Goal: Task Accomplishment & Management: Manage account settings

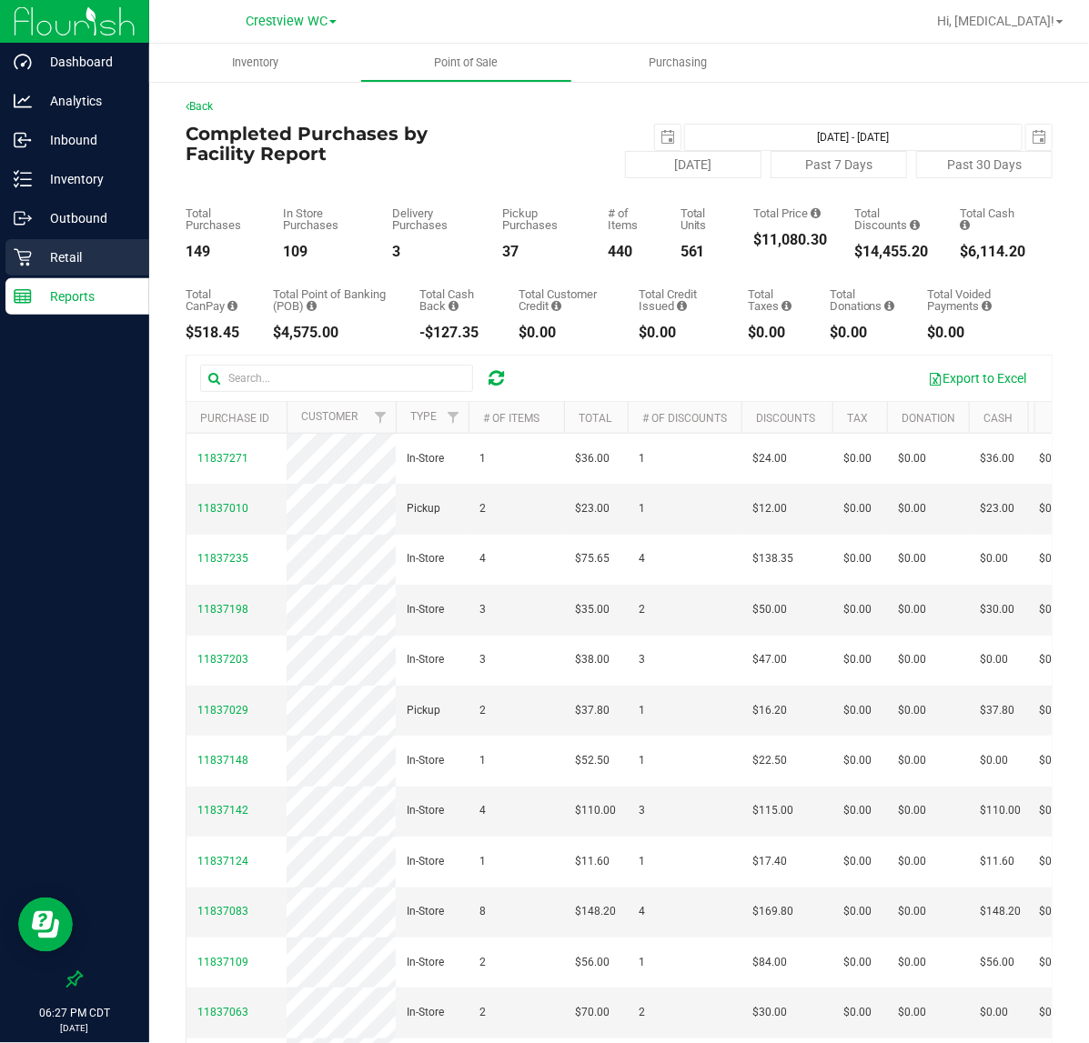
click at [89, 247] on p "Retail" at bounding box center [86, 258] width 109 height 22
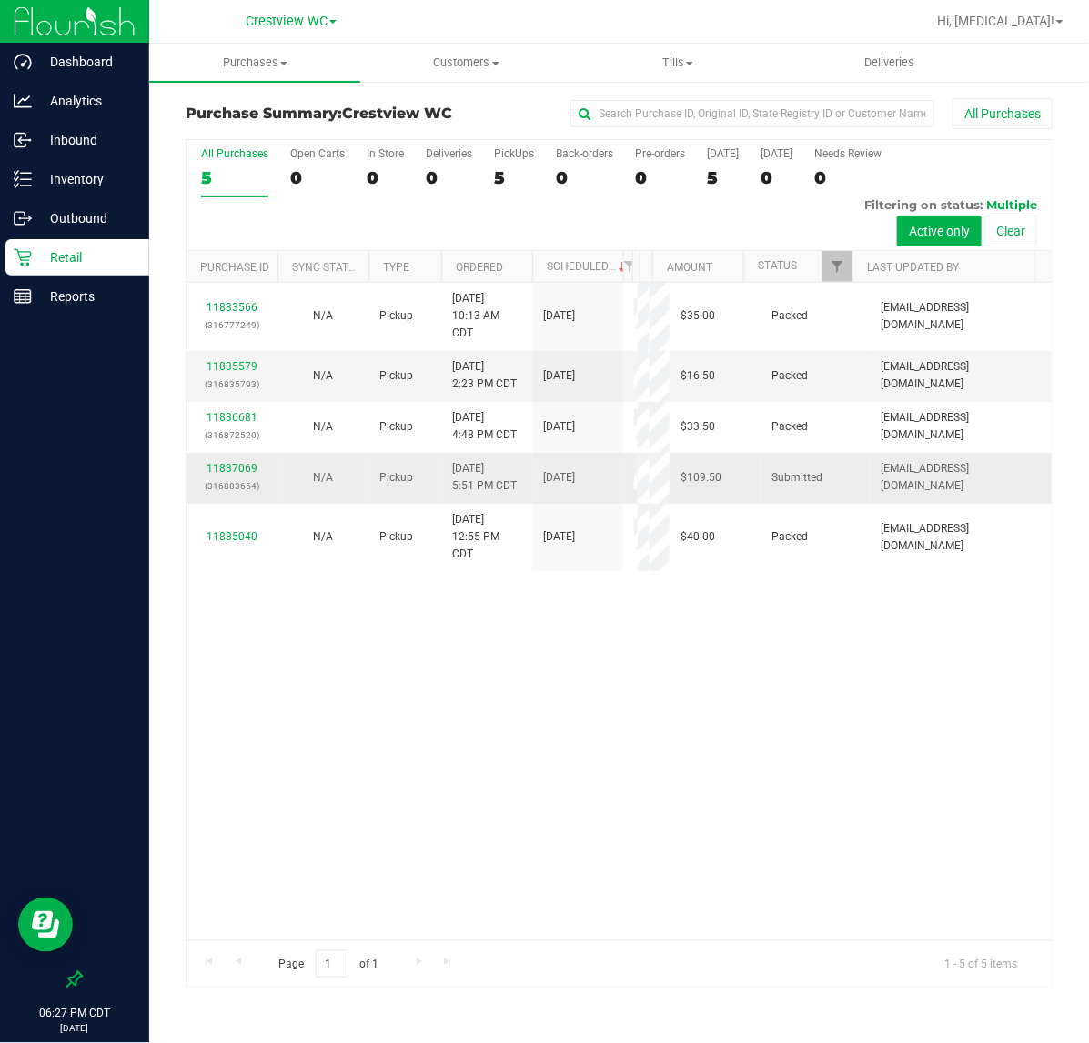
click at [225, 495] on p "(316883654)" at bounding box center [231, 486] width 69 height 17
click at [225, 475] on link "11837069" at bounding box center [231, 468] width 51 height 13
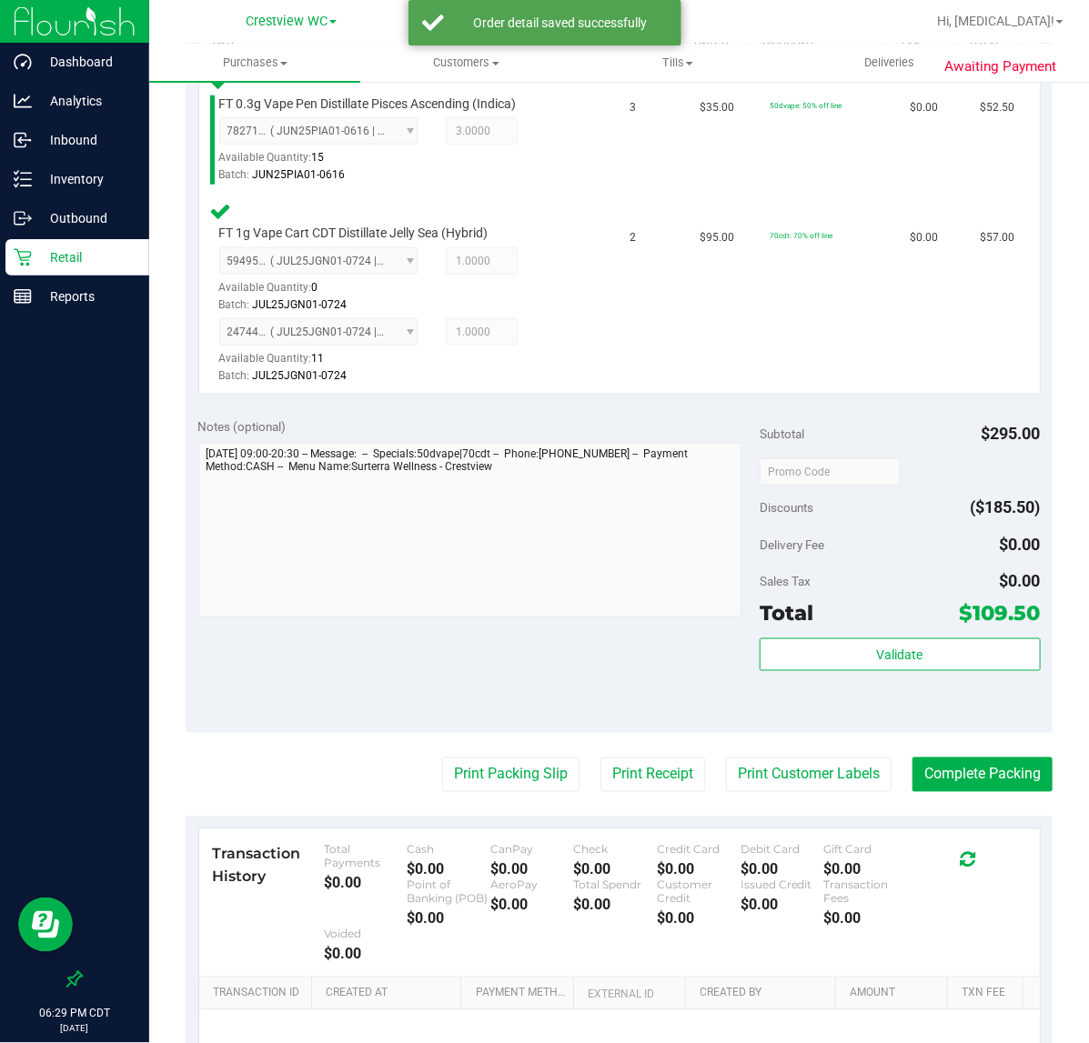
scroll to position [682, 0]
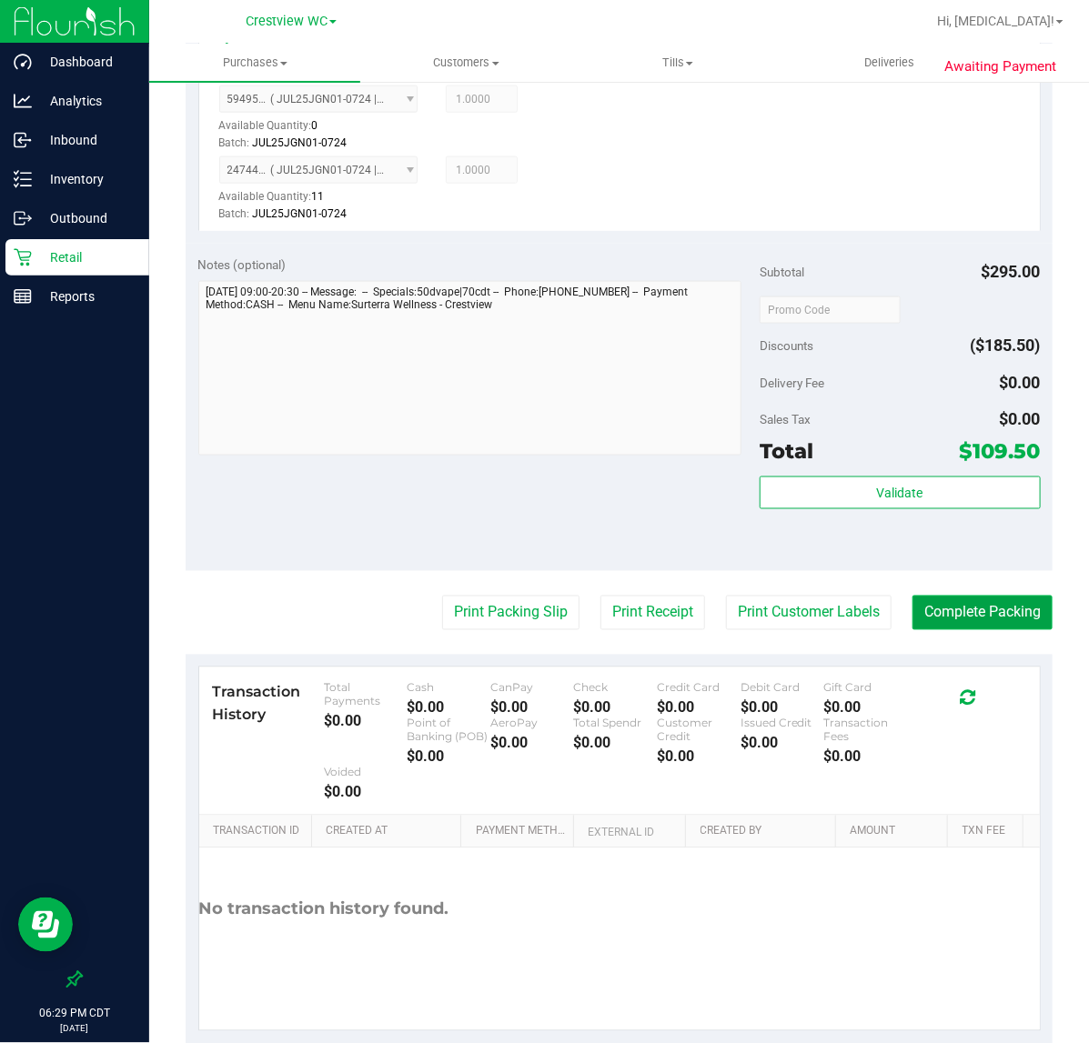
click at [967, 607] on button "Complete Packing" at bounding box center [982, 613] width 140 height 35
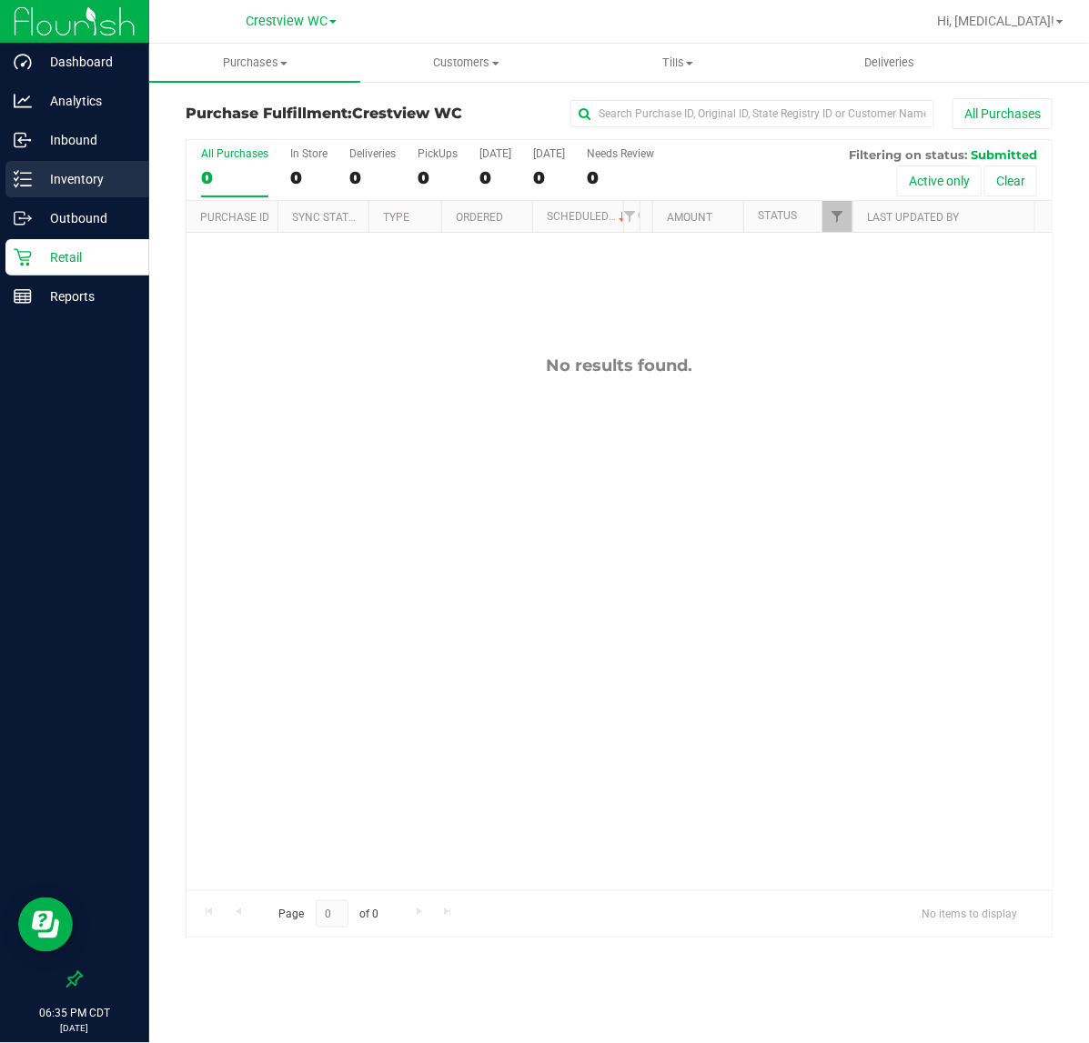
click at [102, 188] on p "Inventory" at bounding box center [86, 179] width 109 height 22
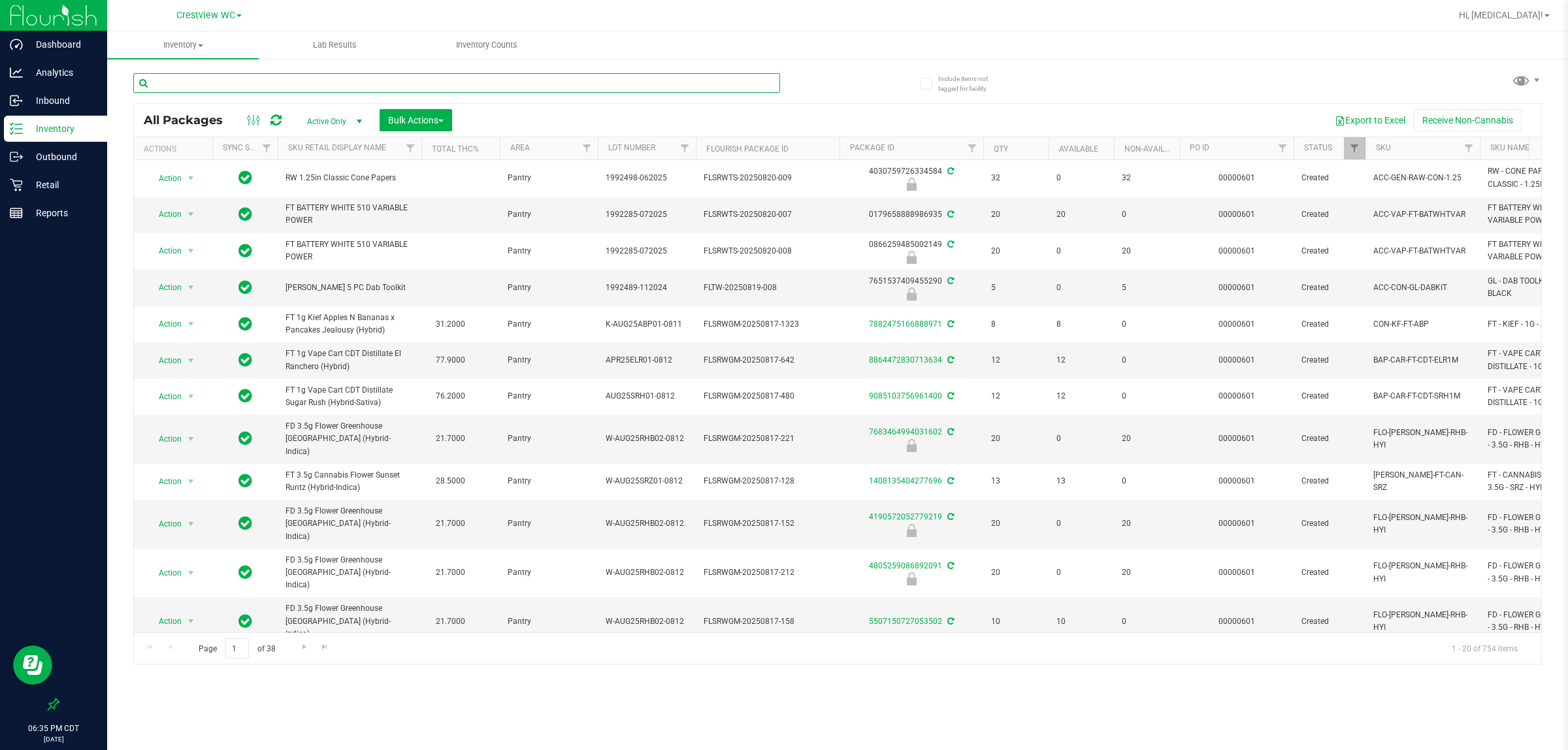
click at [279, 89] on input "text" at bounding box center [457, 83] width 647 height 19
type input "jgn"
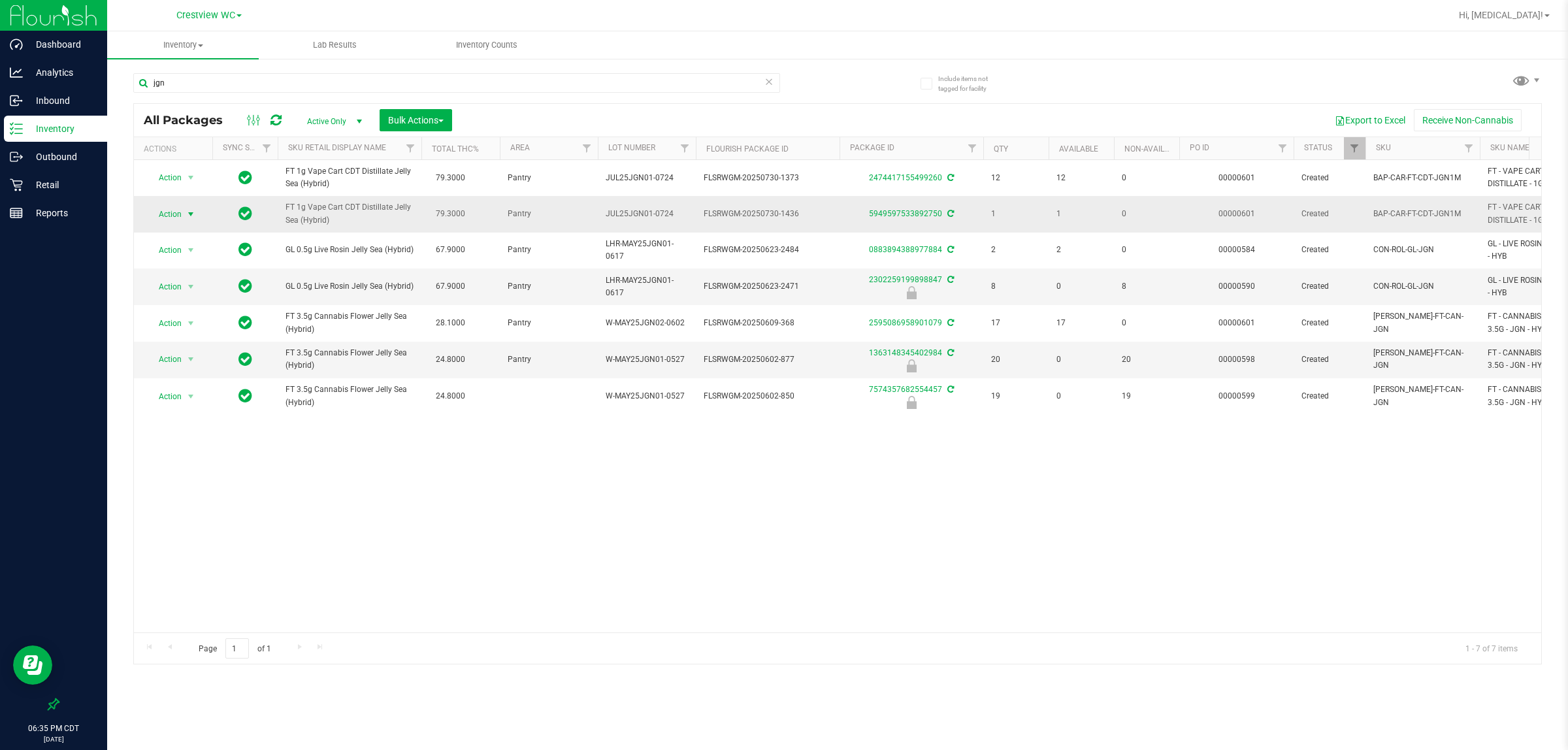
click at [177, 223] on span "Action" at bounding box center [164, 214] width 35 height 18
click at [219, 393] on li "Print package label" at bounding box center [198, 391] width 101 height 19
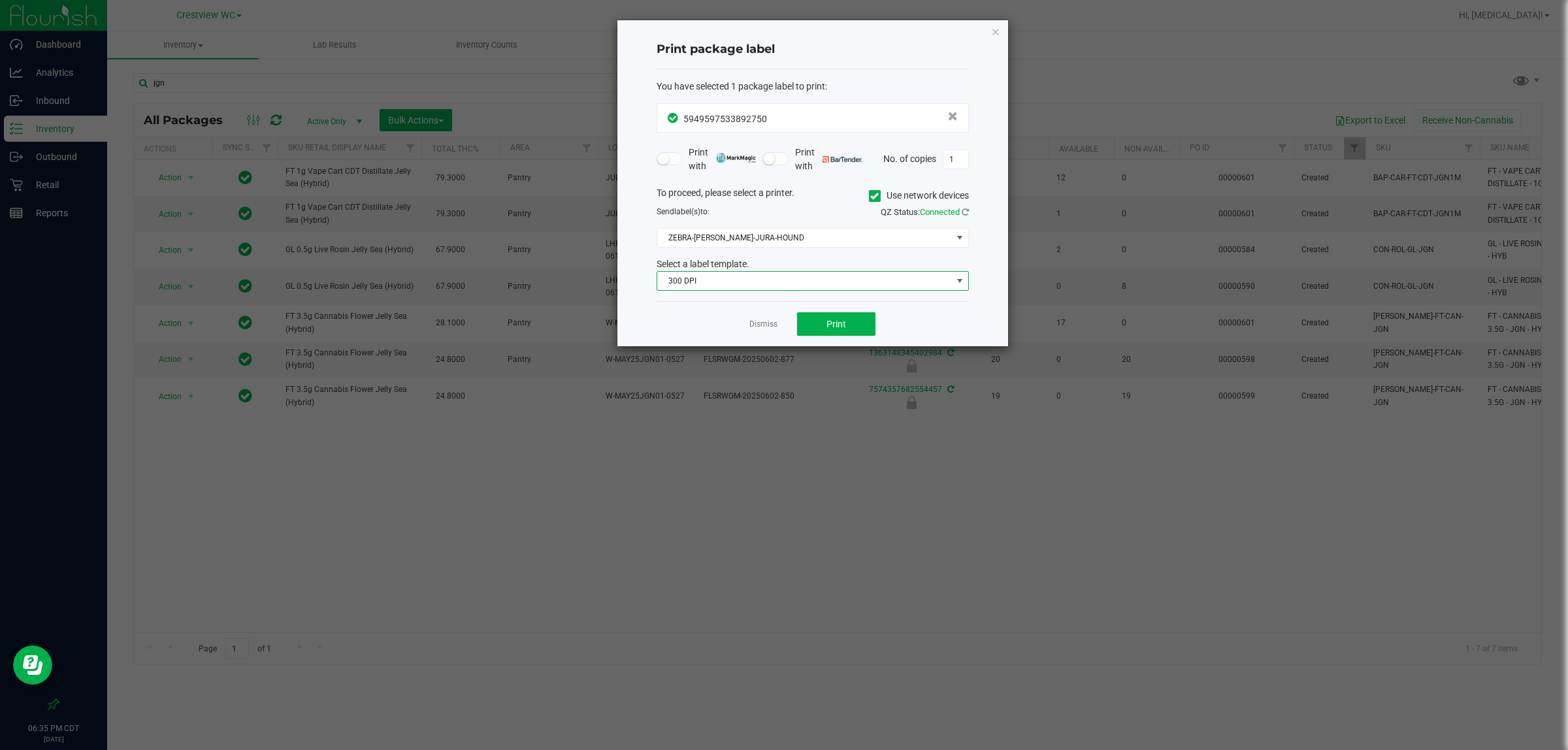
click at [781, 279] on span "300 DPI" at bounding box center [804, 280] width 294 height 18
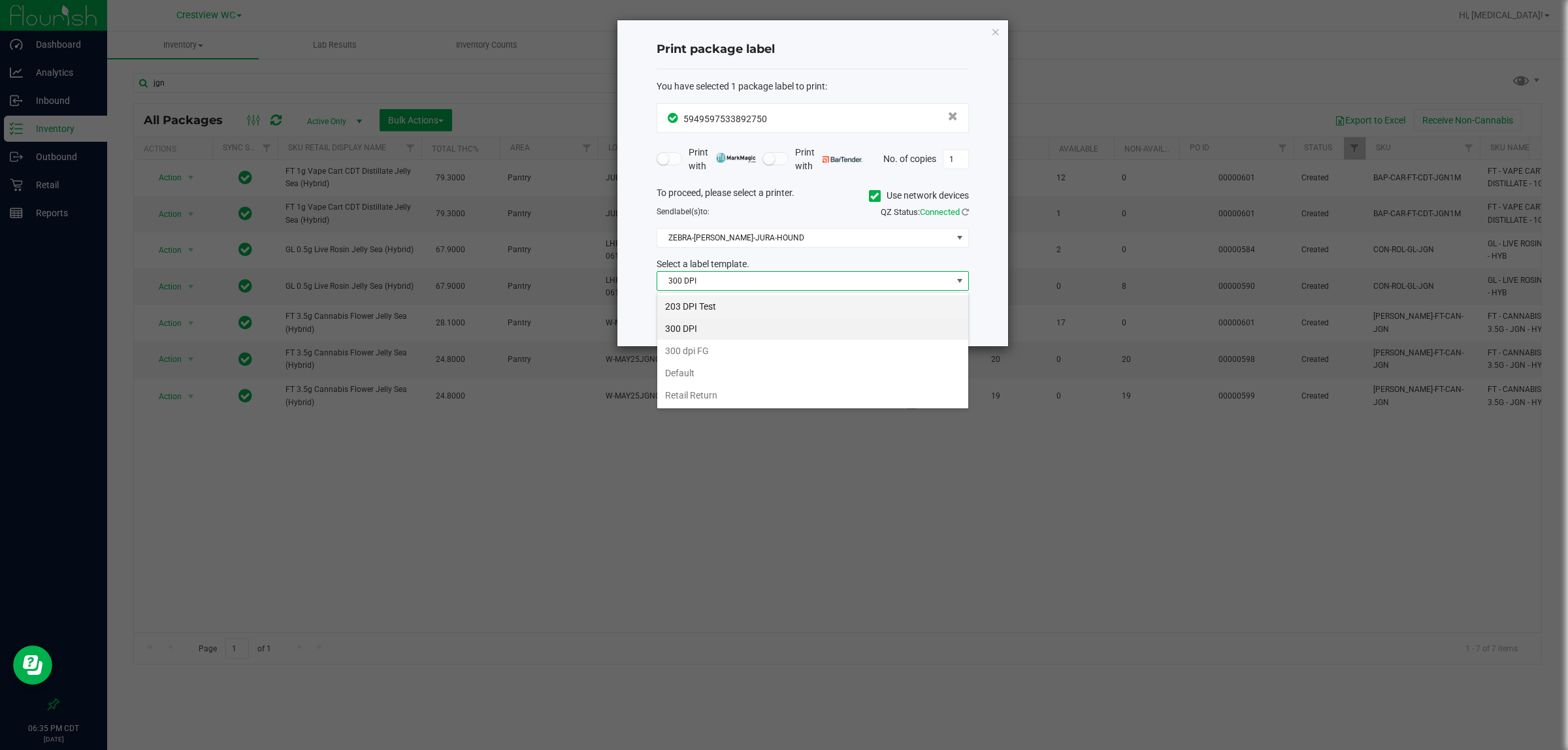
scroll to position [20, 312]
click at [691, 301] on li "203 DPI Test" at bounding box center [812, 306] width 311 height 22
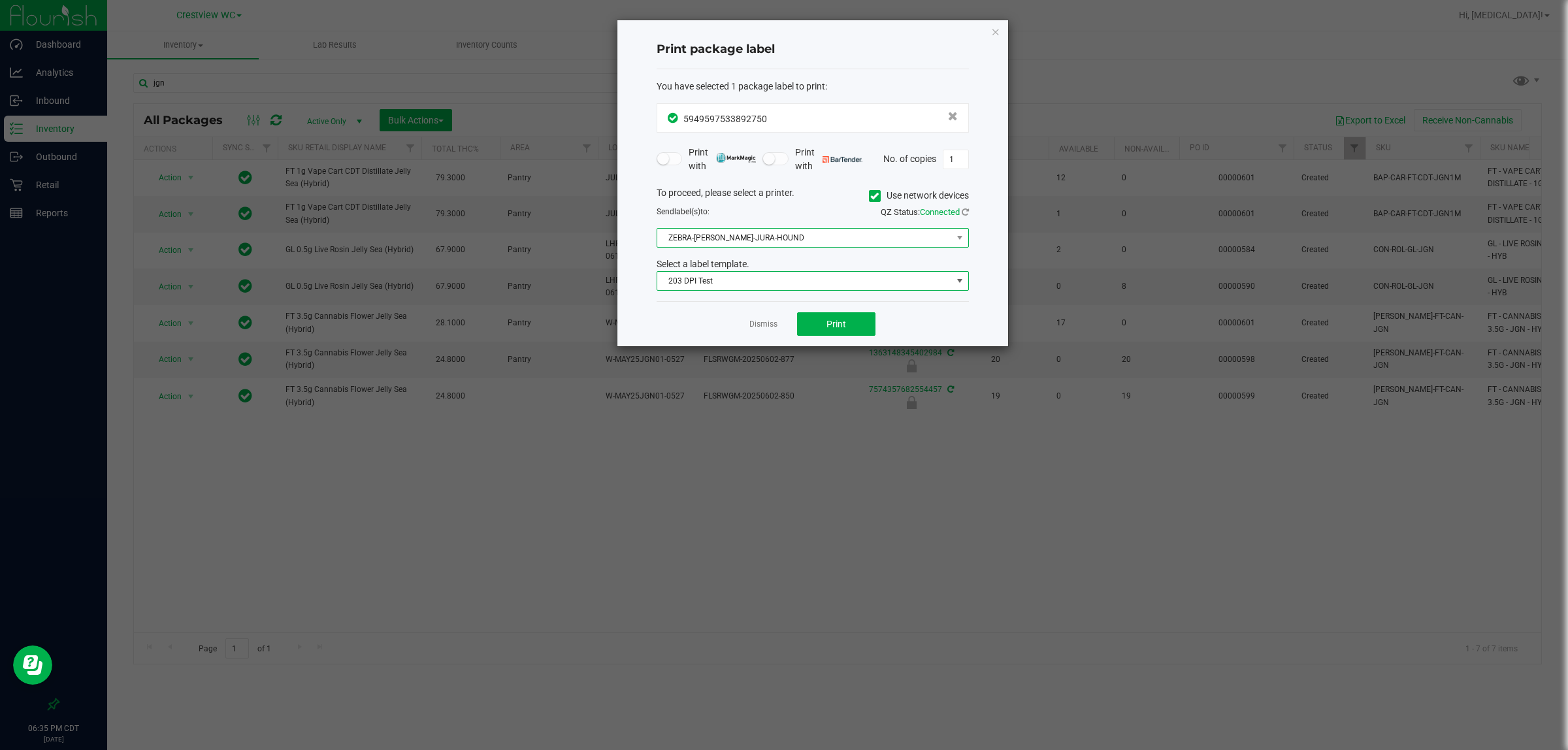
click at [725, 241] on span "ZEBRA-BRUNO-JURA-HOUND" at bounding box center [804, 237] width 294 height 18
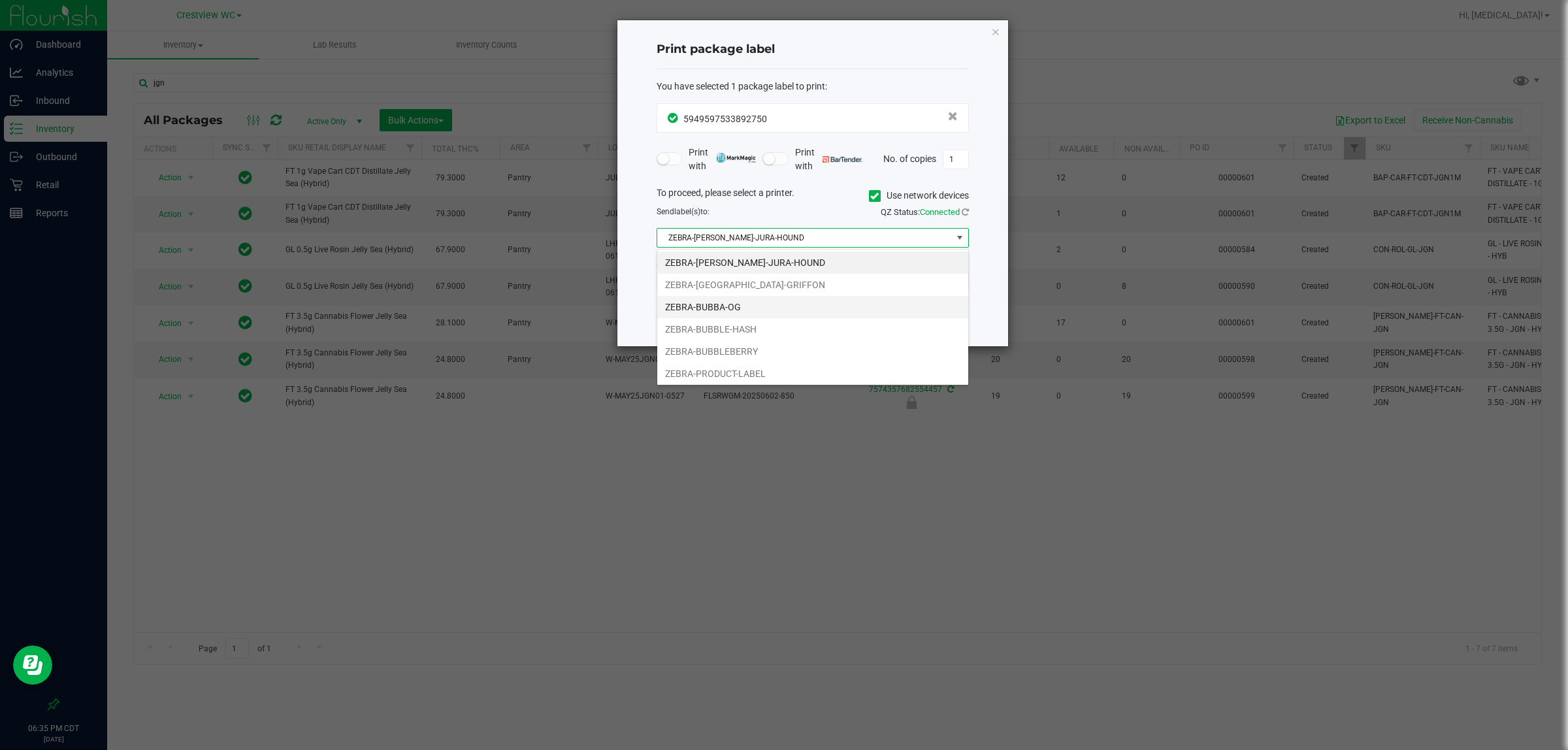
click at [738, 311] on li "ZEBRA-BUBBA-OG" at bounding box center [812, 307] width 311 height 22
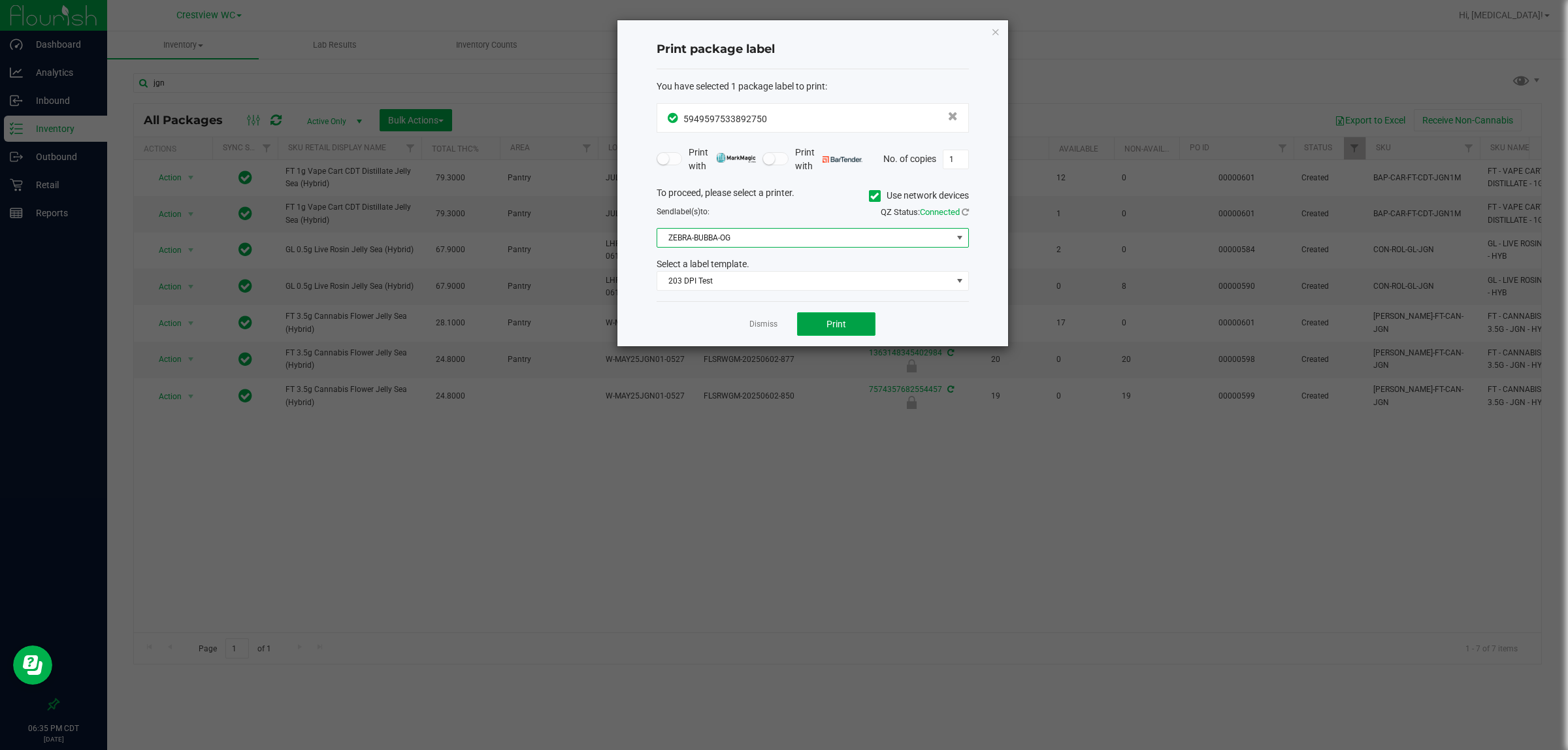
click at [781, 317] on button "Print" at bounding box center [836, 324] width 78 height 24
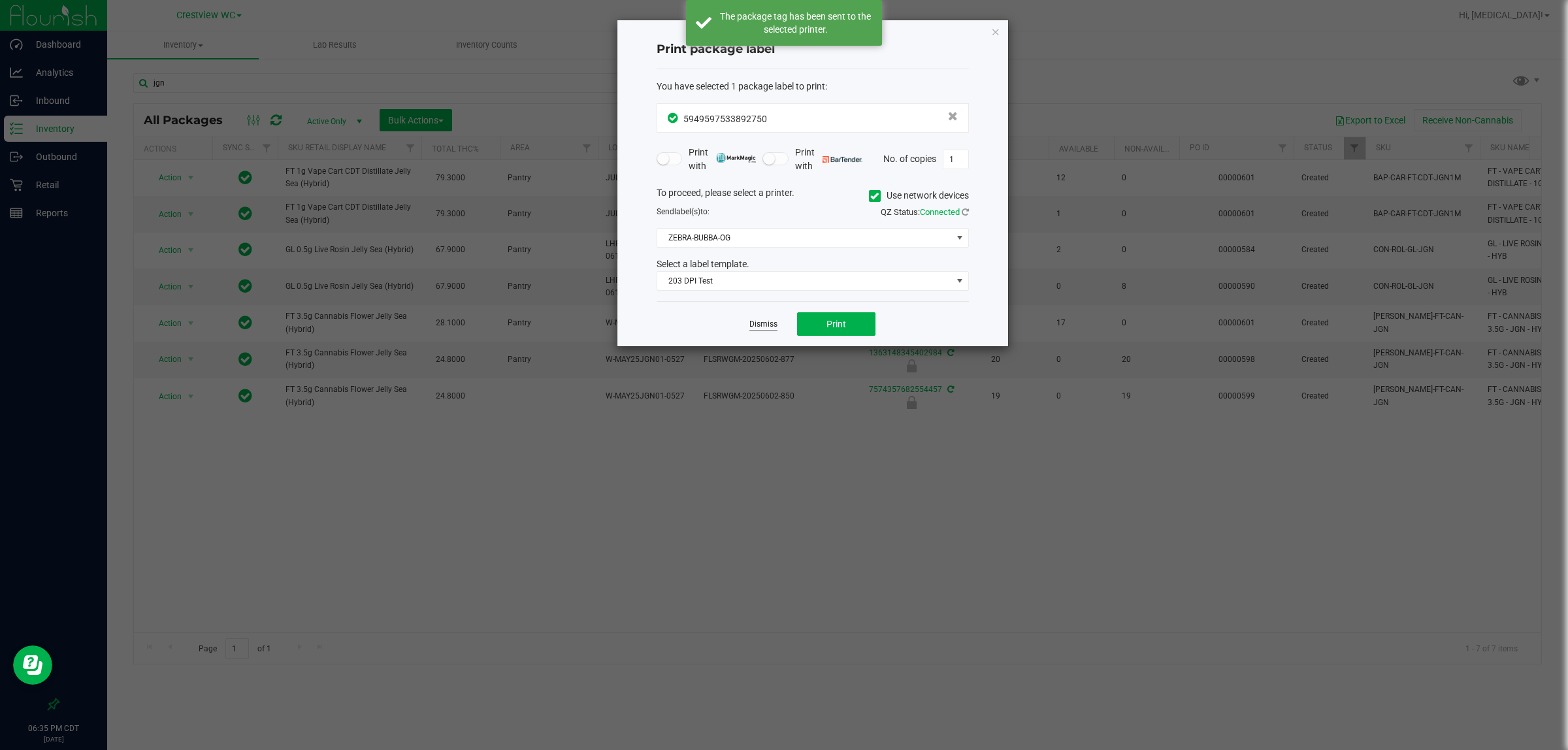
click at [762, 324] on link "Dismiss" at bounding box center [763, 324] width 28 height 11
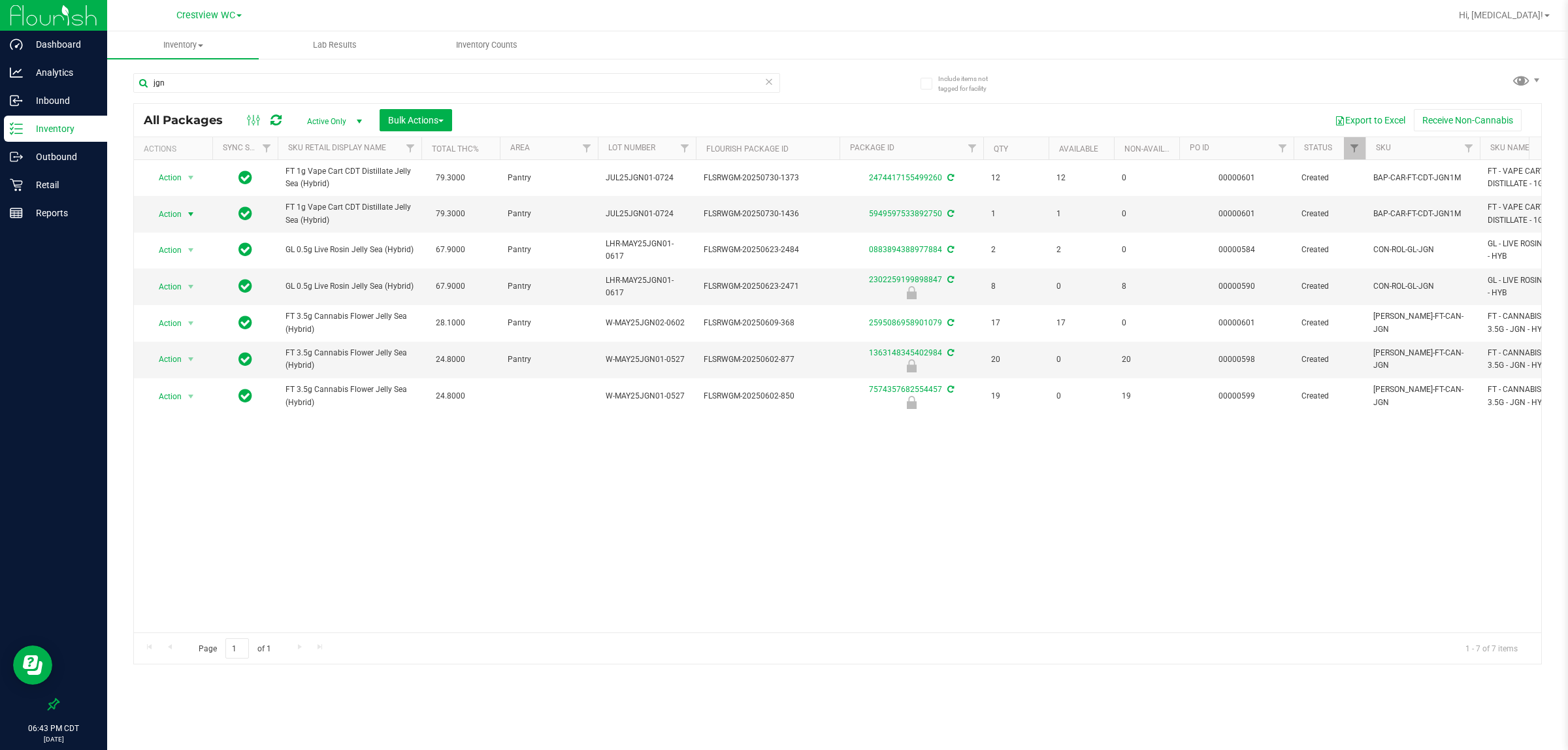
click at [781, 576] on div "Action Action Adjust qty Create package Edit attributes Global inventory Locate…" at bounding box center [837, 397] width 1407 height 473
click at [781, 557] on div "Action Action Adjust qty Create package Edit attributes Global inventory Locate…" at bounding box center [837, 397] width 1407 height 473
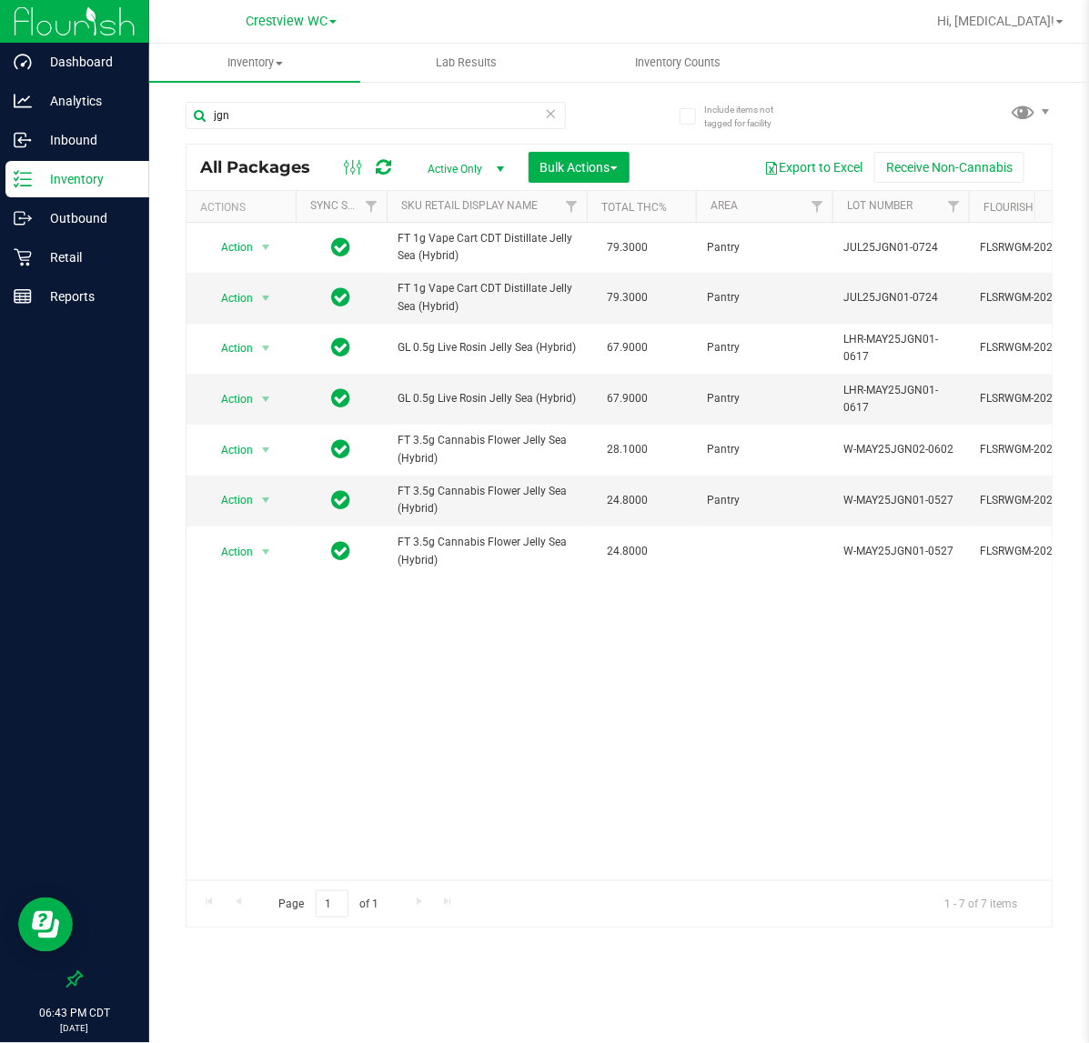
click at [555, 788] on div "Action Action Adjust qty Create package Edit attributes Global inventory Locate…" at bounding box center [618, 552] width 865 height 658
click at [96, 264] on p "Retail" at bounding box center [86, 258] width 109 height 22
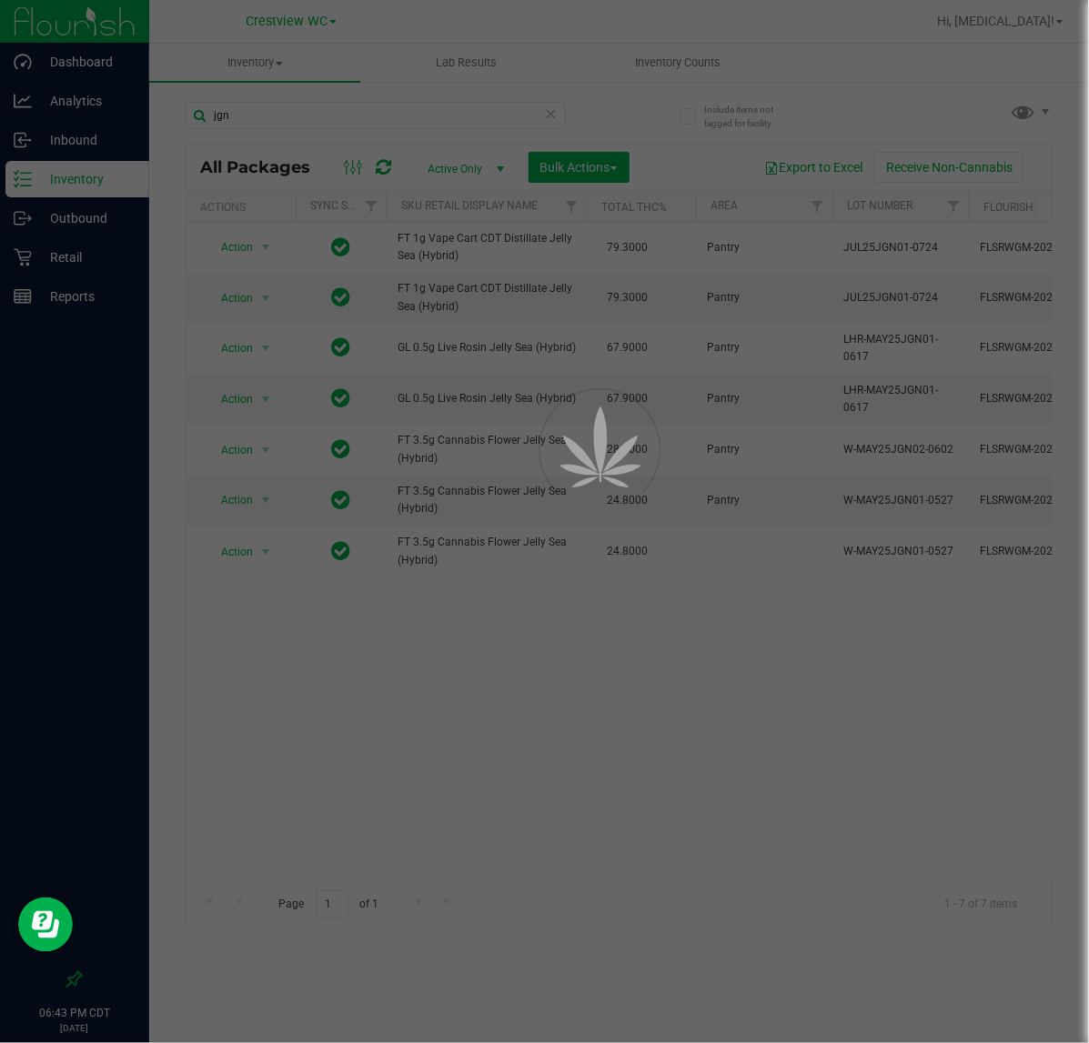
click at [83, 473] on div at bounding box center [544, 521] width 1089 height 1043
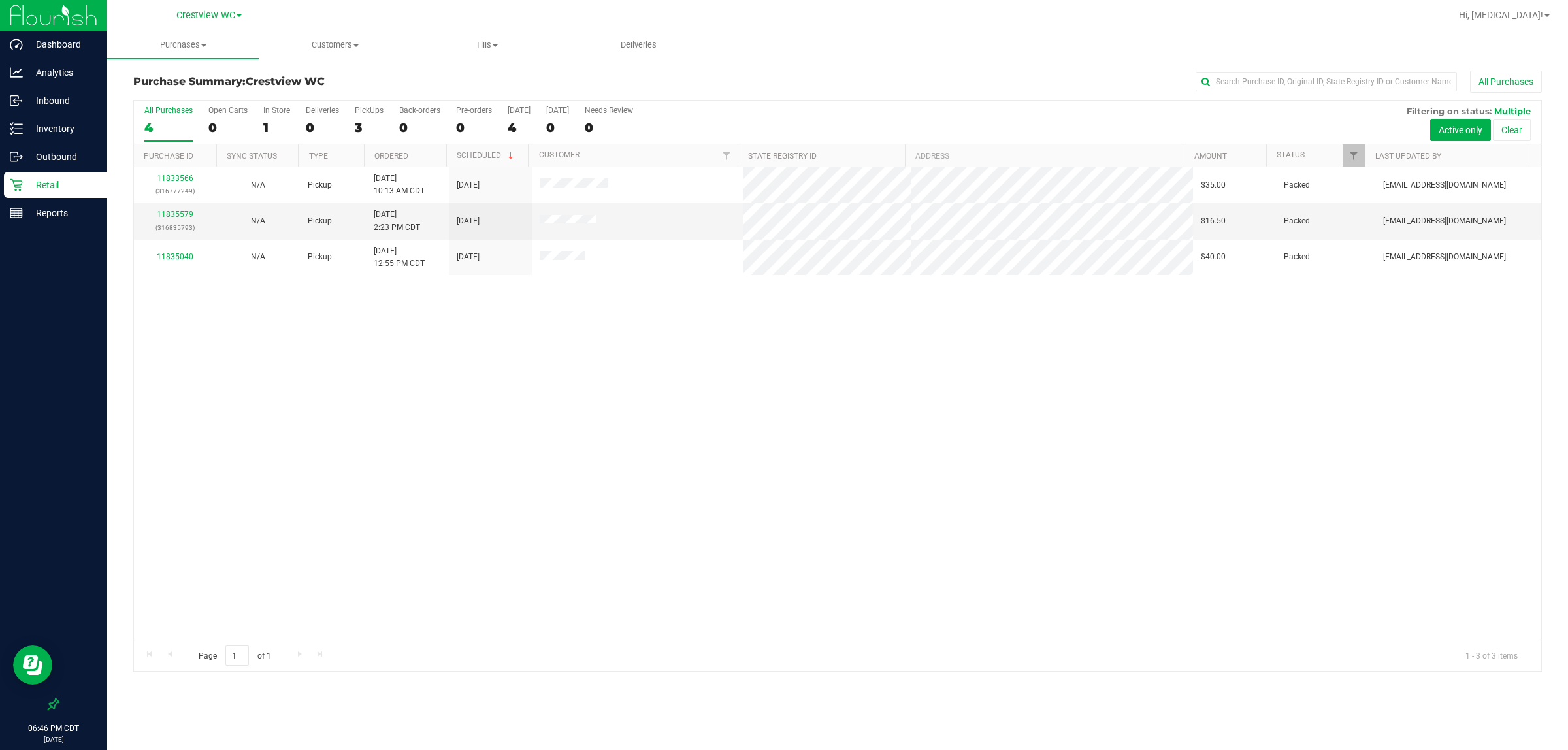
click at [409, 494] on div "11833566 (316777249) N/A Pickup 8/23/2025 10:13 AM CDT 8/23/2025 $35.00 Packed …" at bounding box center [837, 404] width 1407 height 473
click at [374, 119] on label "PickUps 3" at bounding box center [369, 124] width 29 height 36
click at [0, 0] on input "PickUps 3" at bounding box center [0, 0] width 0 height 0
click at [64, 181] on p "Retail" at bounding box center [62, 185] width 78 height 16
click at [15, 206] on icon at bounding box center [17, 213] width 13 height 13
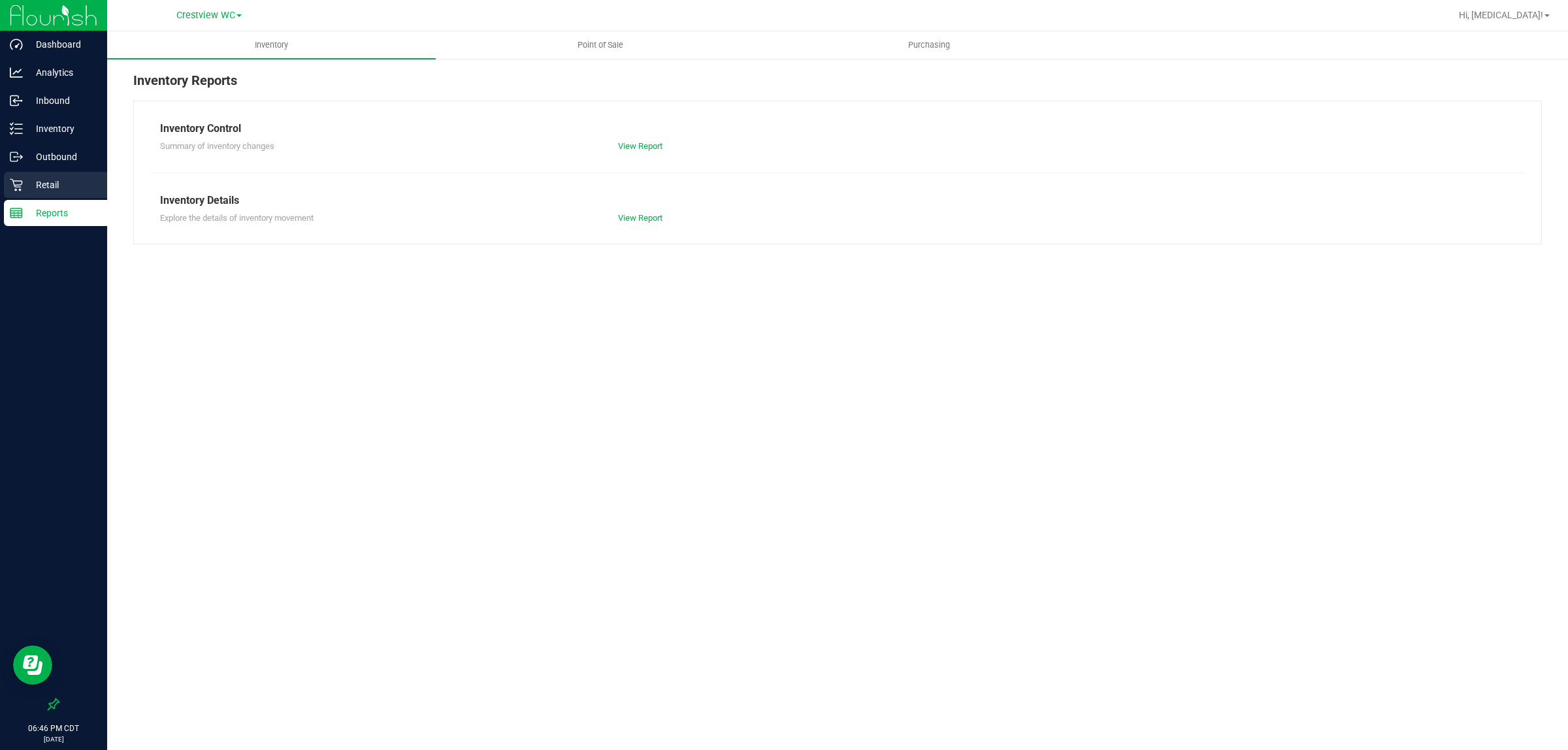
click at [66, 191] on p "Retail" at bounding box center [62, 185] width 78 height 16
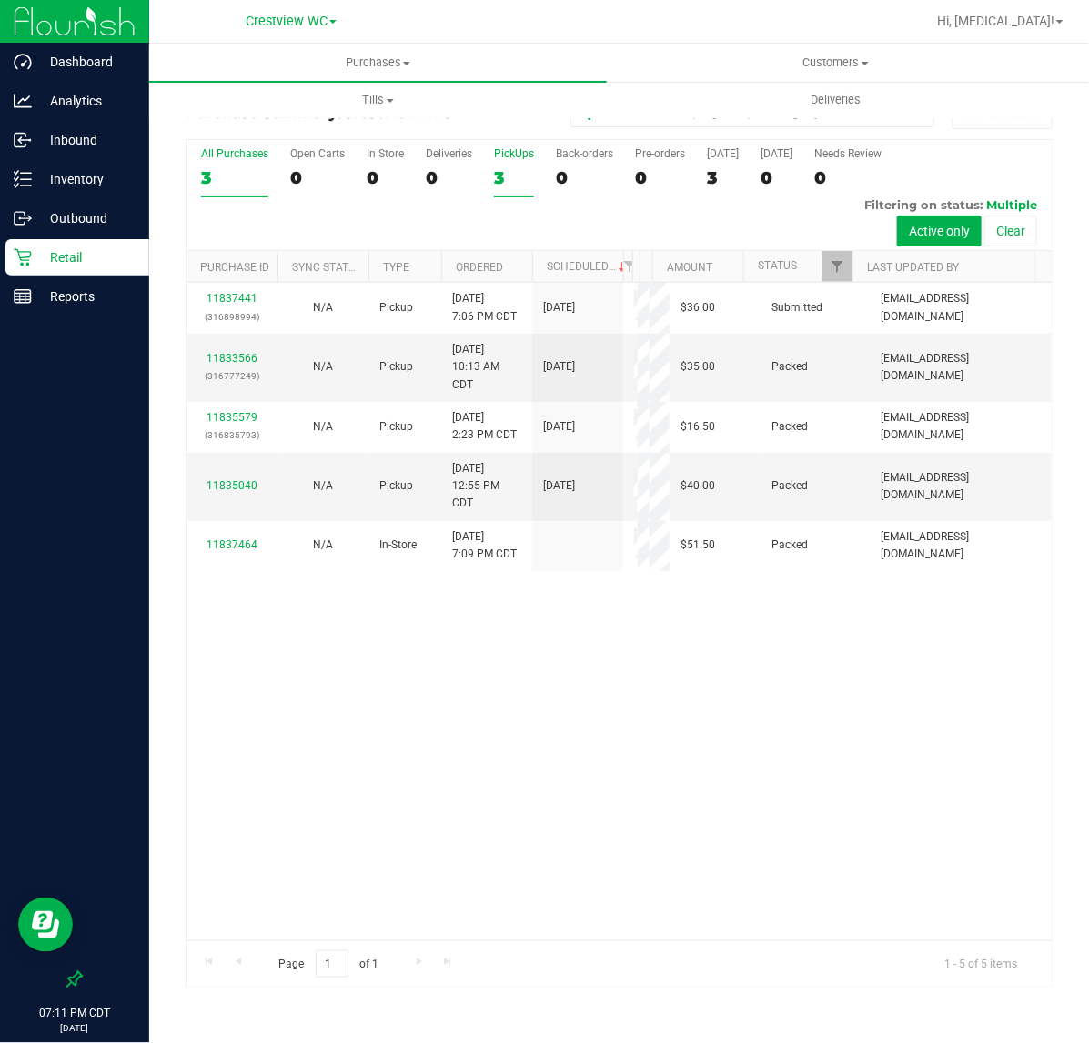
click at [494, 170] on div "3" at bounding box center [514, 177] width 40 height 21
click at [0, 0] on input "PickUps 3" at bounding box center [0, 0] width 0 height 0
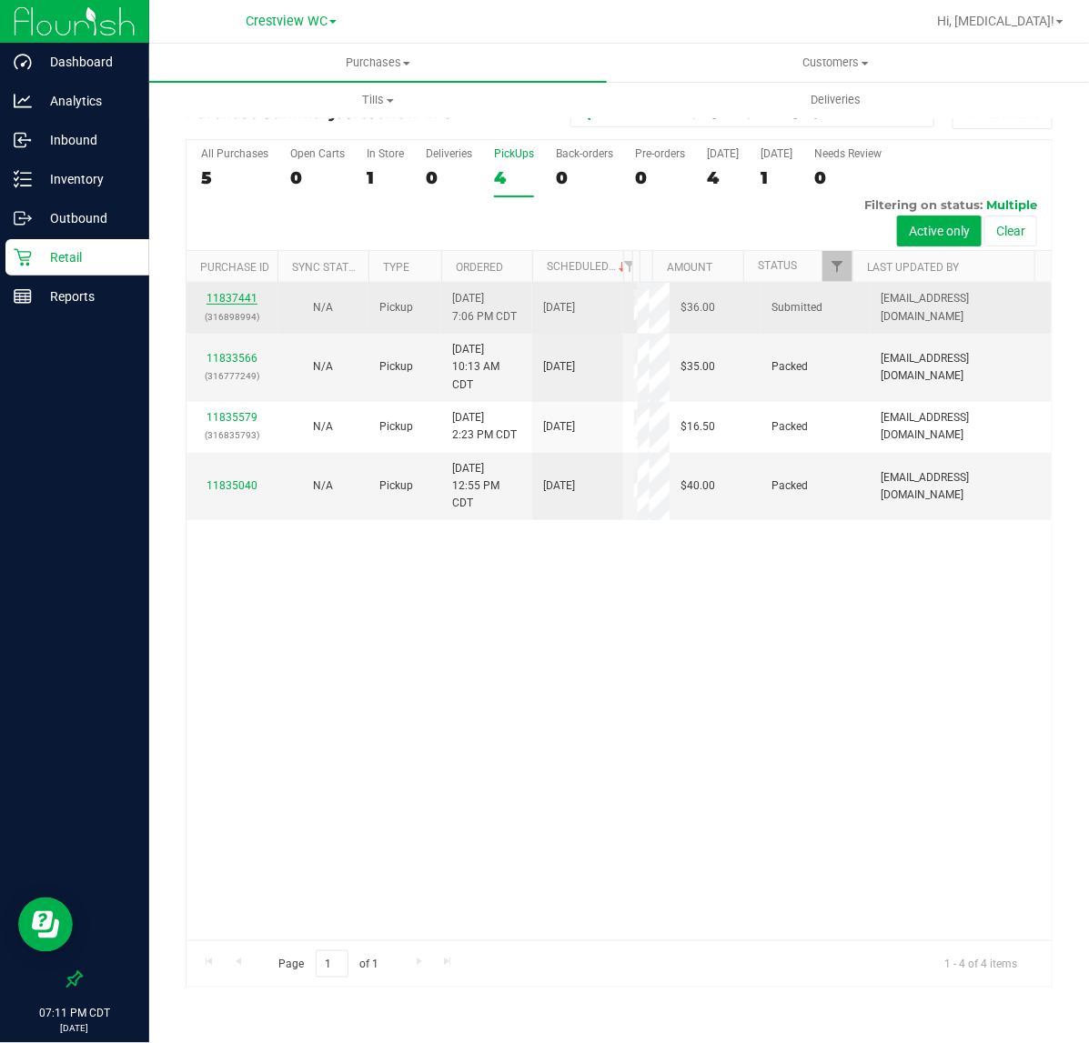
click at [226, 296] on link "11837441" at bounding box center [231, 298] width 51 height 13
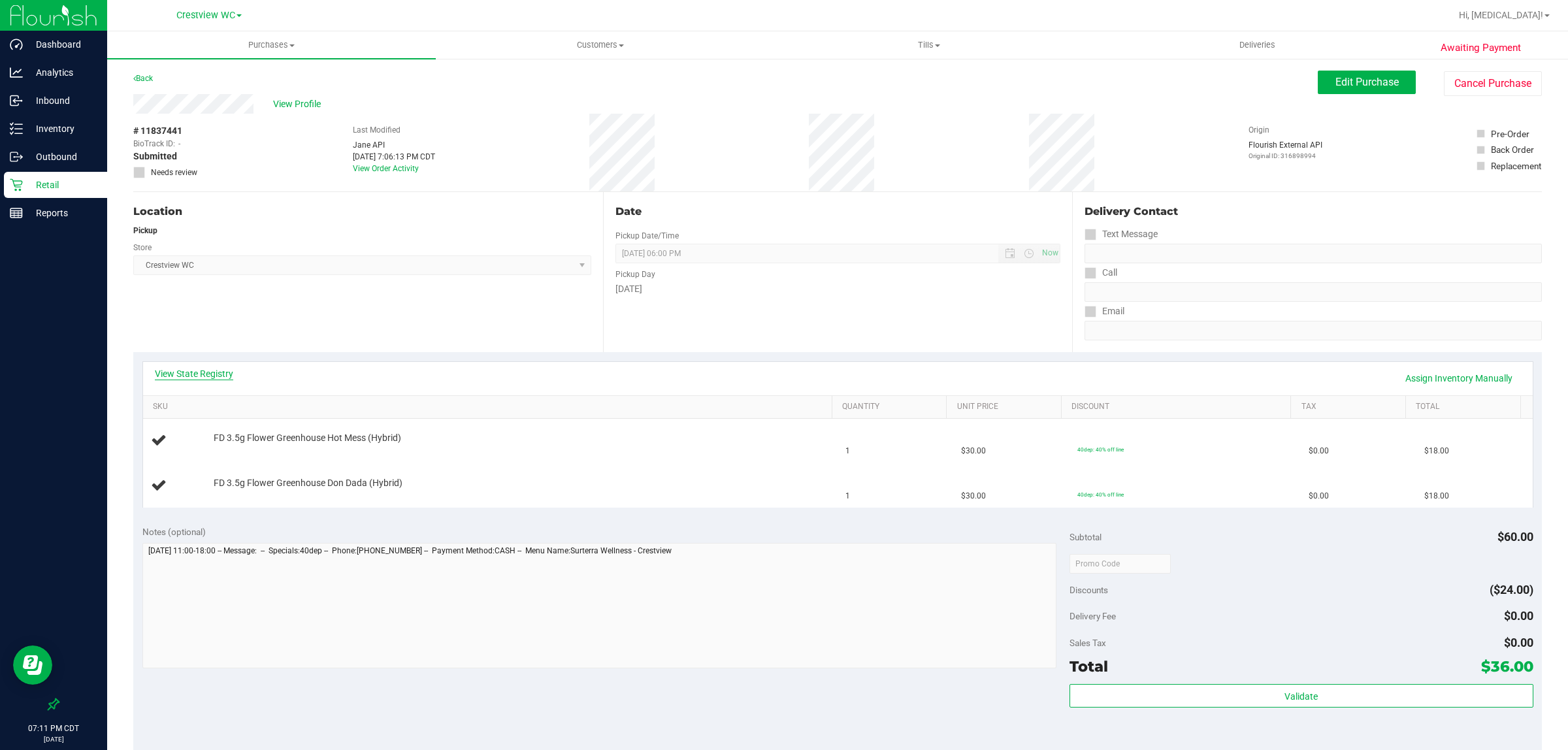
click at [190, 378] on link "View State Registry" at bounding box center [194, 374] width 78 height 13
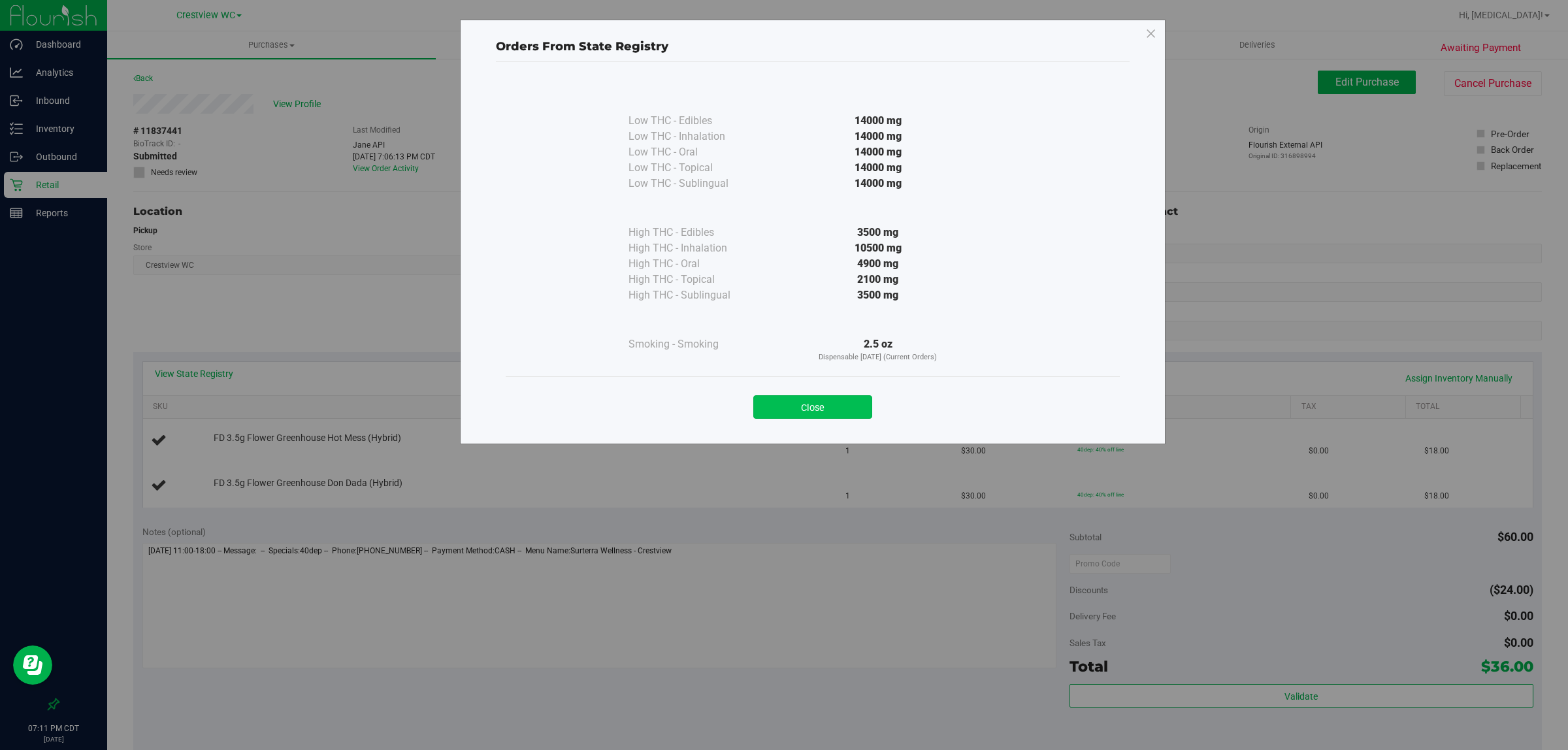
click at [781, 418] on button "Close" at bounding box center [813, 407] width 119 height 24
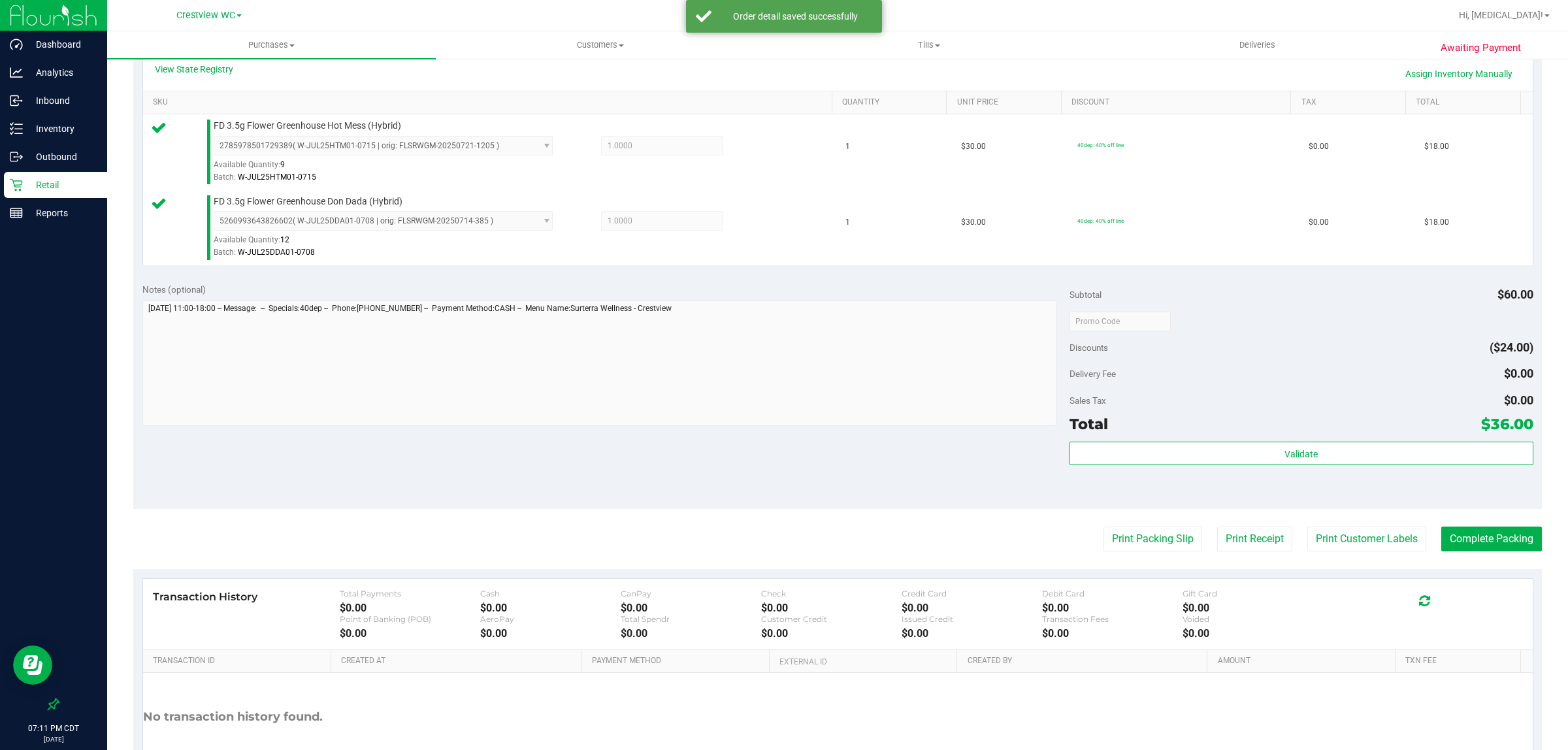
scroll to position [300, 0]
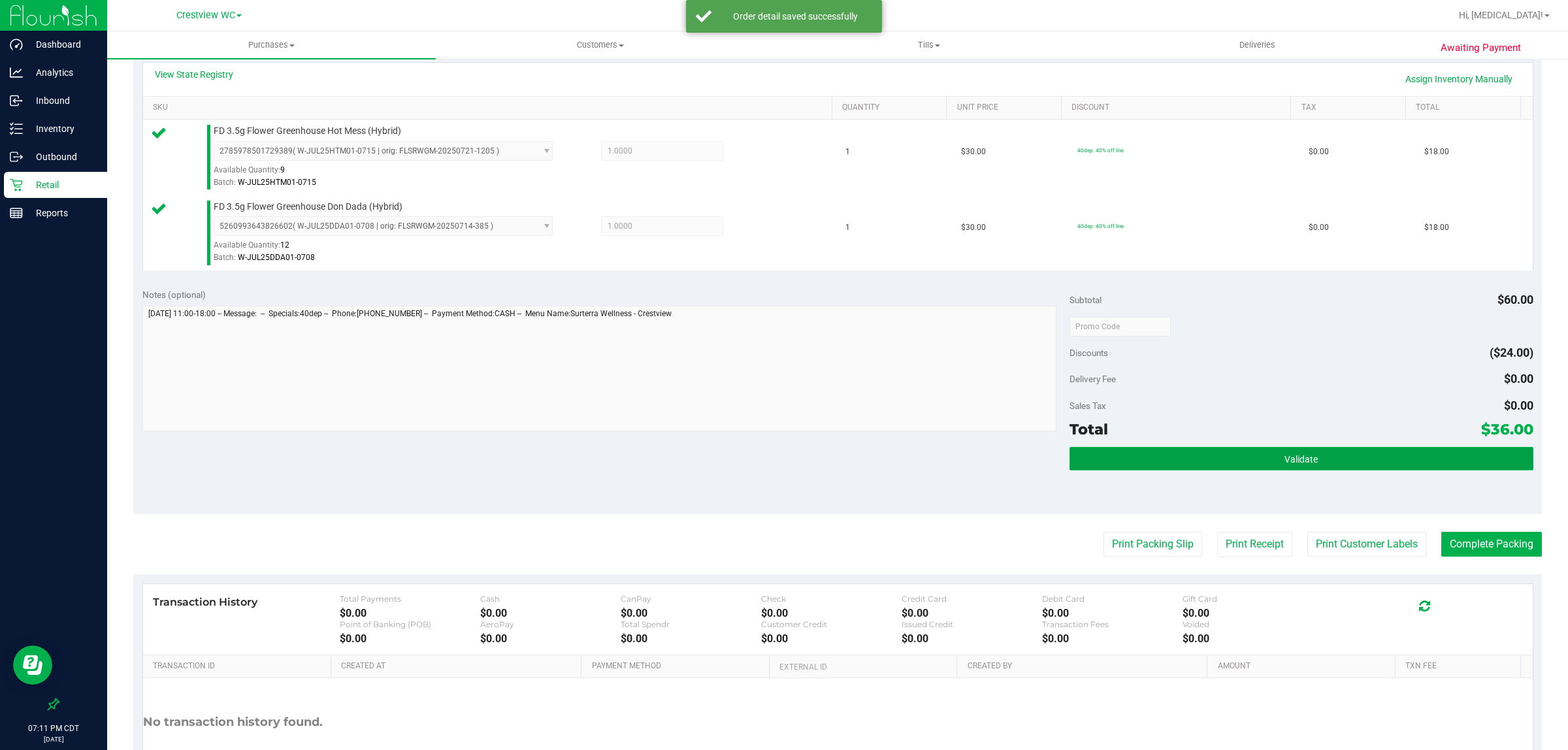
click at [781, 466] on button "Validate" at bounding box center [1302, 458] width 464 height 24
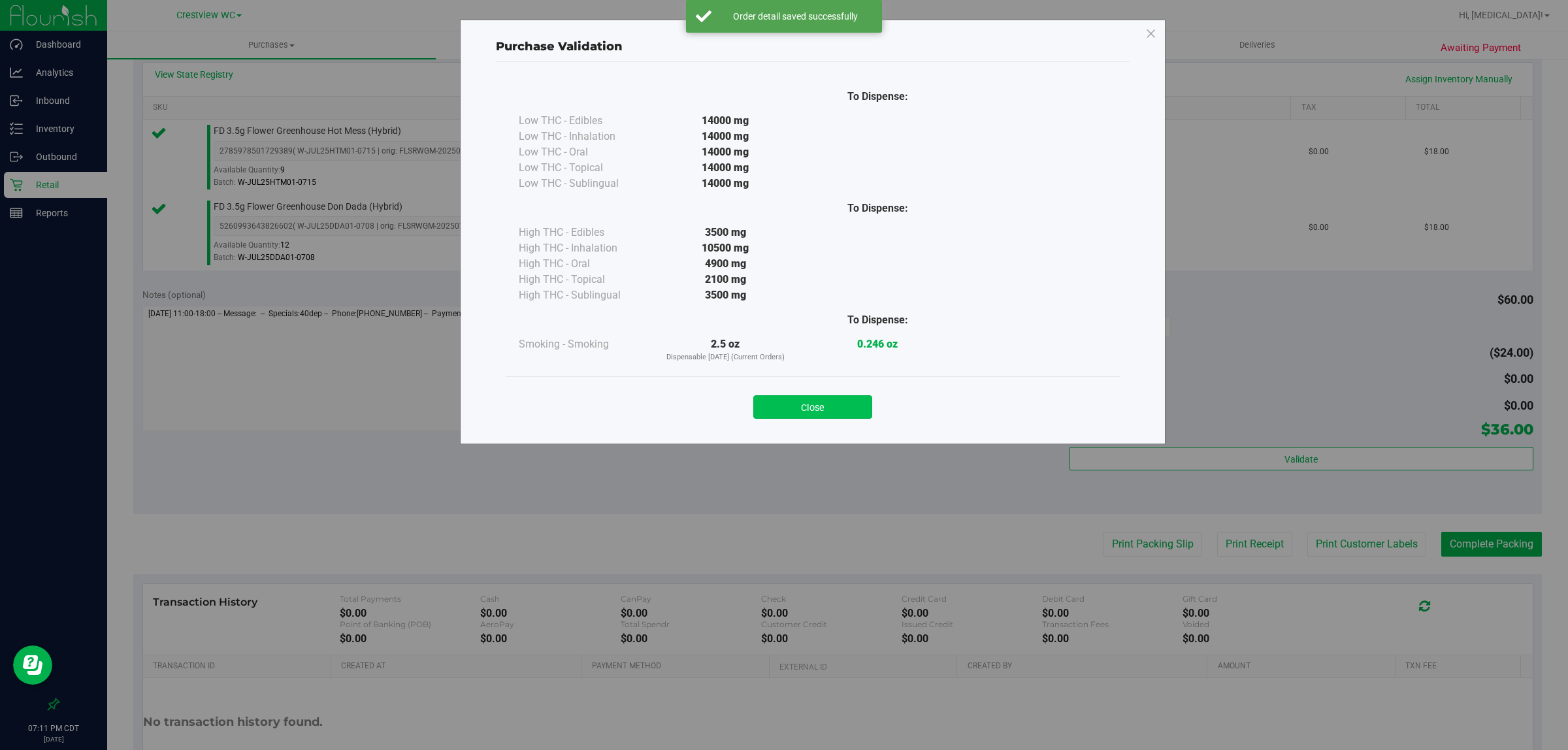
click at [781, 409] on button "Close" at bounding box center [813, 407] width 119 height 24
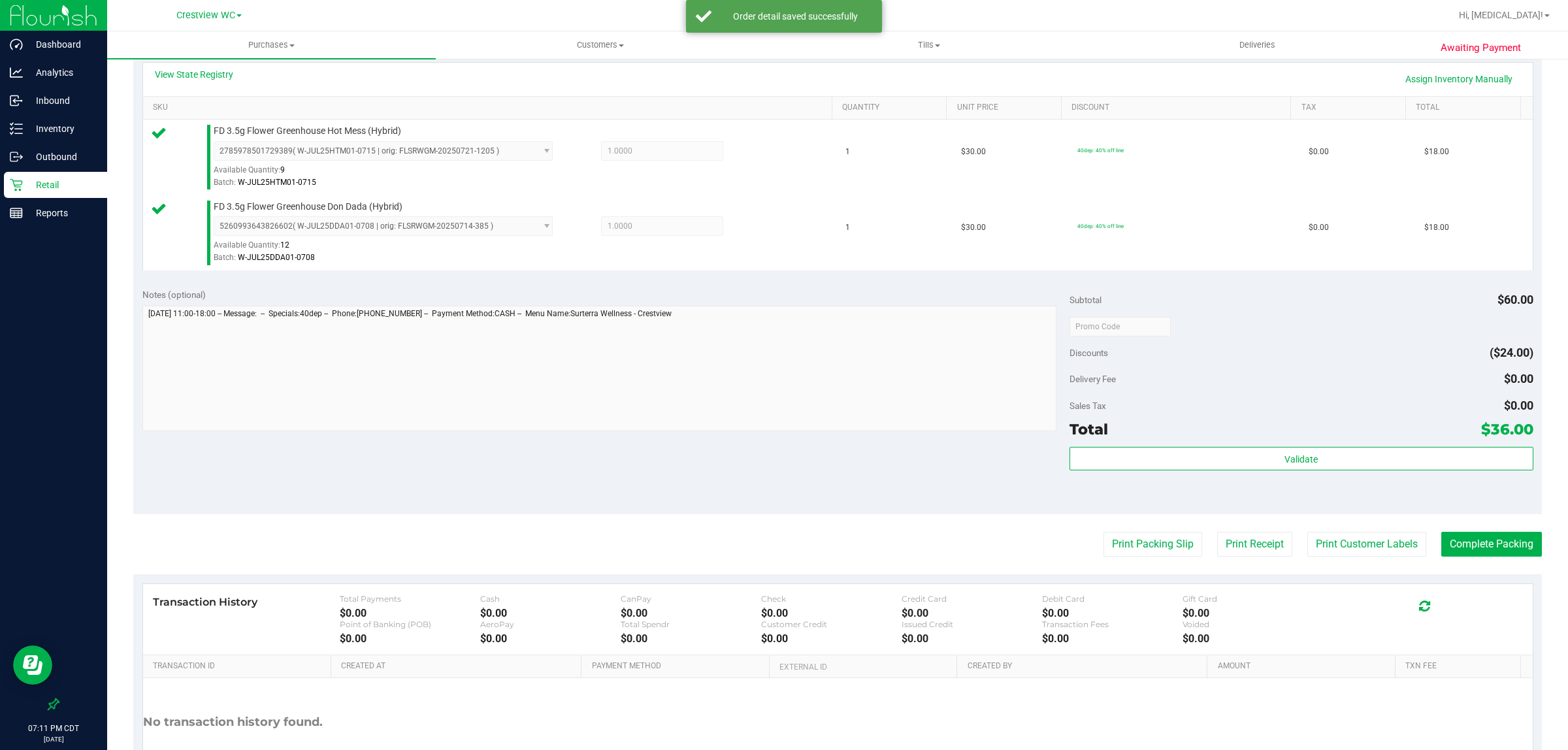
click at [781, 476] on div "Notes (optional) Subtotal $60.00 Discounts ($24.00) Delivery Fee $0.00 Sales Ta…" at bounding box center [838, 396] width 1409 height 235
click at [781, 551] on button "Print Packing Slip" at bounding box center [1152, 544] width 98 height 25
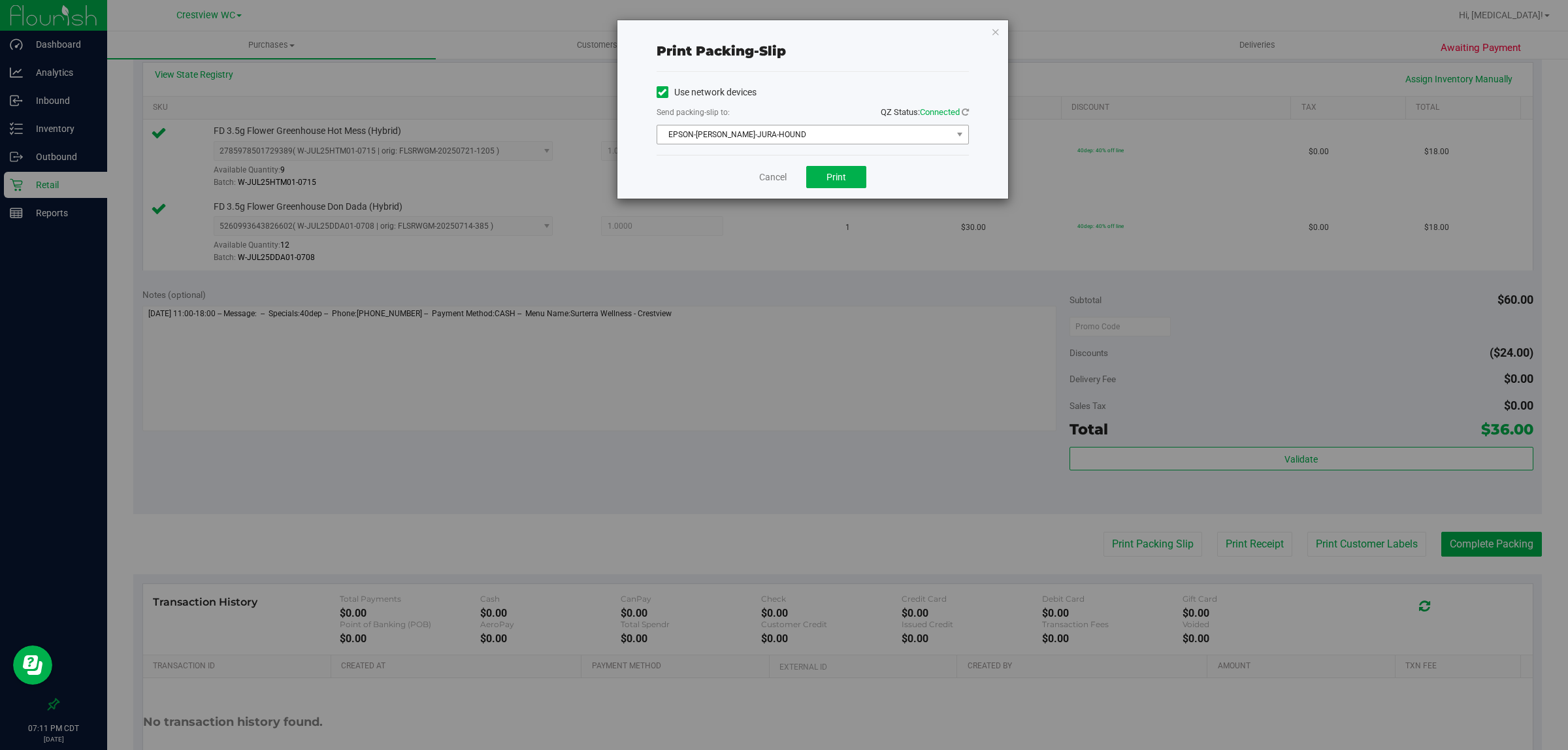
click at [781, 127] on span "EPSON-BRUNO-JURA-HOUND" at bounding box center [804, 134] width 294 height 18
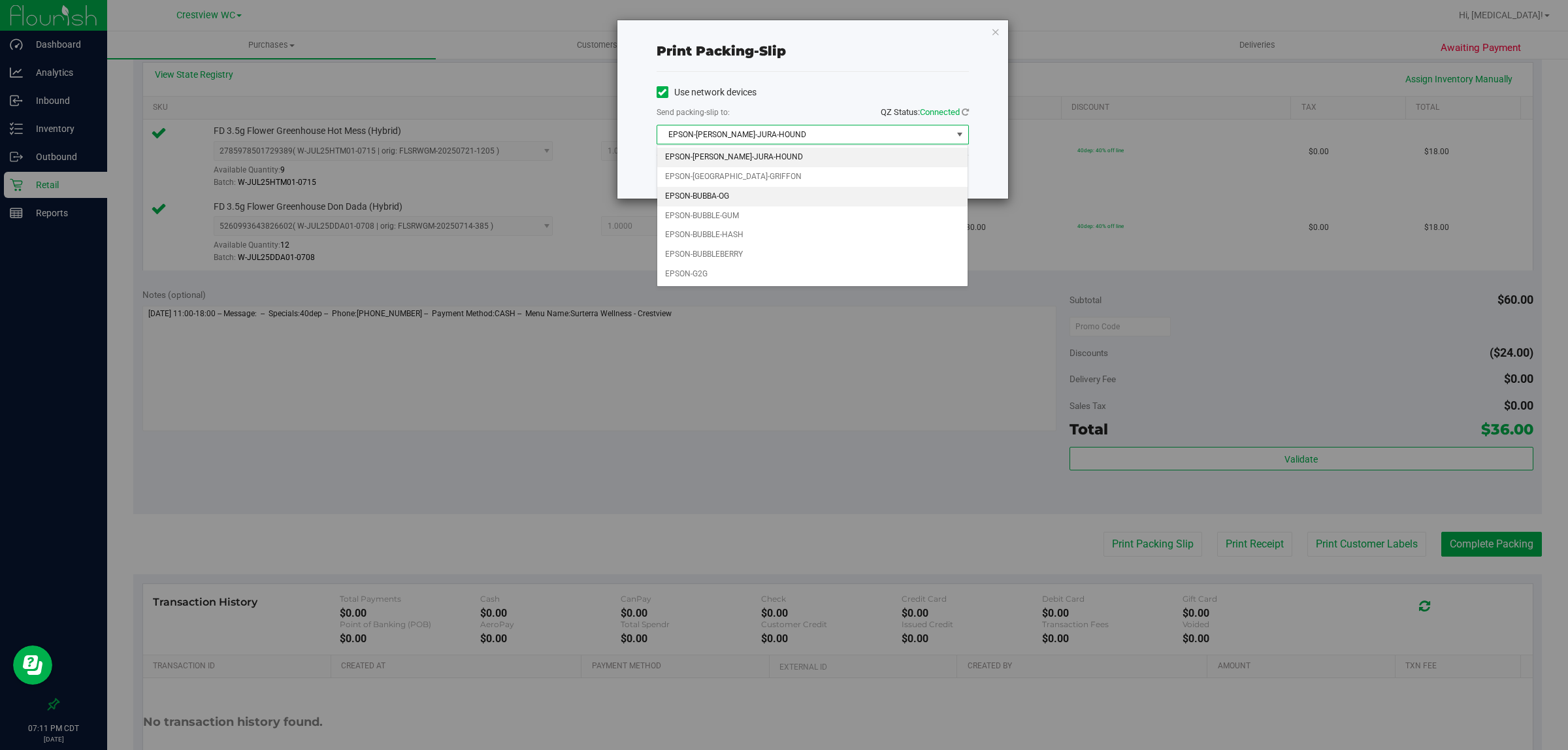
click at [741, 200] on li "EPSON-BUBBA-OG" at bounding box center [812, 196] width 311 height 19
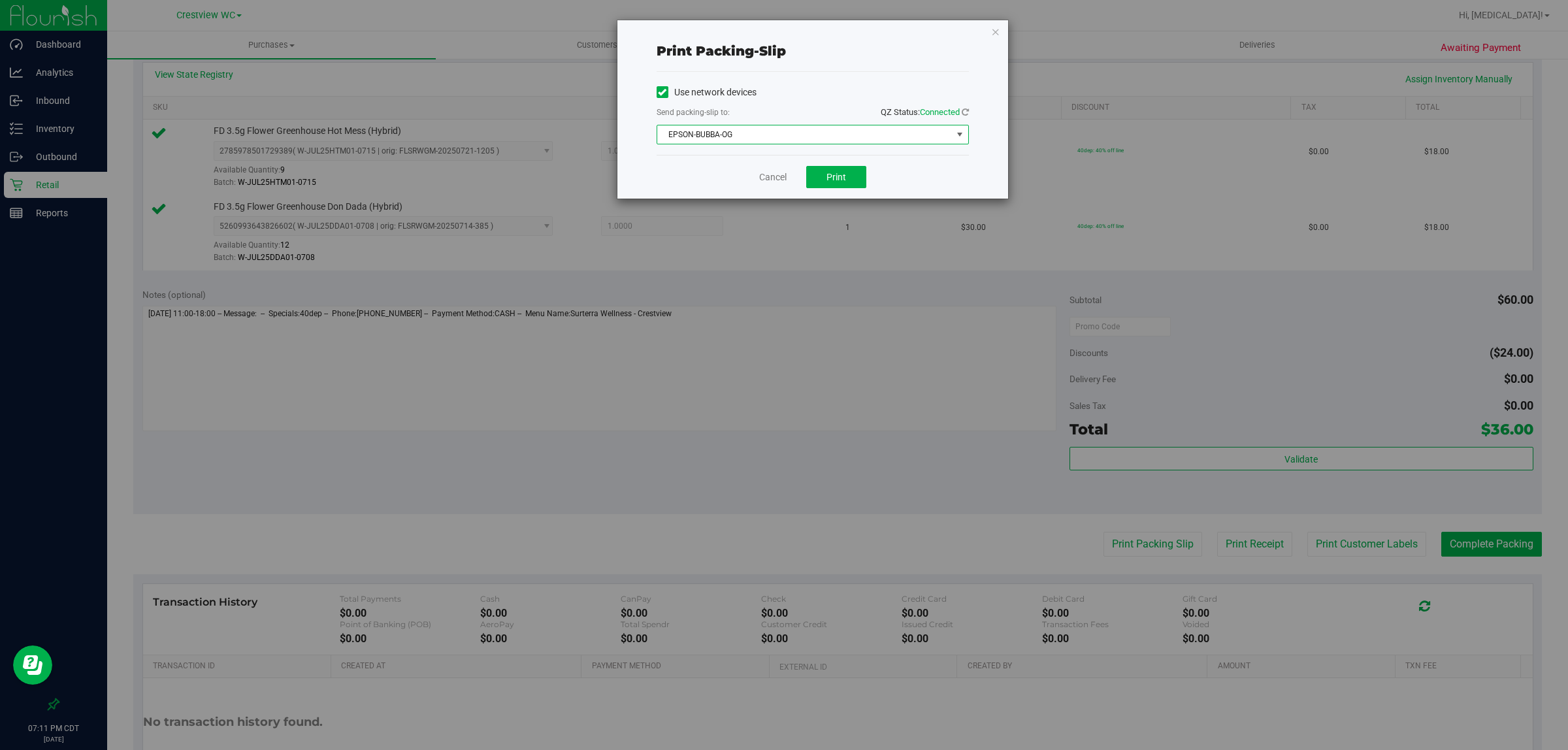
click at [781, 70] on div "Print packing-slip" at bounding box center [812, 51] width 312 height 41
click at [781, 182] on span "Print" at bounding box center [836, 177] width 19 height 11
click at [770, 174] on link "Cancel" at bounding box center [773, 177] width 27 height 14
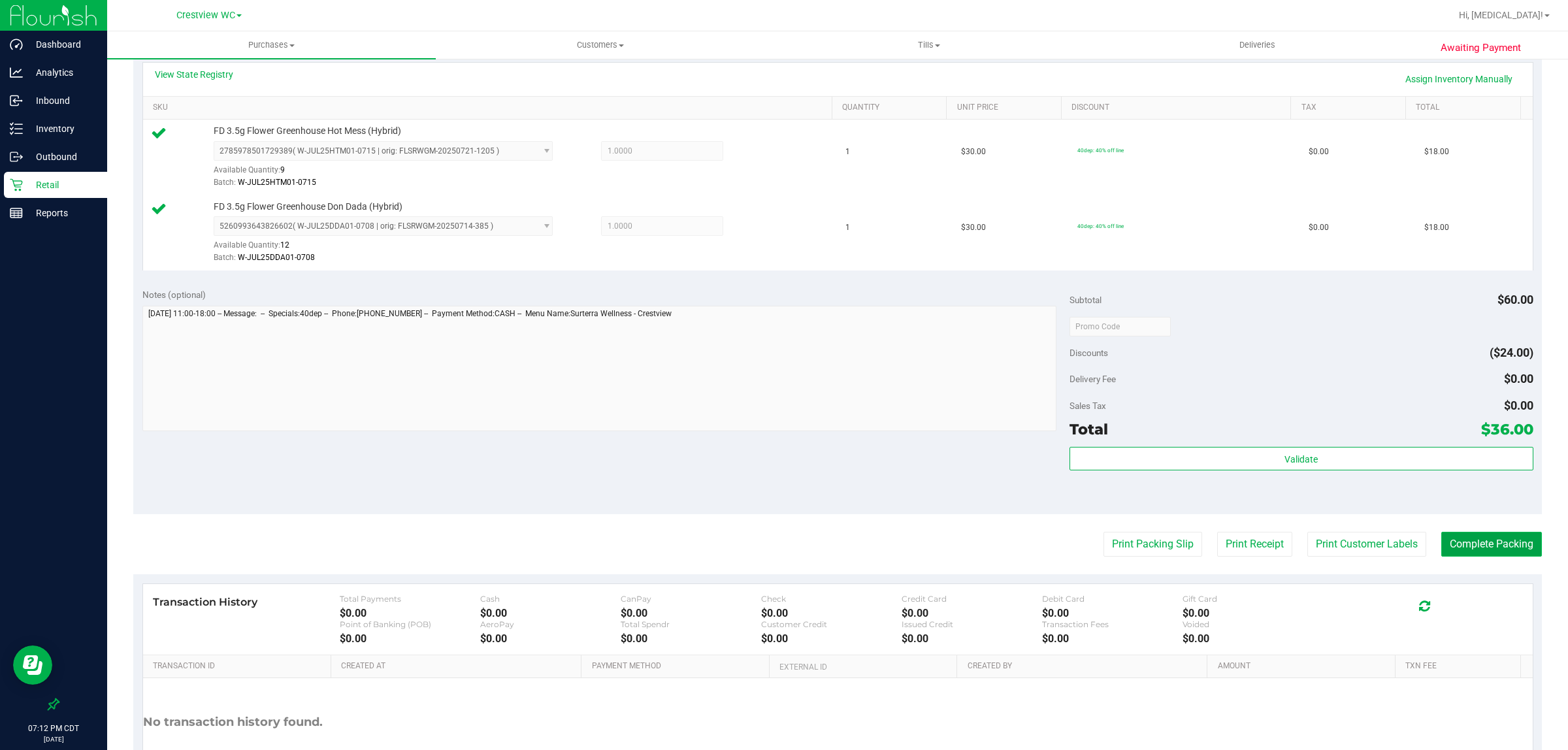
click at [781, 555] on button "Complete Packing" at bounding box center [1492, 544] width 101 height 25
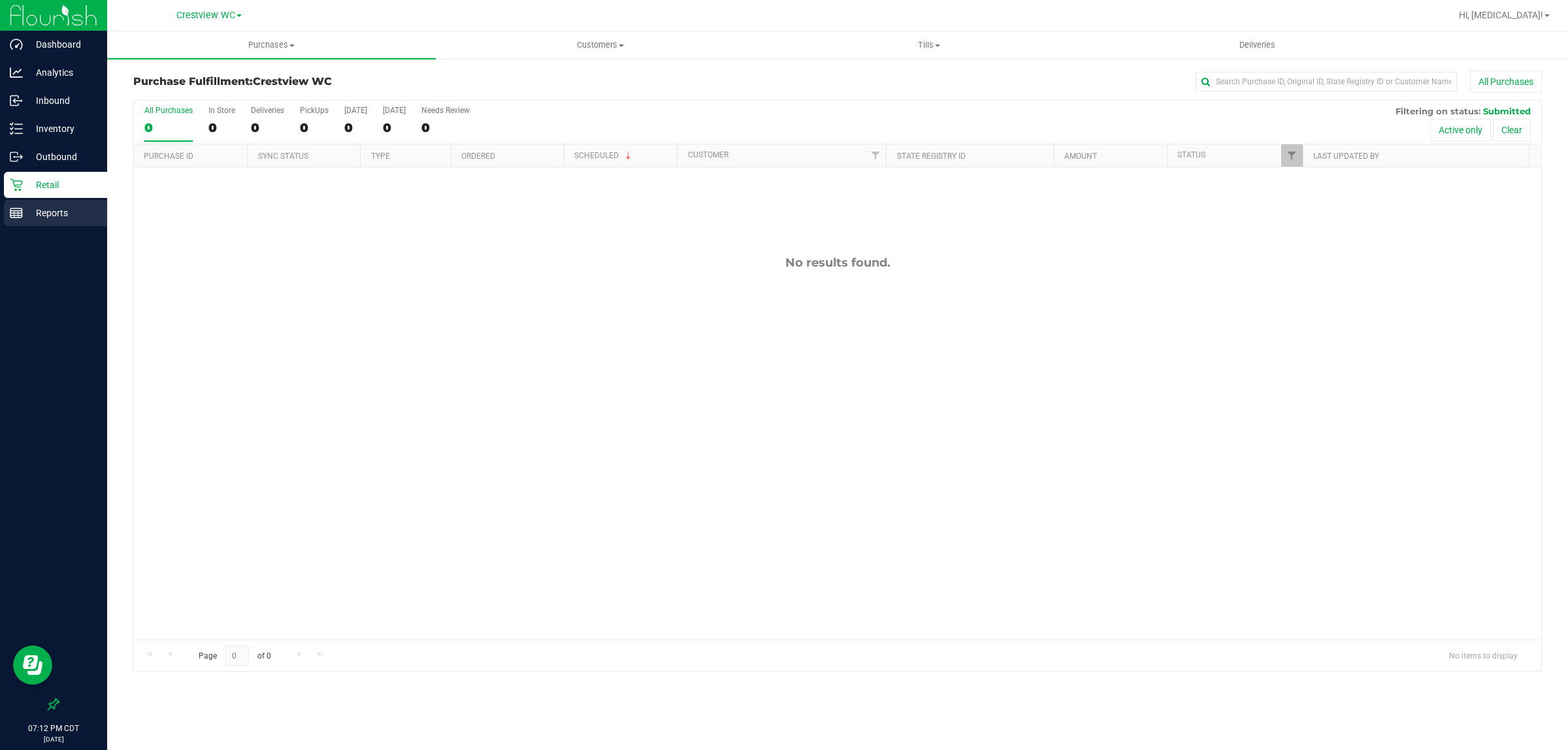
click at [50, 200] on div "Reports" at bounding box center [55, 213] width 103 height 26
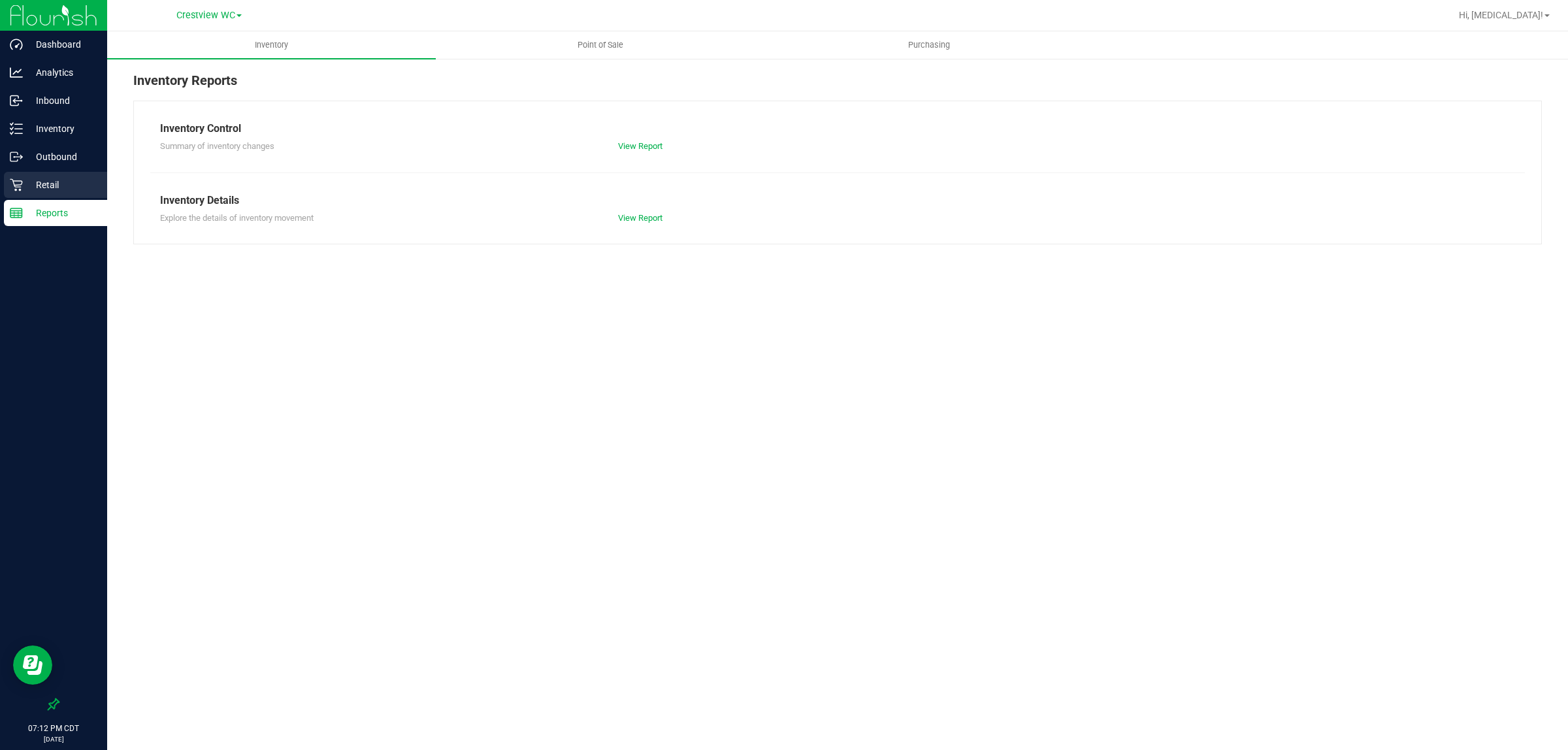
click at [60, 184] on p "Retail" at bounding box center [62, 185] width 78 height 16
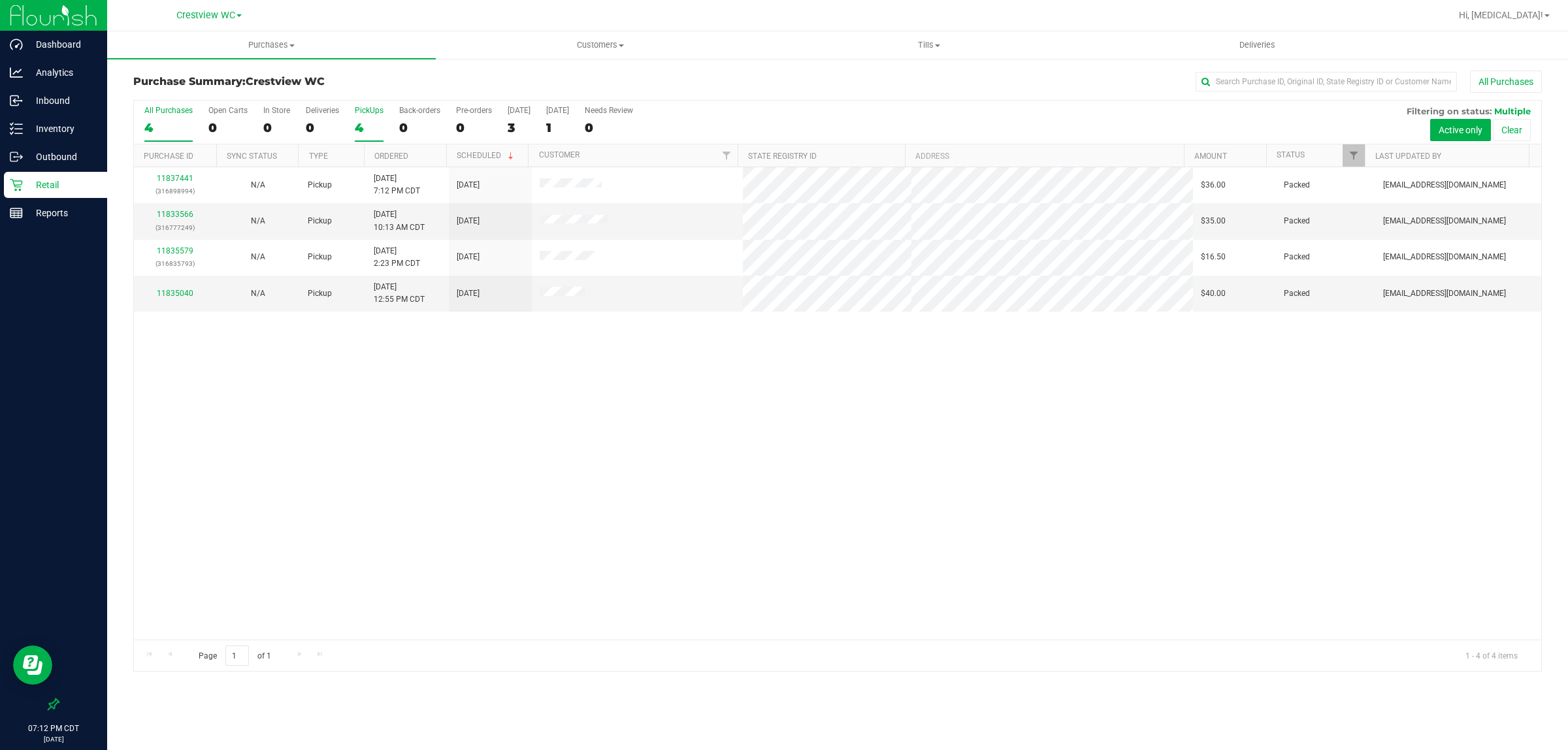
click at [367, 121] on div "4" at bounding box center [369, 127] width 29 height 15
click at [0, 0] on input "PickUps 4" at bounding box center [0, 0] width 0 height 0
click at [735, 514] on div "11837441 (316898994) N/A Pickup 8/23/2025 7:12 PM CDT 8/24/2025 $36.00 Packed a…" at bounding box center [837, 404] width 1407 height 473
click at [781, 488] on div "11837441 (316898994) N/A Pickup 8/23/2025 7:12 PM CDT 8/24/2025 $36.00 Packed a…" at bounding box center [837, 404] width 1407 height 473
click at [53, 172] on div "Retail" at bounding box center [55, 185] width 103 height 26
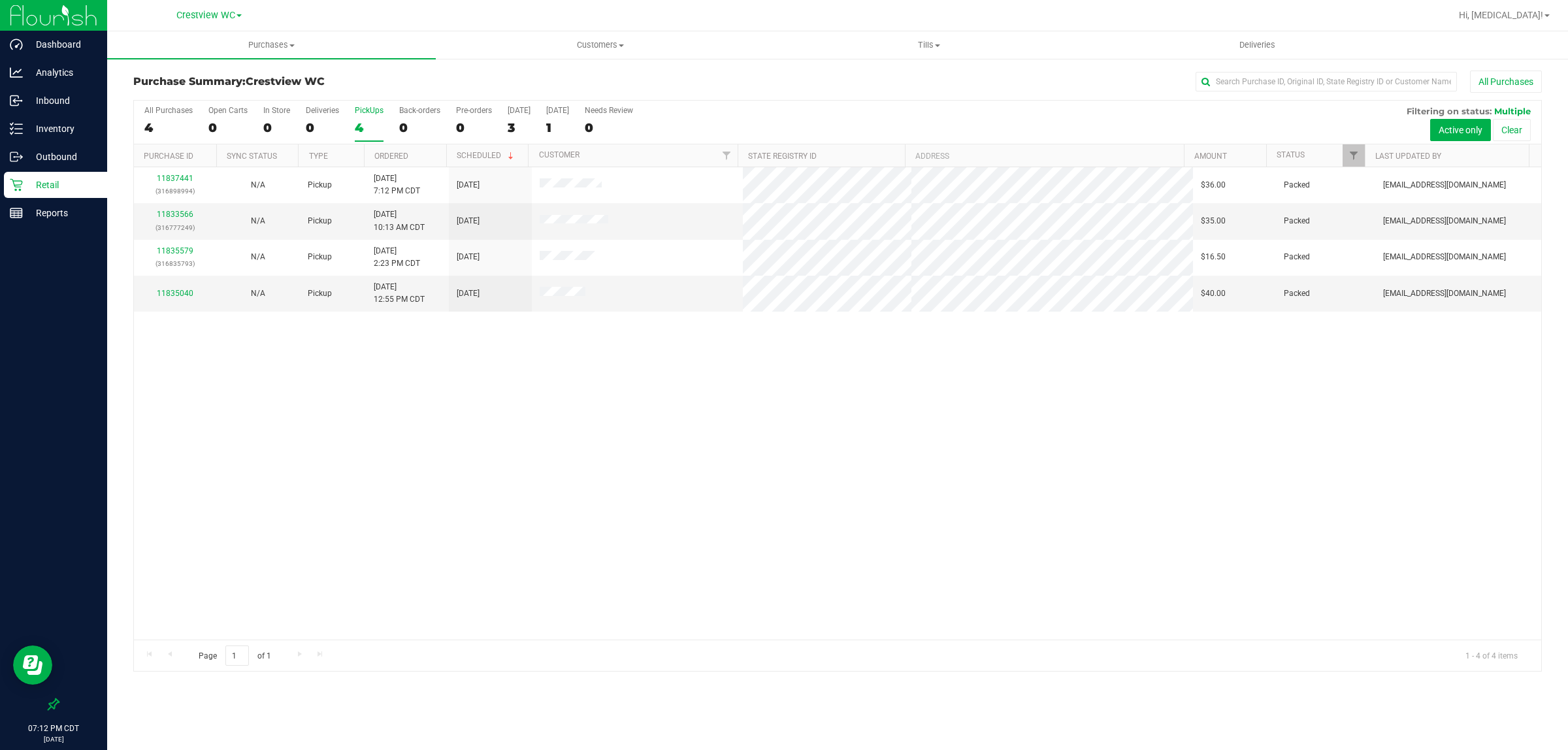
click at [46, 184] on p "Retail" at bounding box center [62, 185] width 78 height 16
drag, startPoint x: 488, startPoint y: 427, endPoint x: 471, endPoint y: 419, distance: 18.8
click at [488, 427] on div "11837441 (316898994) N/A Pickup 8/23/2025 7:12 PM CDT 8/24/2025 $36.00 Packed a…" at bounding box center [837, 404] width 1407 height 473
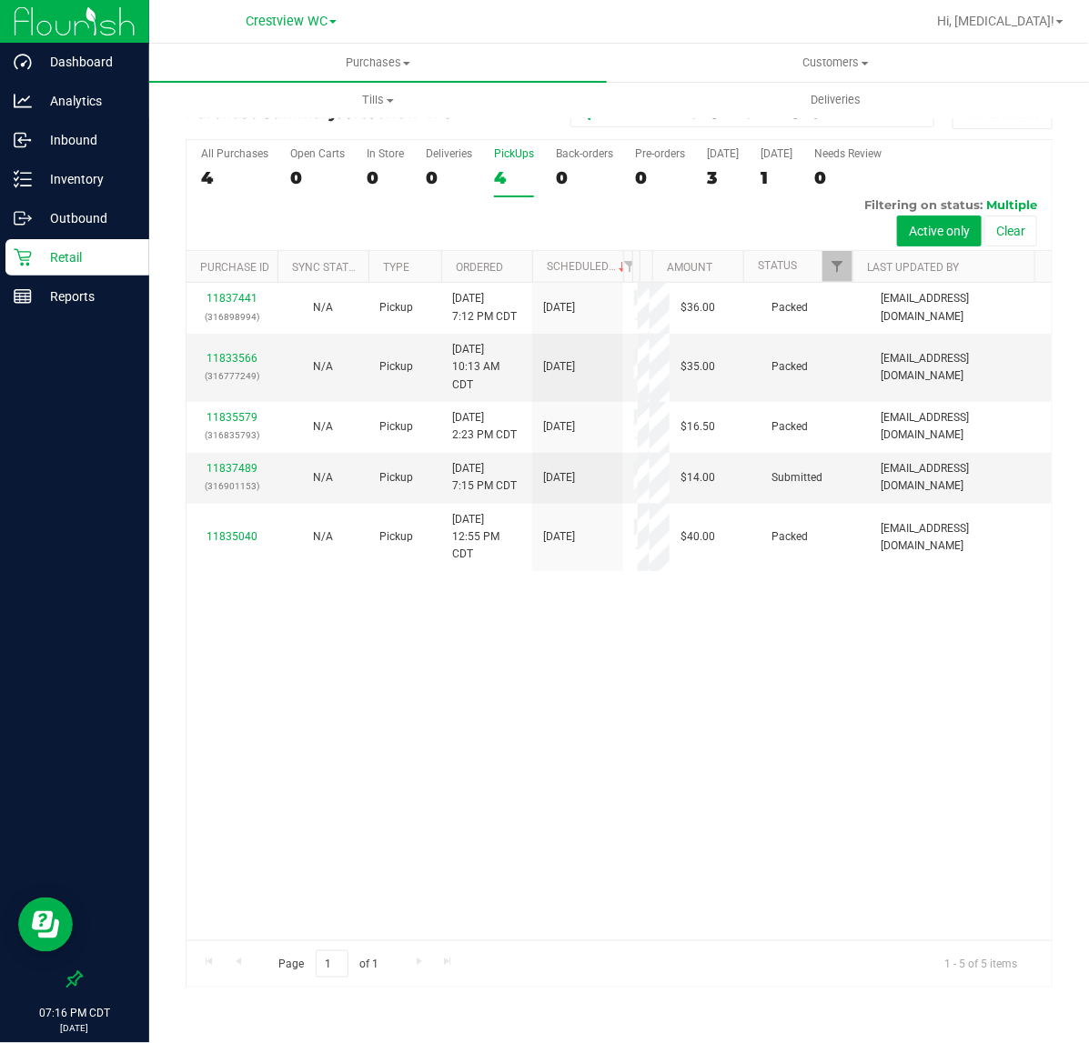
click at [89, 253] on p "Retail" at bounding box center [86, 258] width 109 height 22
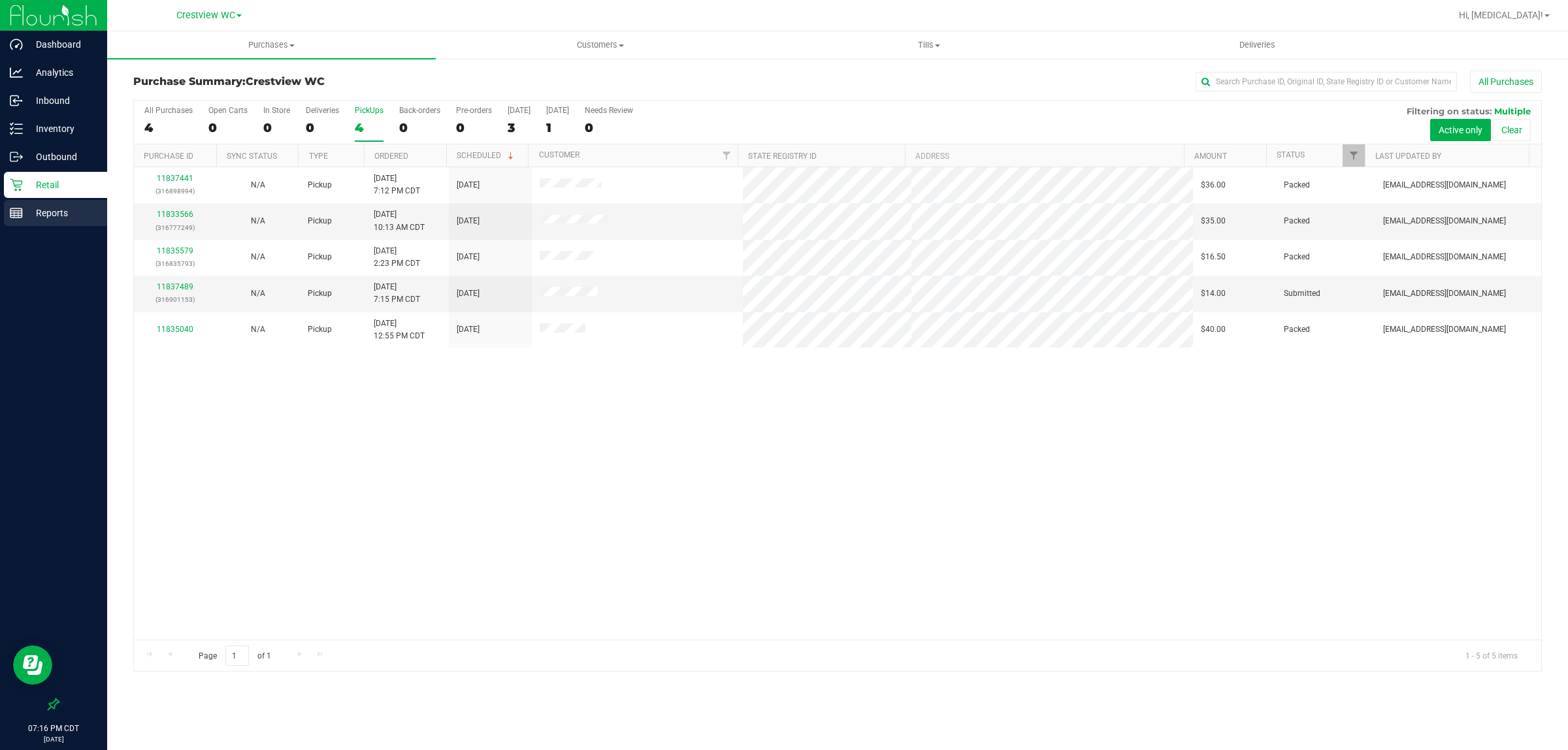
click at [63, 210] on p "Reports" at bounding box center [62, 213] width 78 height 16
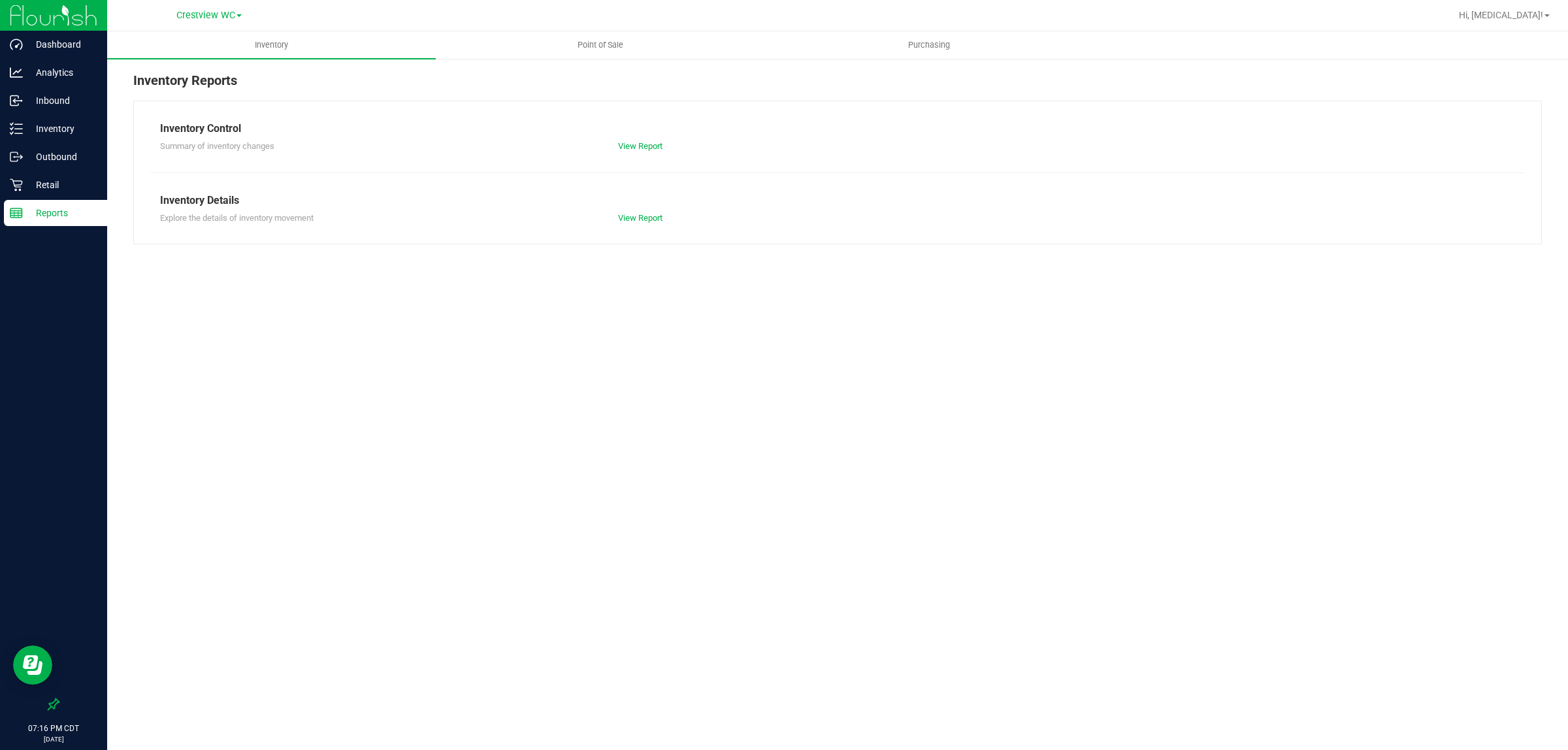
click at [605, 29] on nav "Crestview WC Hi, Alora!" at bounding box center [838, 16] width 1461 height 32
click at [604, 41] on span "Point of Sale" at bounding box center [600, 45] width 81 height 11
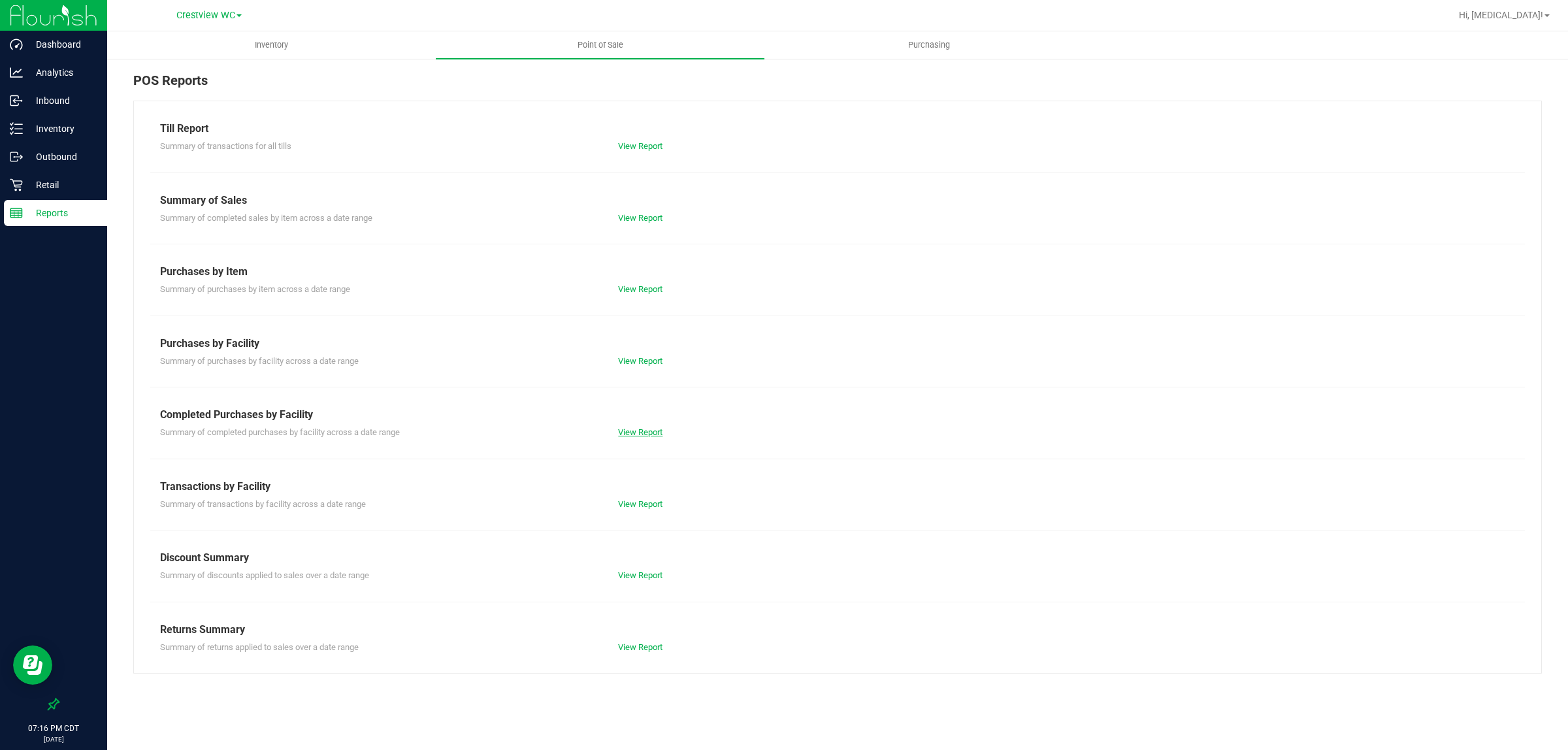
click at [647, 431] on link "View Report" at bounding box center [641, 432] width 45 height 10
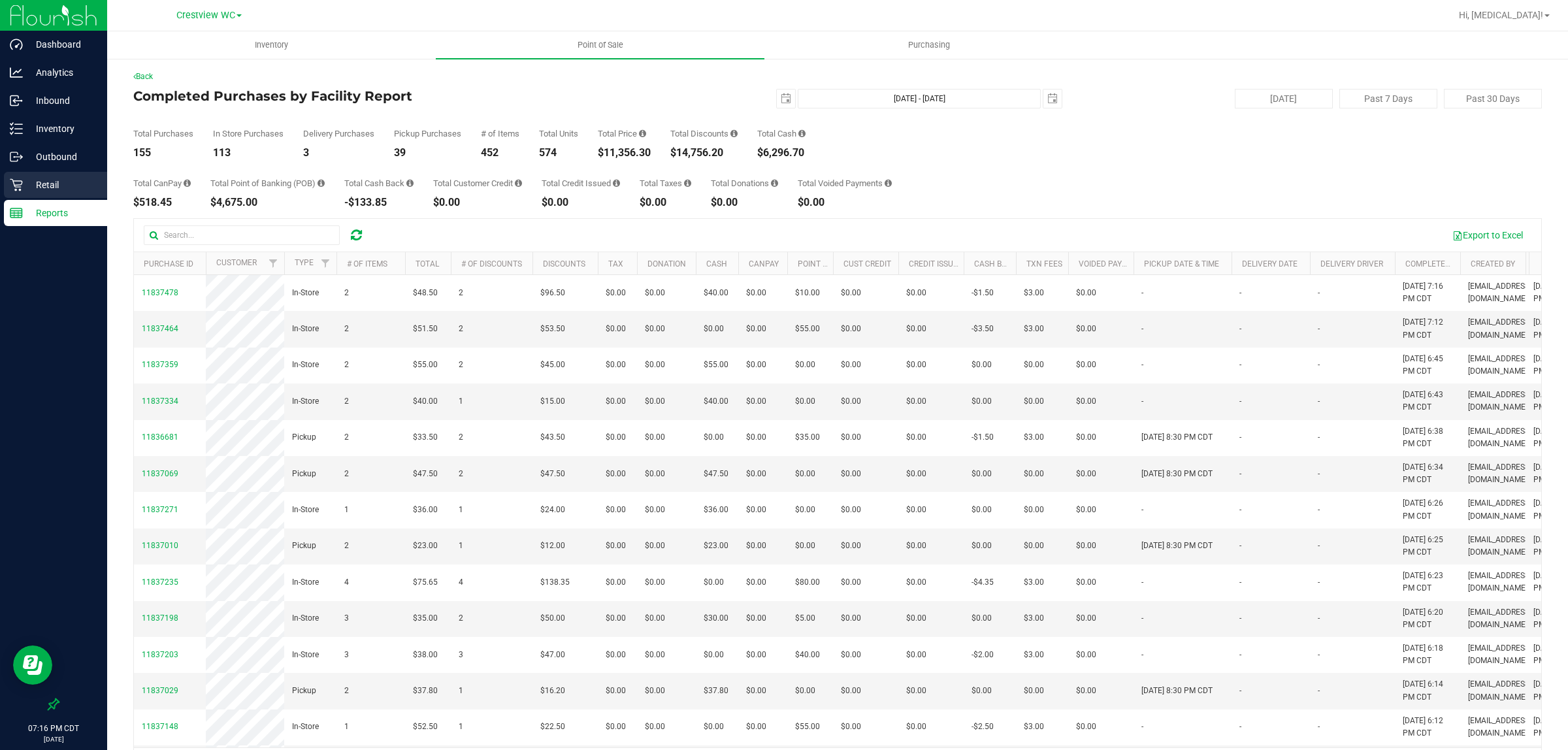
click at [57, 181] on p "Retail" at bounding box center [62, 185] width 78 height 16
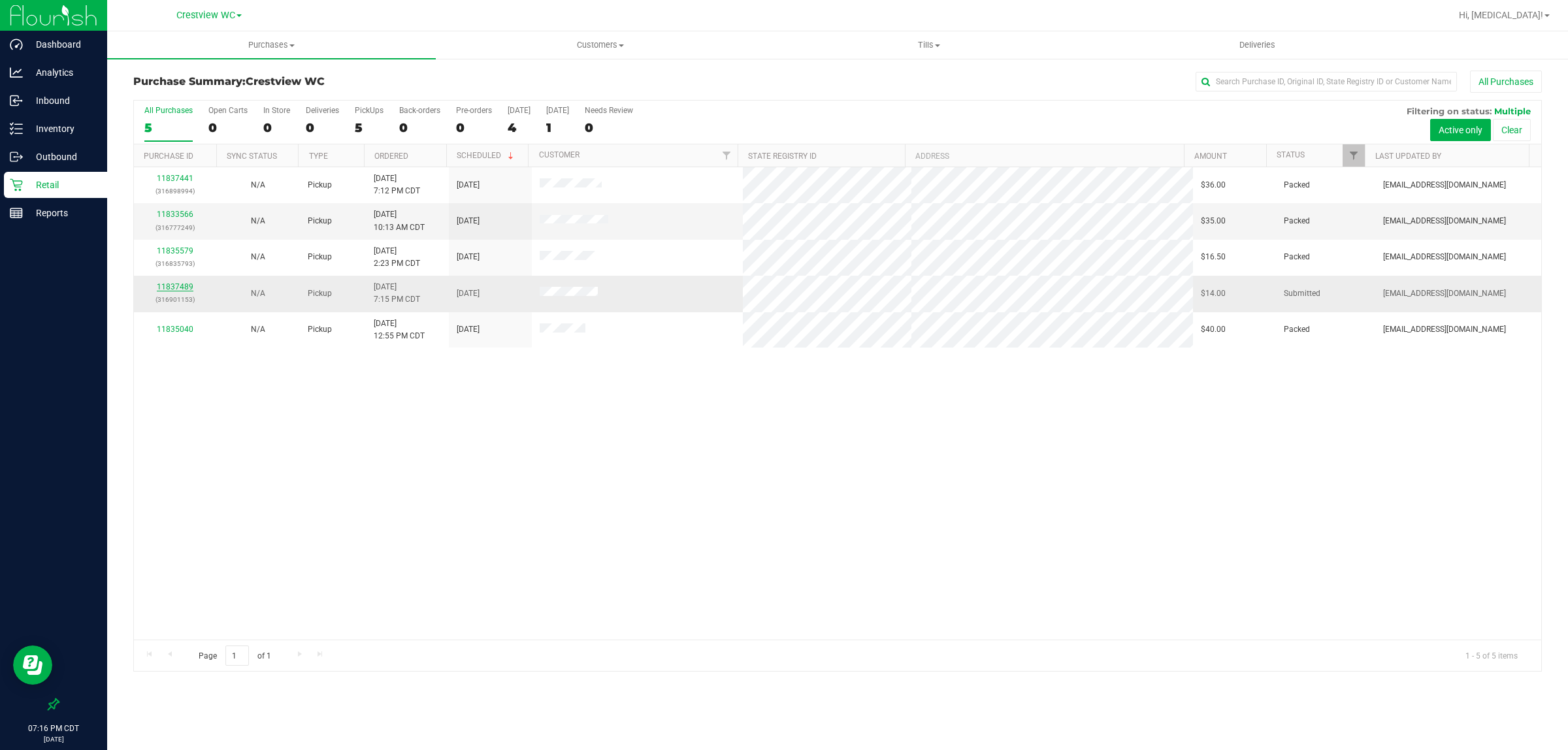
click at [171, 289] on link "11837489" at bounding box center [175, 287] width 37 height 9
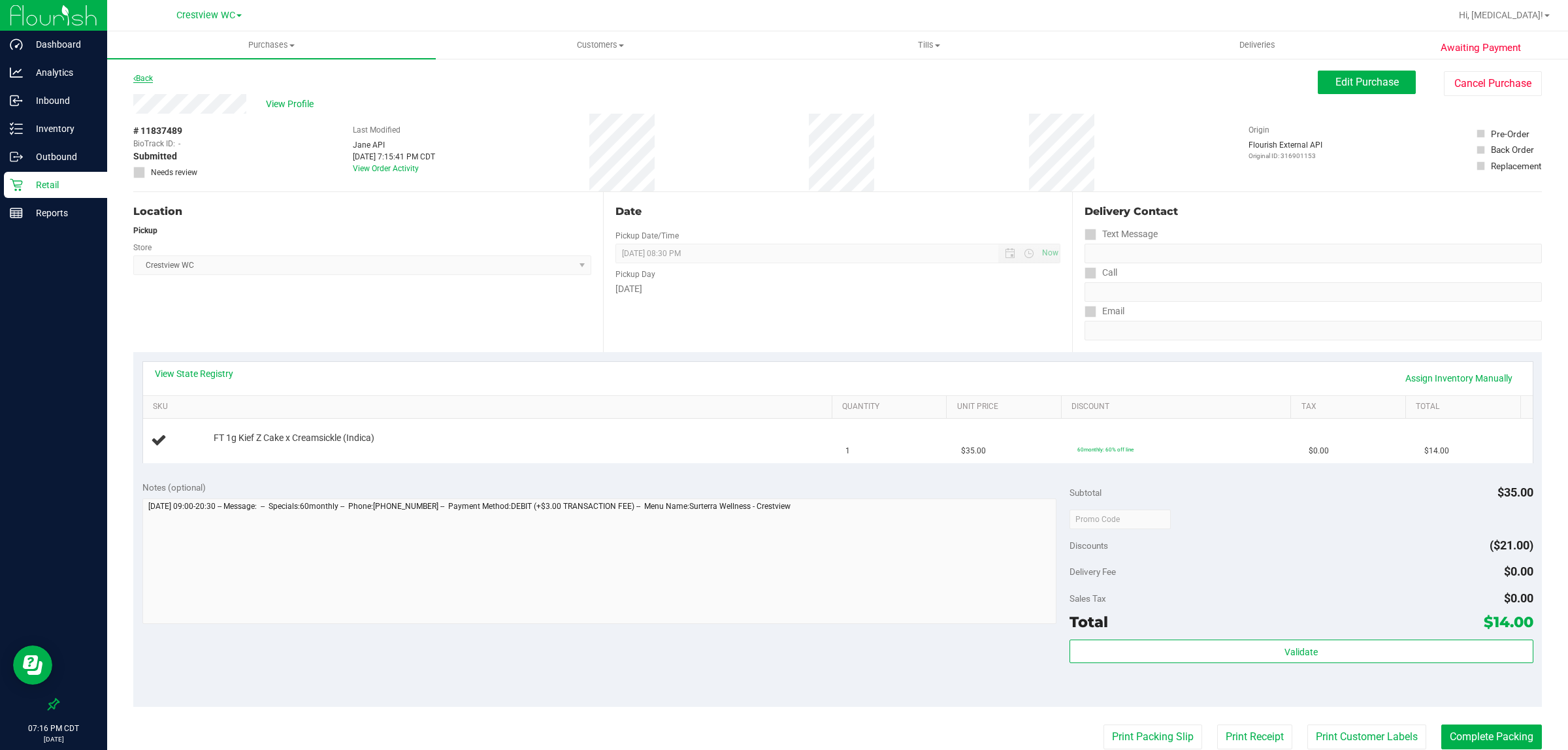
click at [148, 74] on link "Back" at bounding box center [143, 78] width 19 height 9
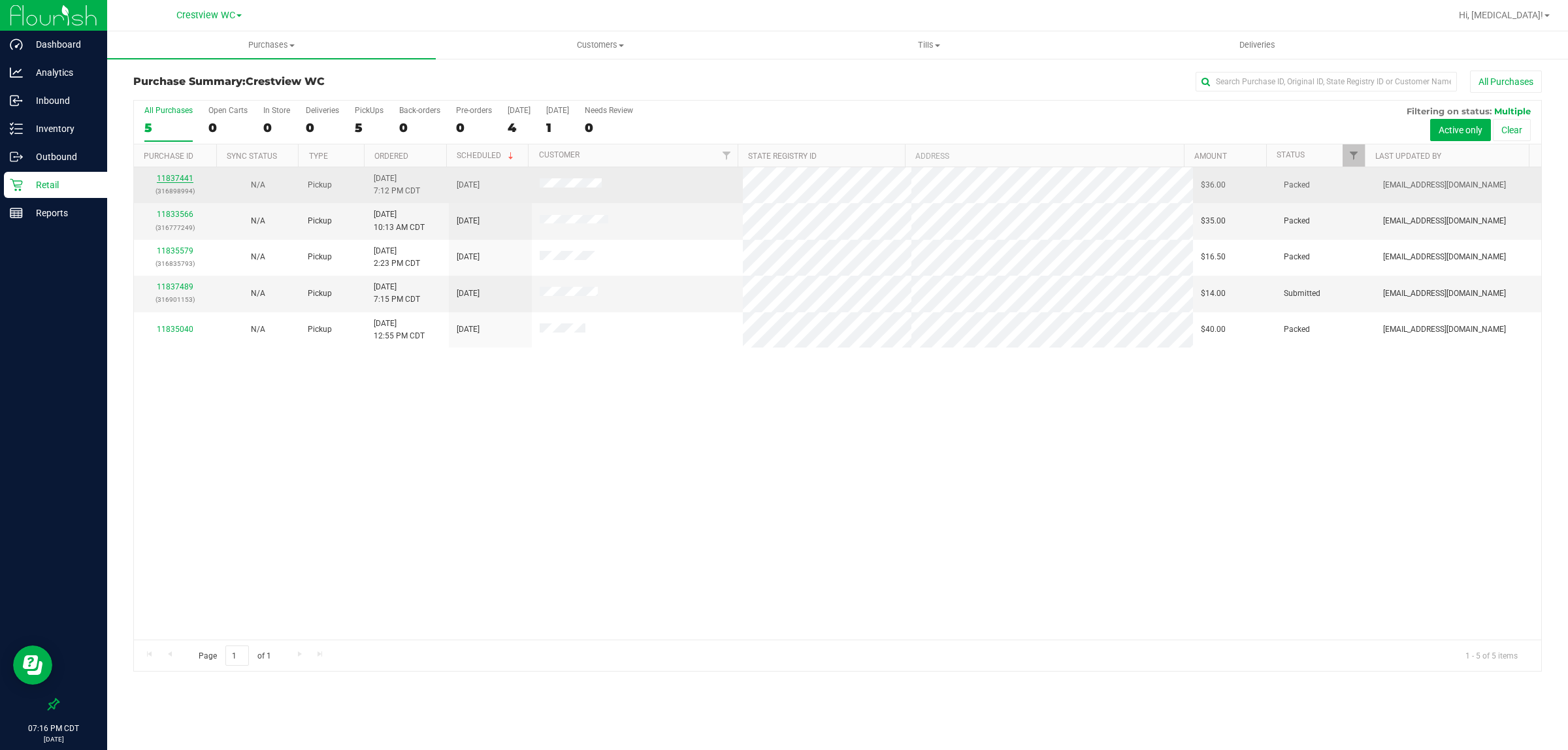
click at [171, 175] on link "11837441" at bounding box center [175, 178] width 37 height 9
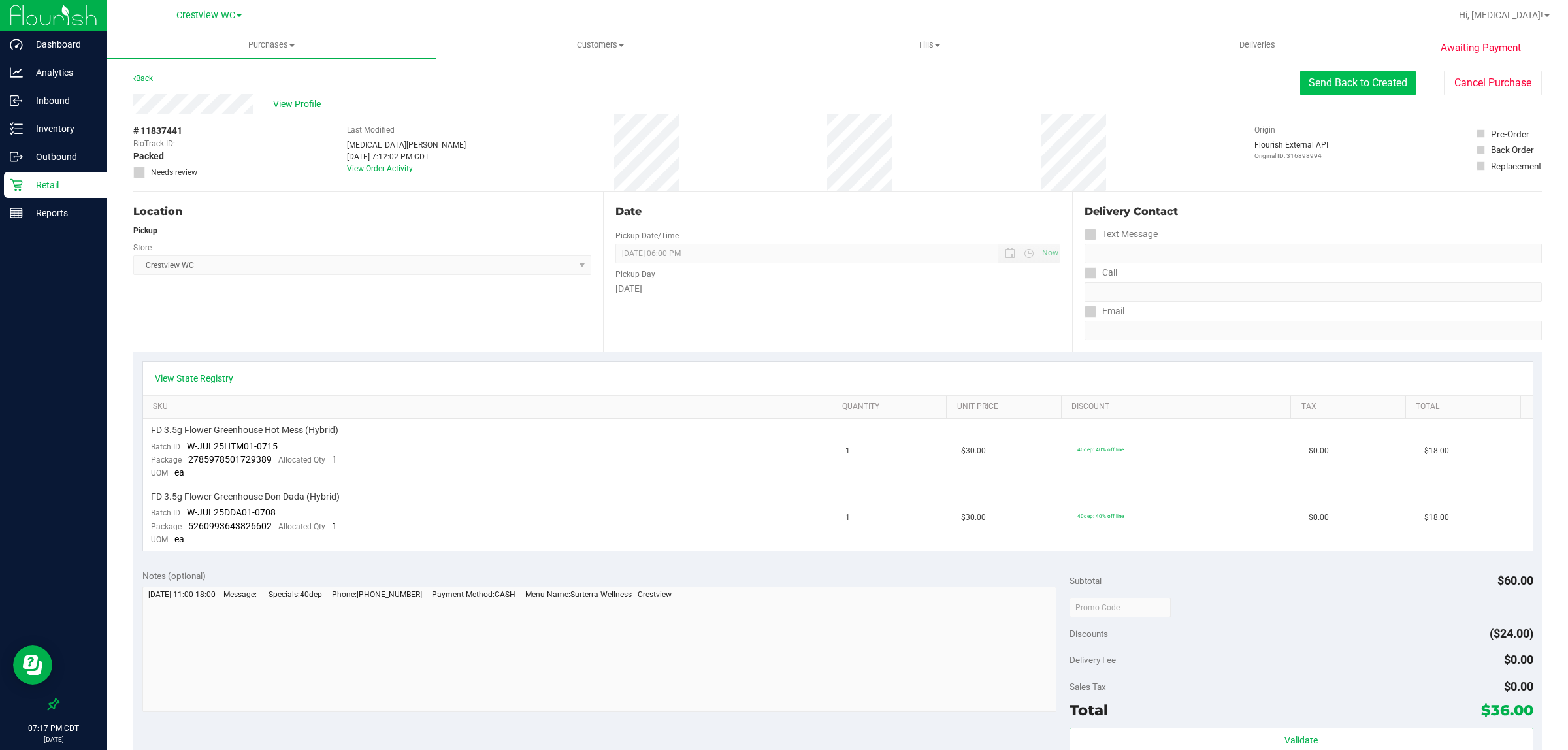
click at [781, 89] on button "Send Back to Created" at bounding box center [1358, 83] width 116 height 25
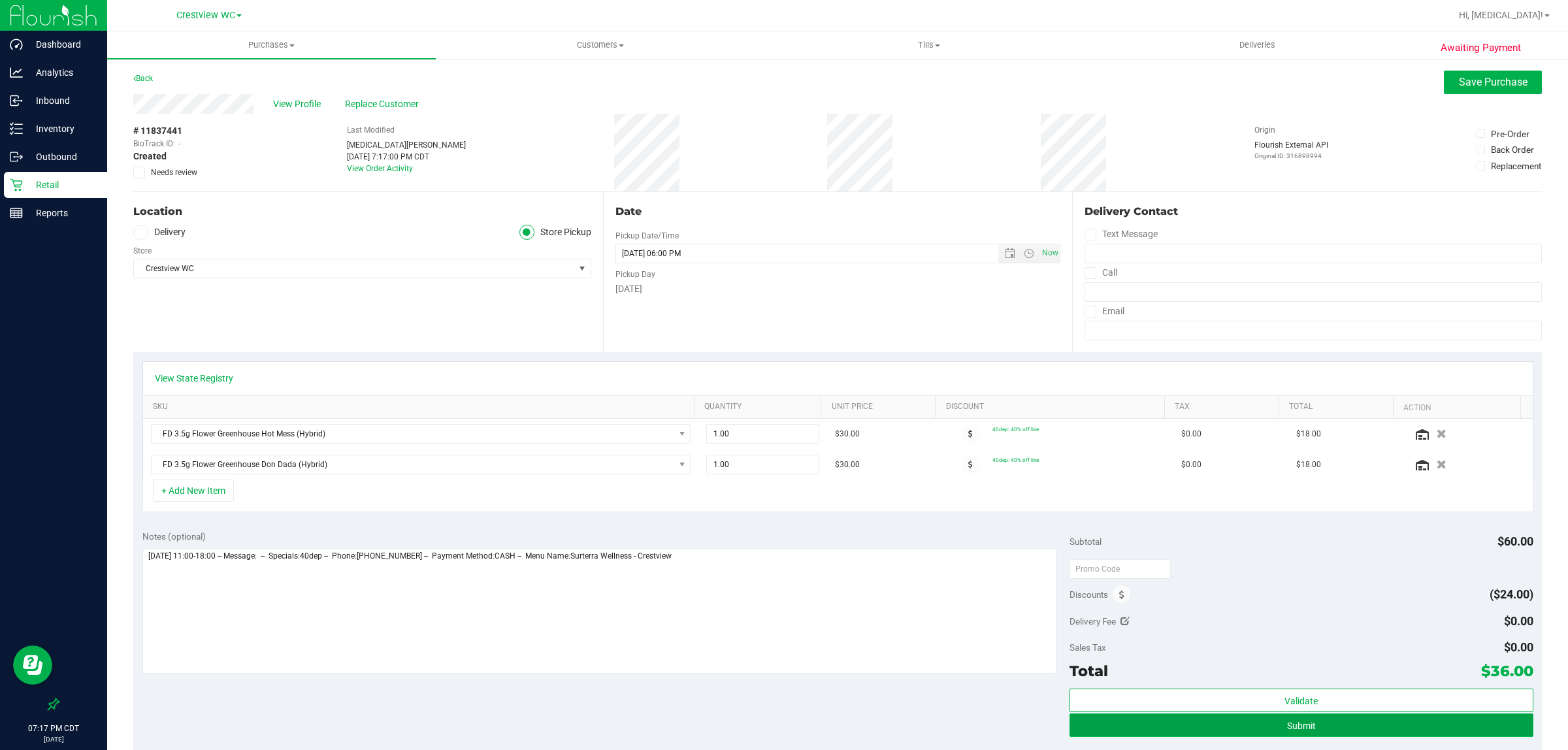
click at [781, 728] on button "Submit" at bounding box center [1302, 725] width 464 height 24
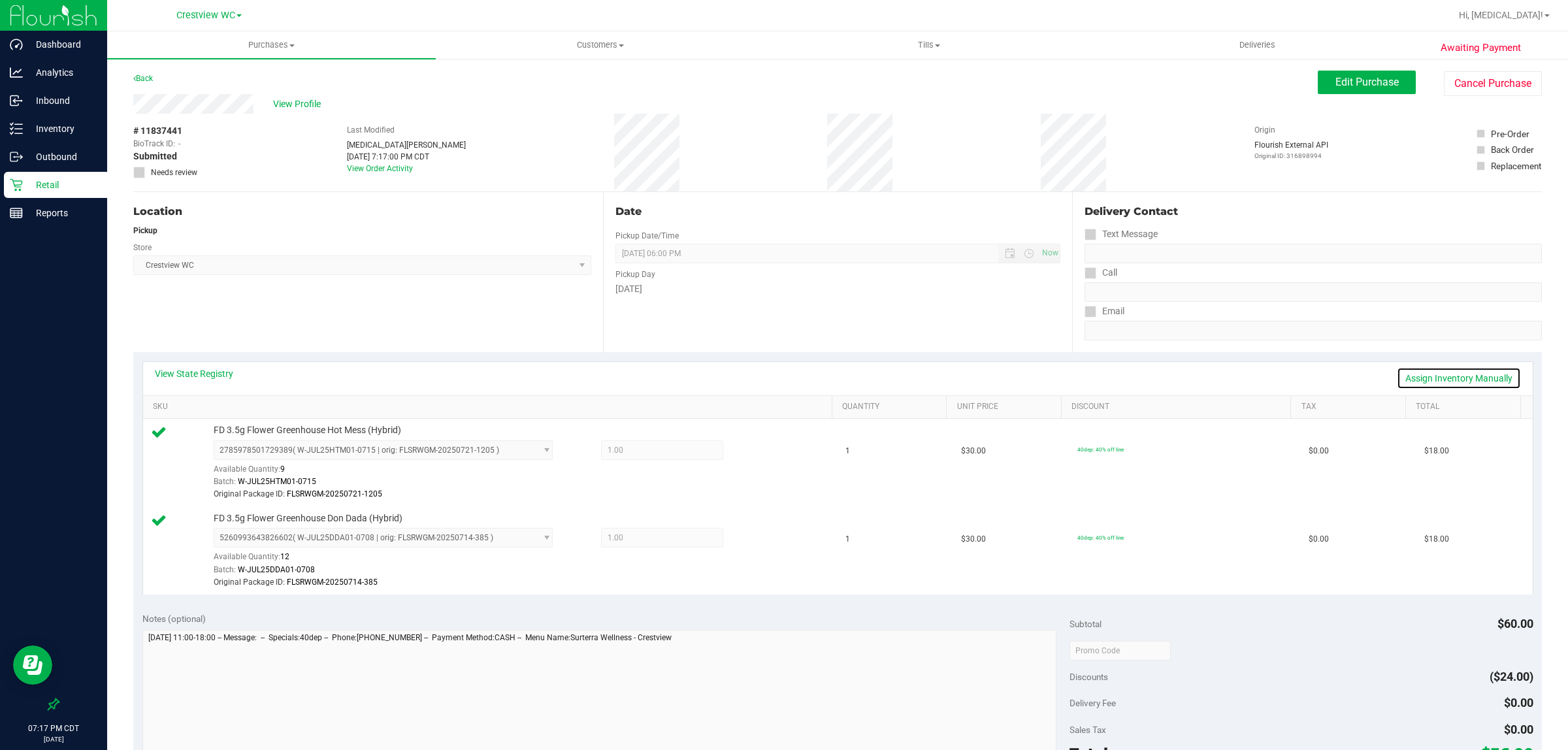
click at [781, 372] on link "Assign Inventory Manually" at bounding box center [1459, 378] width 124 height 22
click at [753, 448] on icon at bounding box center [758, 452] width 14 height 15
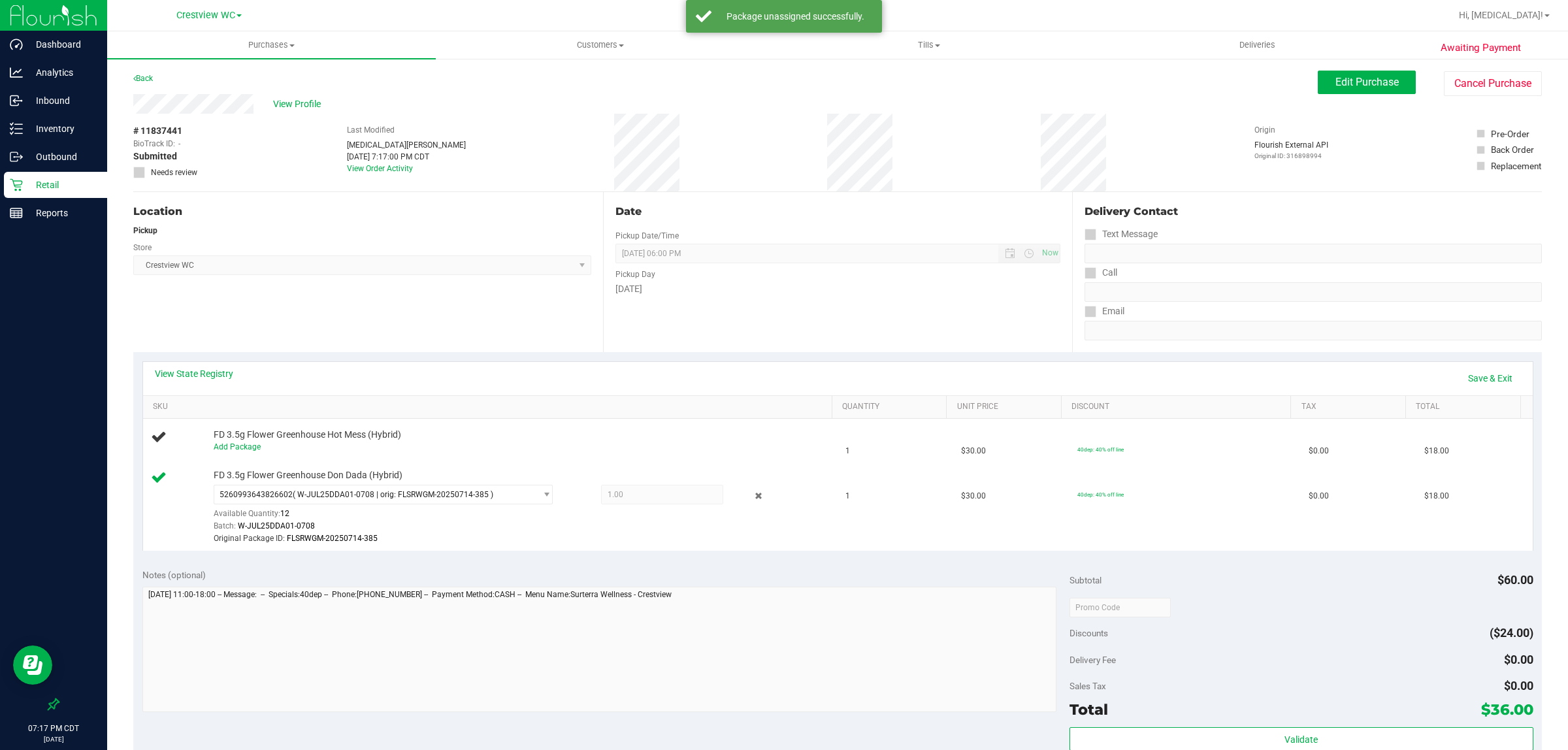
click at [743, 553] on div "View State Registry Save & Exit SKU Quantity Unit Price Discount Tax Total FD 3…" at bounding box center [838, 455] width 1409 height 208
click at [751, 500] on icon at bounding box center [758, 496] width 14 height 15
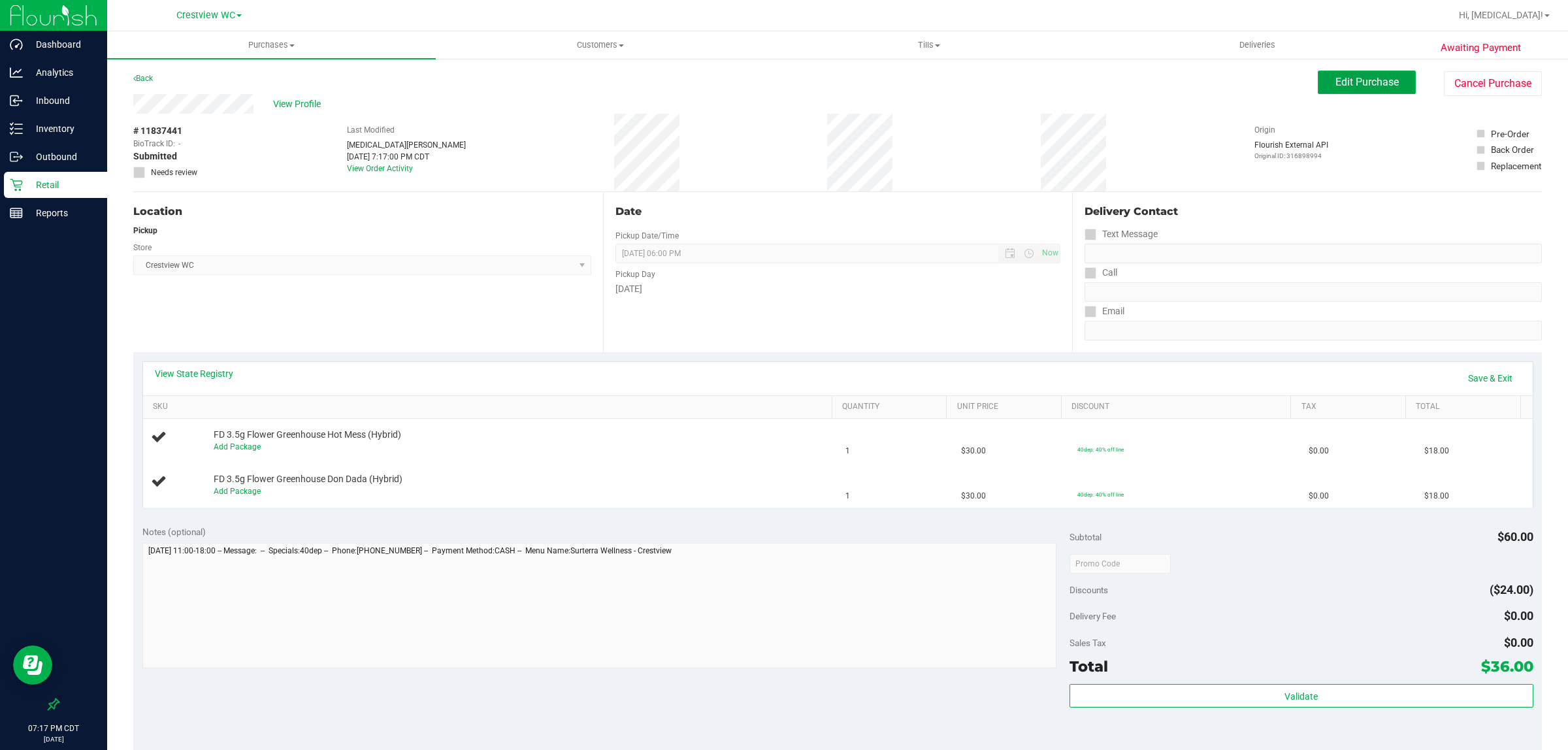
click at [781, 80] on span "Edit Purchase" at bounding box center [1367, 82] width 63 height 12
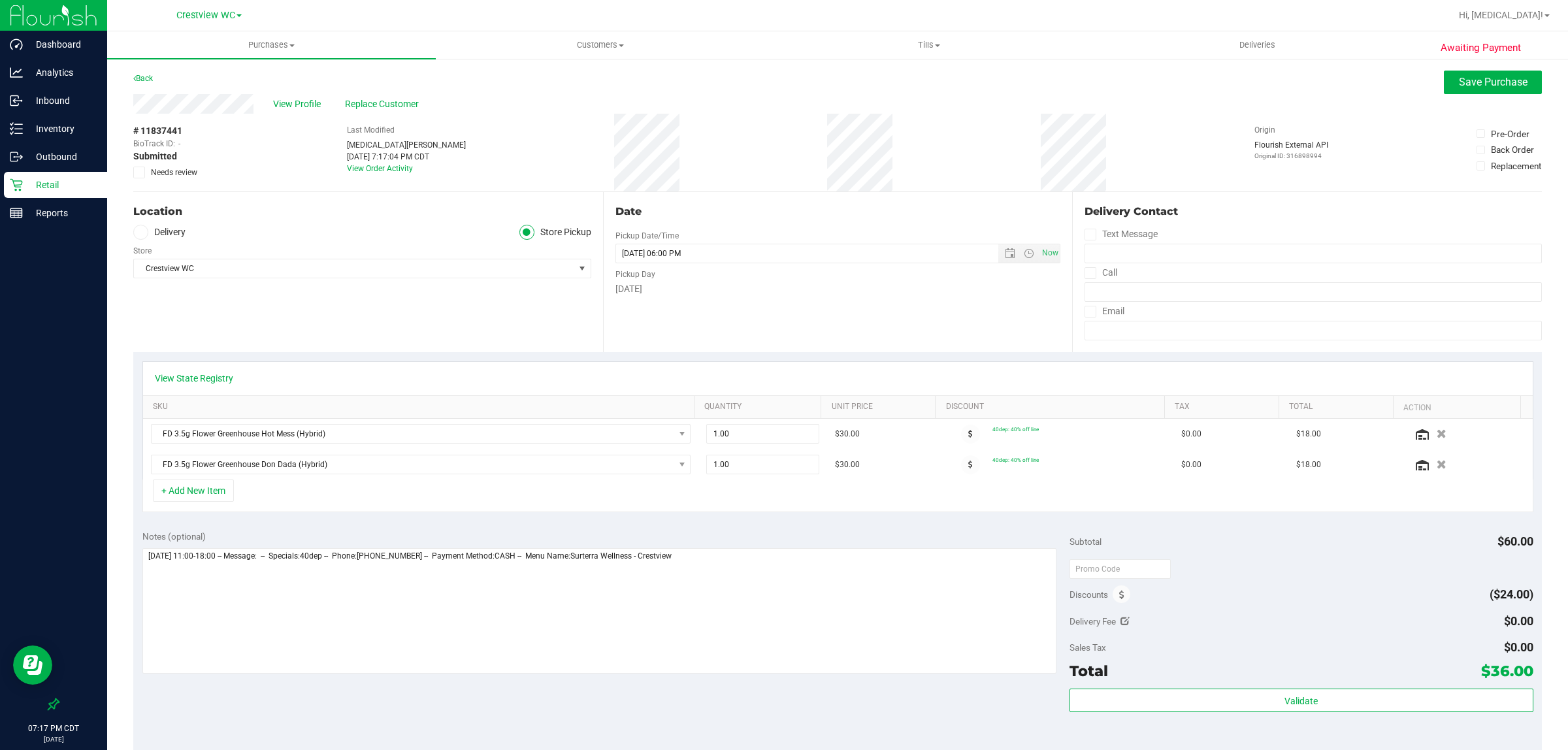
click at [175, 172] on span "Needs review" at bounding box center [174, 172] width 47 height 11
click at [0, 0] on input "Needs review" at bounding box center [0, 0] width 0 height 0
drag, startPoint x: 821, startPoint y: 514, endPoint x: 787, endPoint y: 541, distance: 43.4
click at [781, 528] on purchase-details "Back Save Purchase View Profile Replace Customer # 11837441 BioTrack ID: - Subm…" at bounding box center [838, 565] width 1409 height 991
click at [736, 603] on textarea at bounding box center [599, 611] width 914 height 126
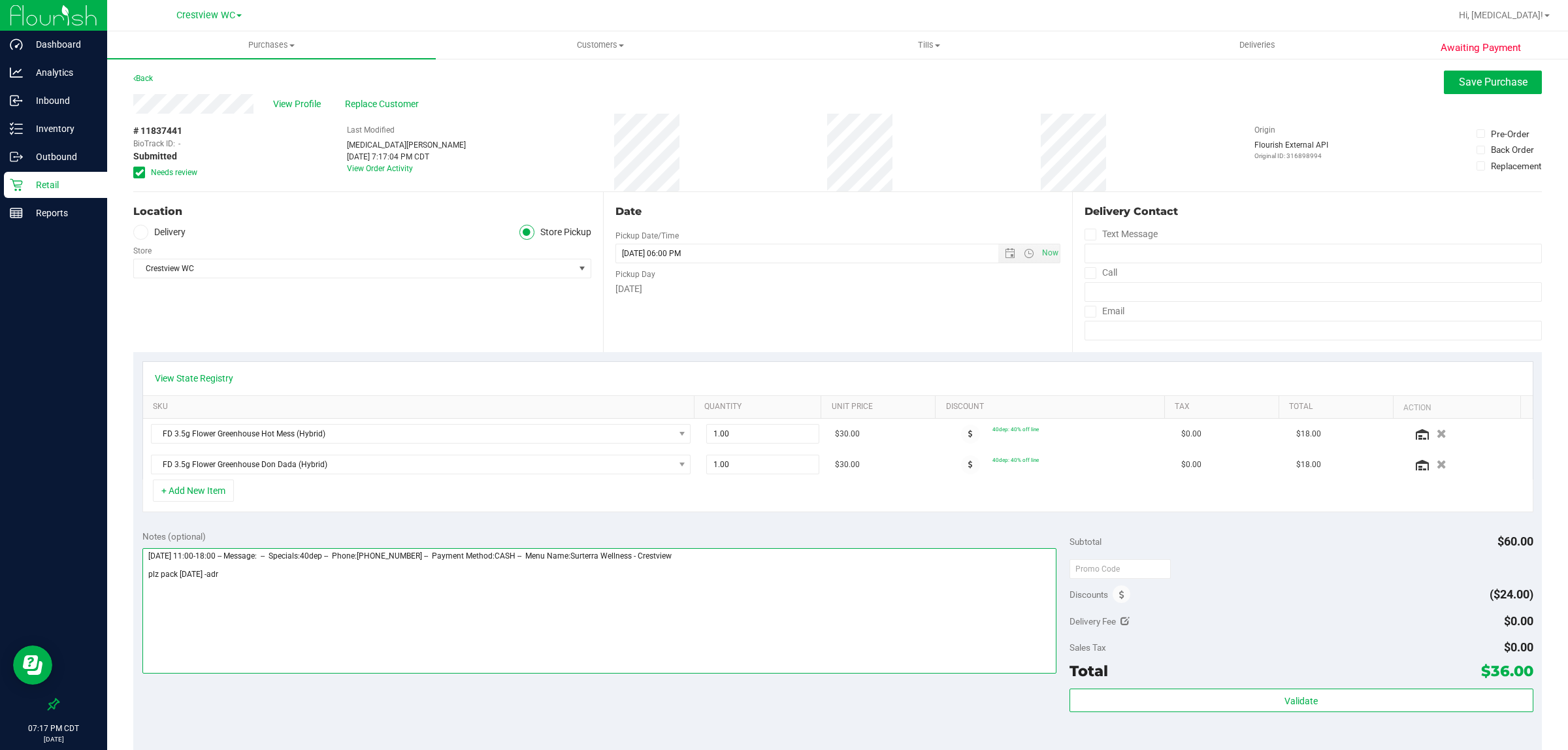
type textarea "Sunday 08/24/2025 11:00-18:00 -- Message: -- Specials:40dep -- Phone:8505827765…"
click at [781, 69] on div "Awaiting Payment Back Save Purchase View Profile Replace Customer # 11837441 Bi…" at bounding box center [838, 573] width 1461 height 1030
click at [781, 83] on span "Save Purchase" at bounding box center [1493, 82] width 69 height 12
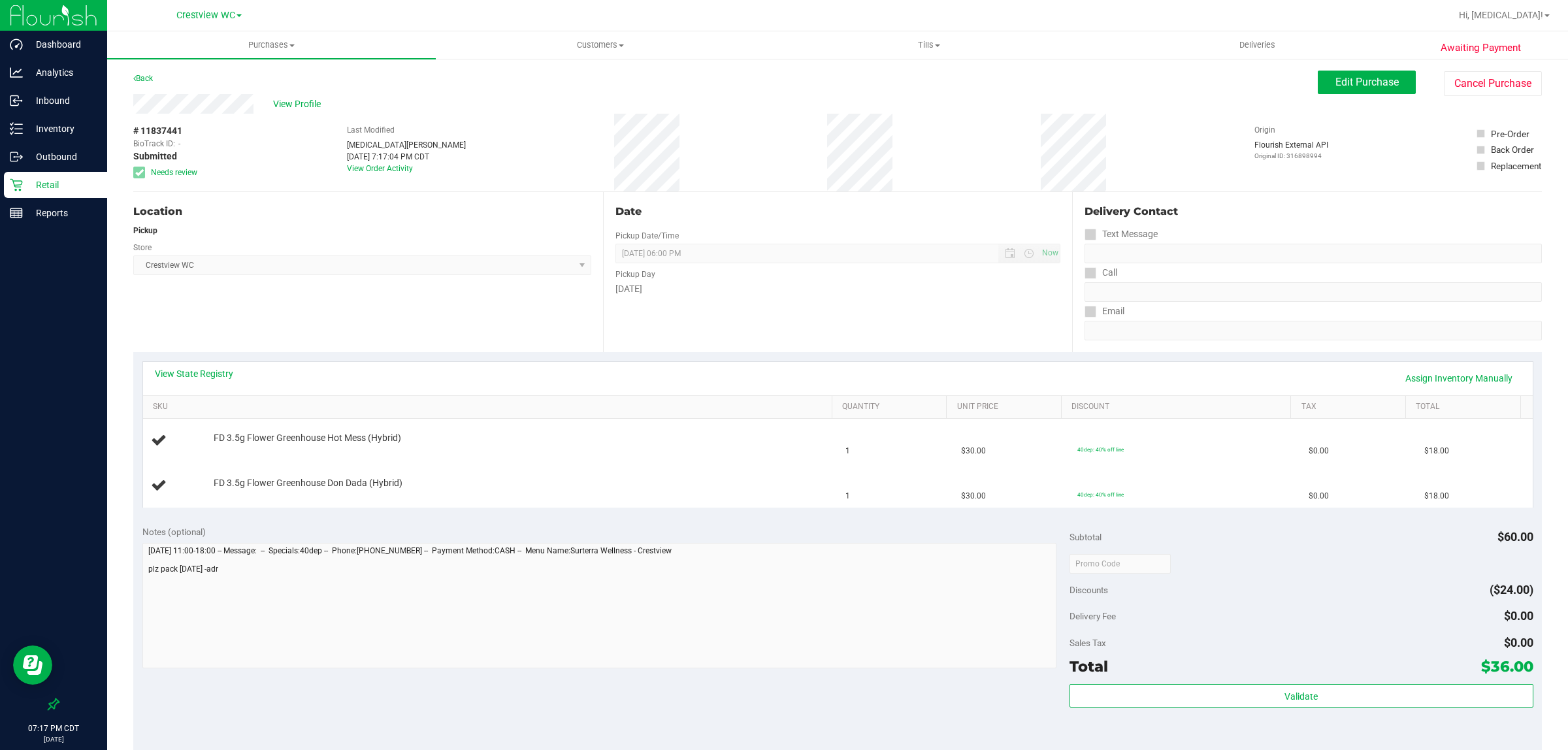
click at [47, 186] on p "Retail" at bounding box center [62, 185] width 78 height 16
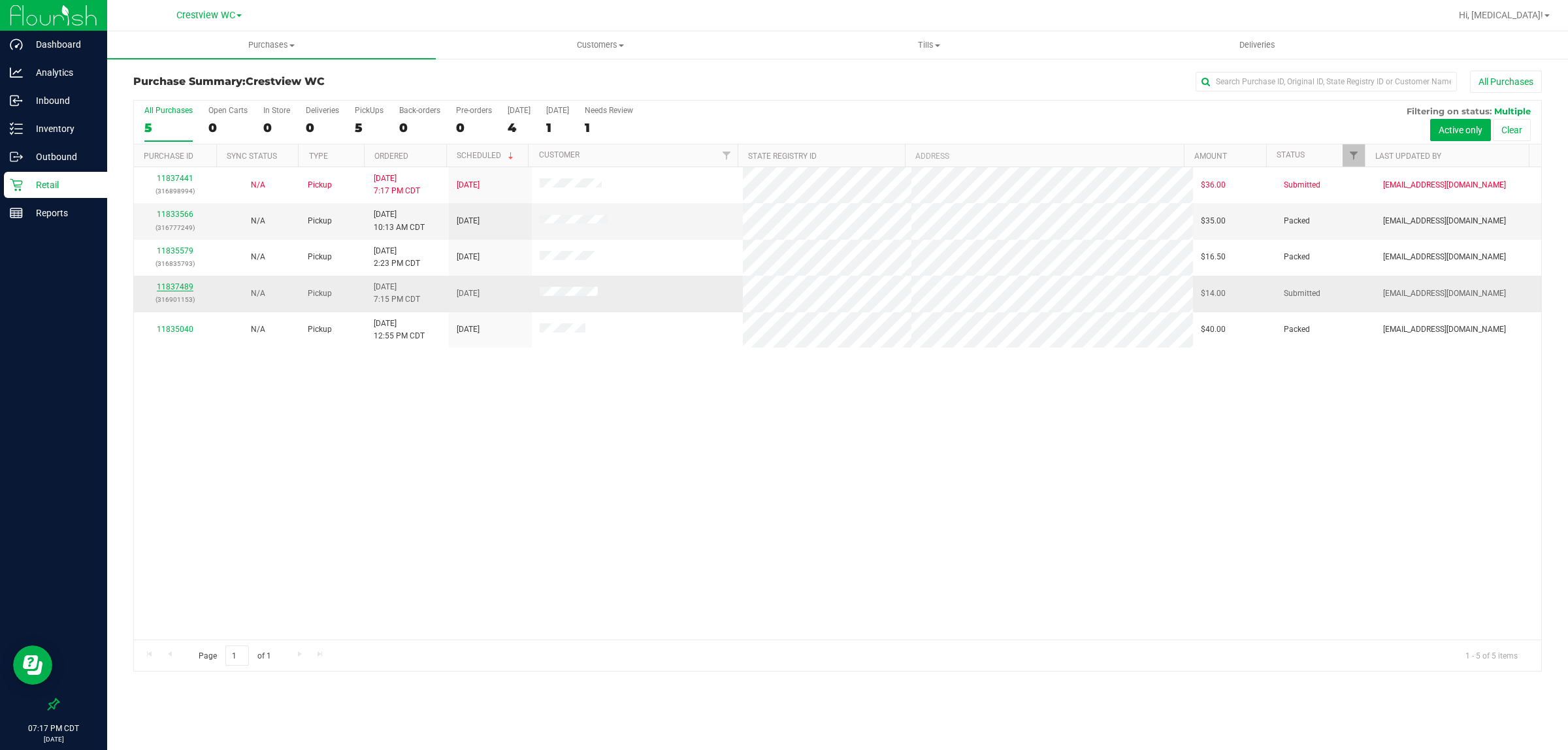
click at [177, 288] on link "11837489" at bounding box center [175, 287] width 37 height 9
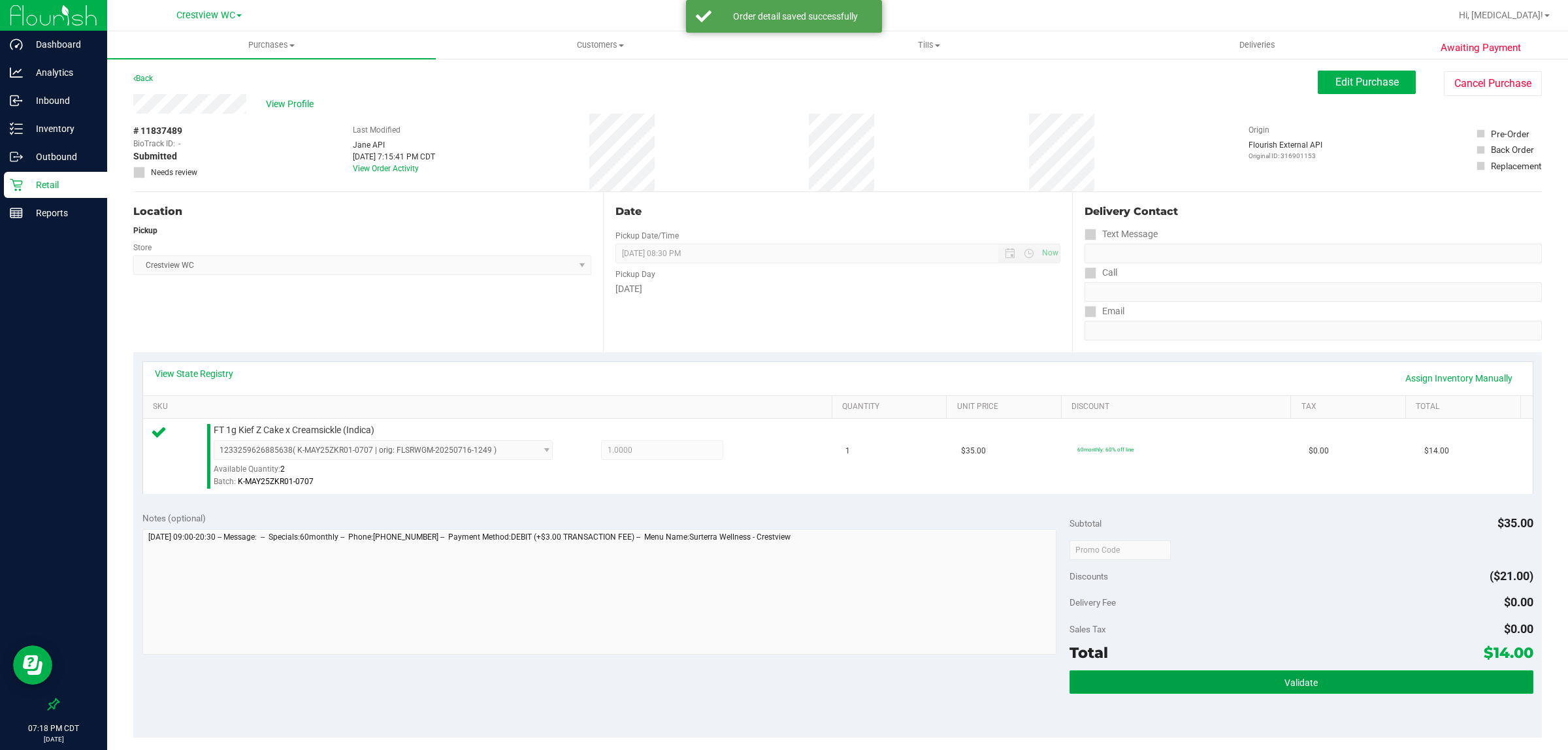
click at [781, 675] on button "Validate" at bounding box center [1302, 682] width 464 height 24
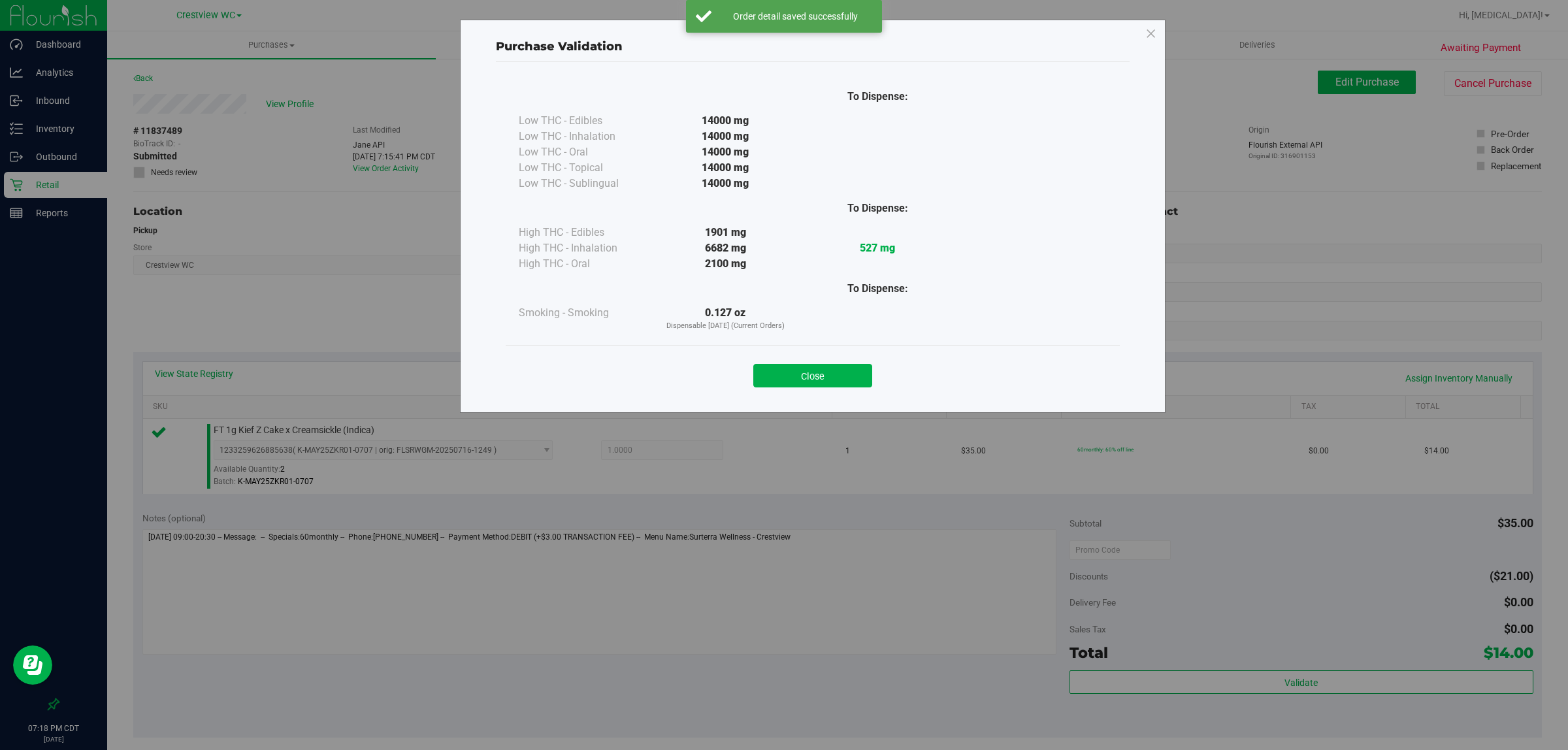
click at [781, 348] on div "Close" at bounding box center [812, 371] width 614 height 53
click at [781, 367] on button "Close" at bounding box center [813, 376] width 119 height 24
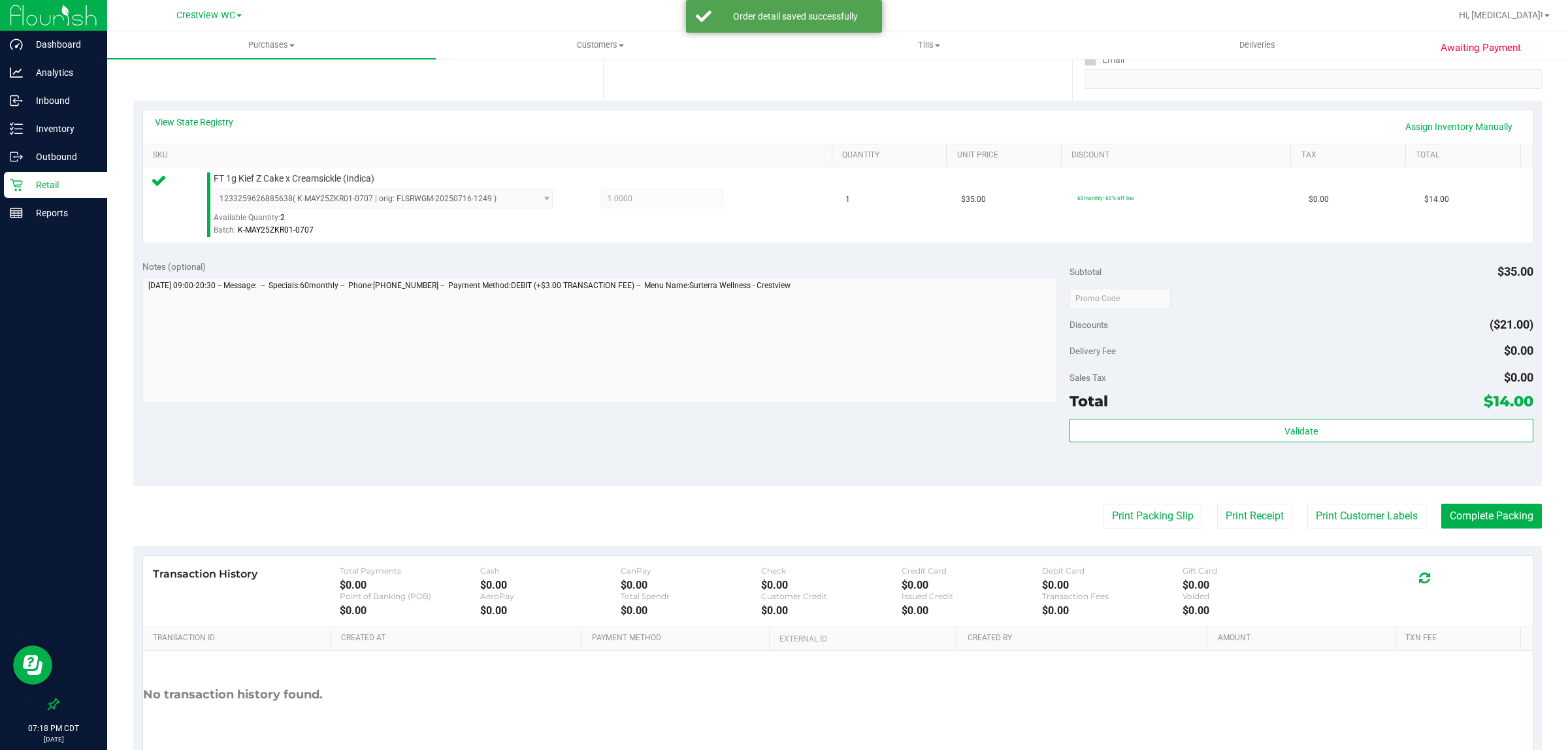
scroll to position [318, 0]
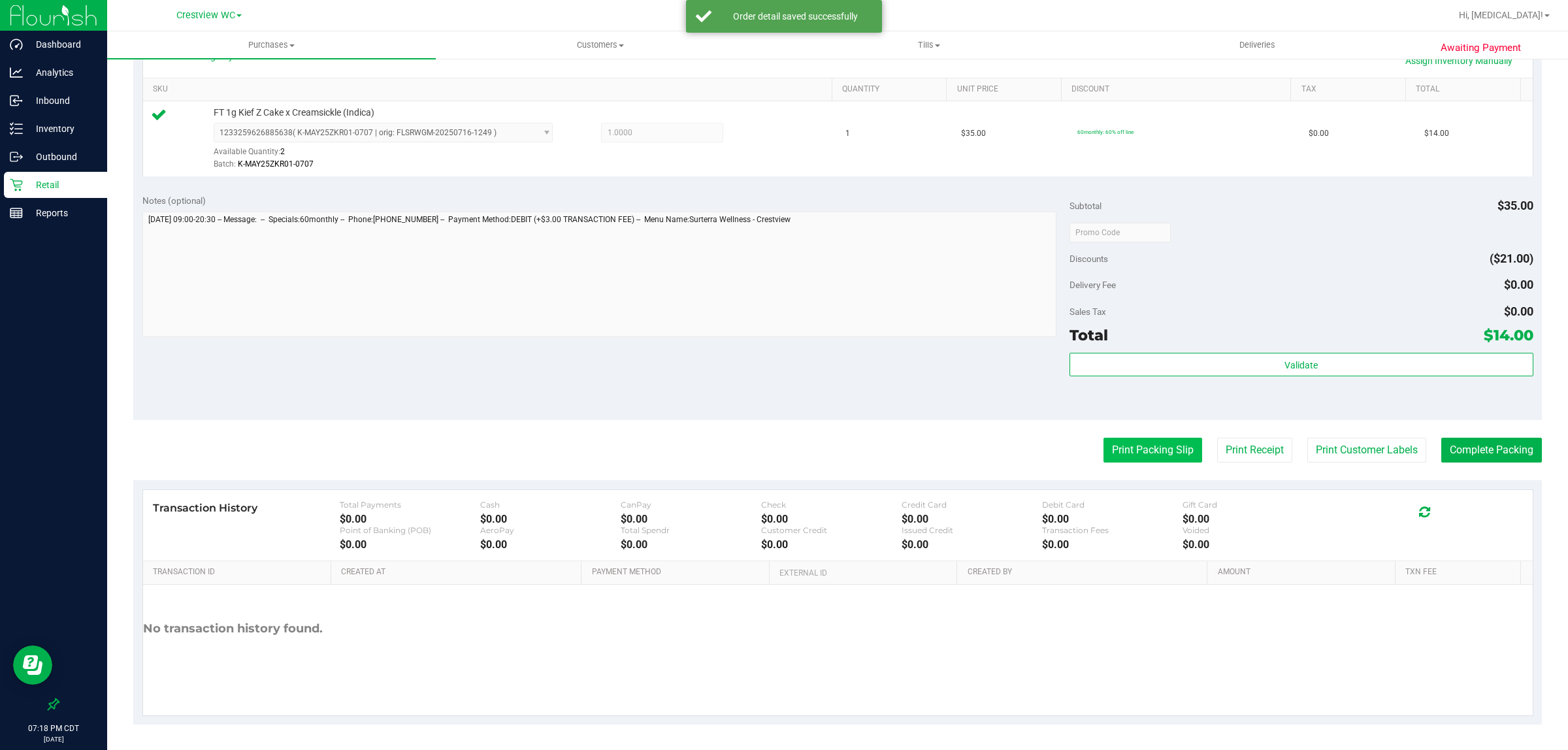
click at [781, 446] on button "Print Packing Slip" at bounding box center [1152, 450] width 98 height 25
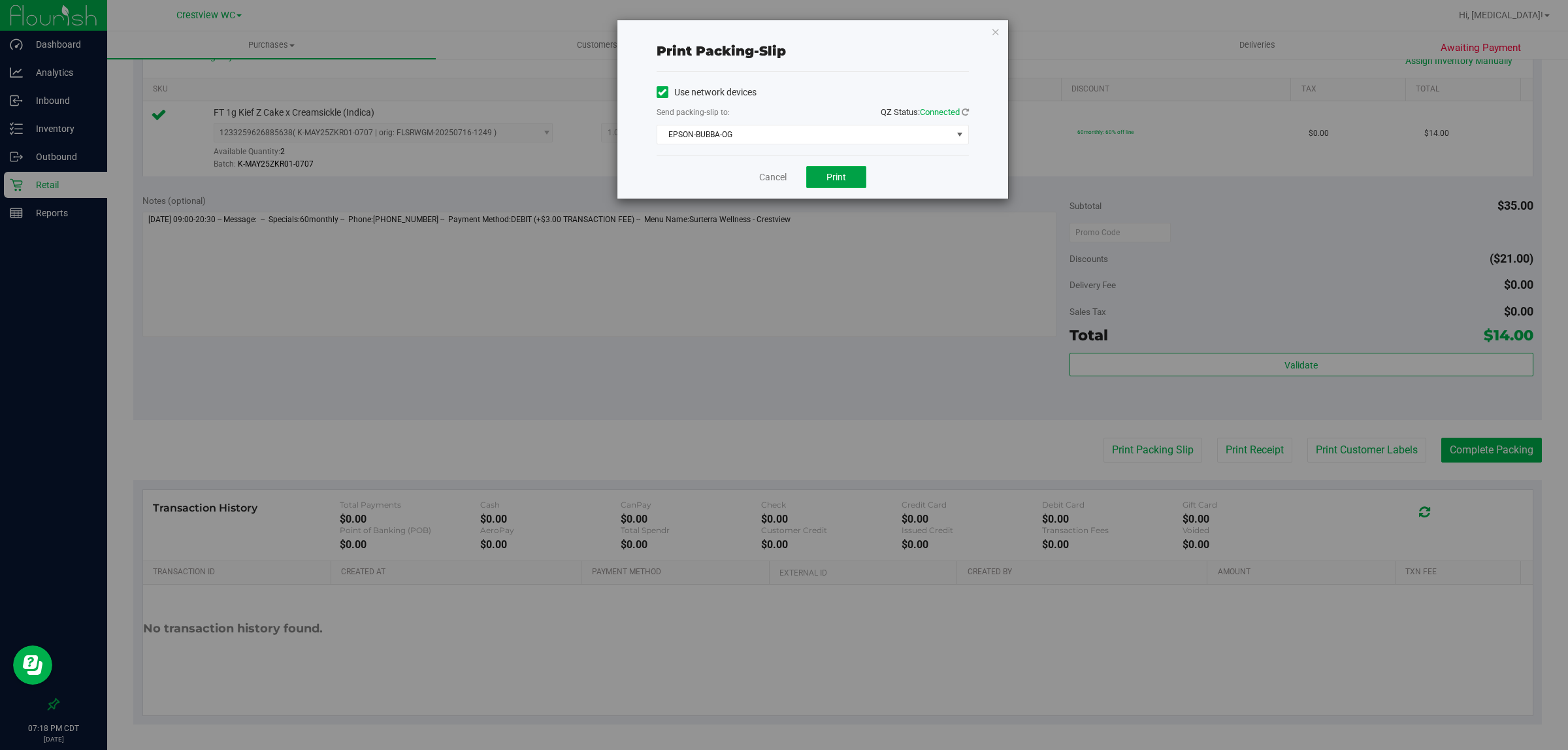
click at [781, 170] on button "Print" at bounding box center [836, 177] width 60 height 22
click at [774, 177] on link "Cancel" at bounding box center [773, 177] width 27 height 14
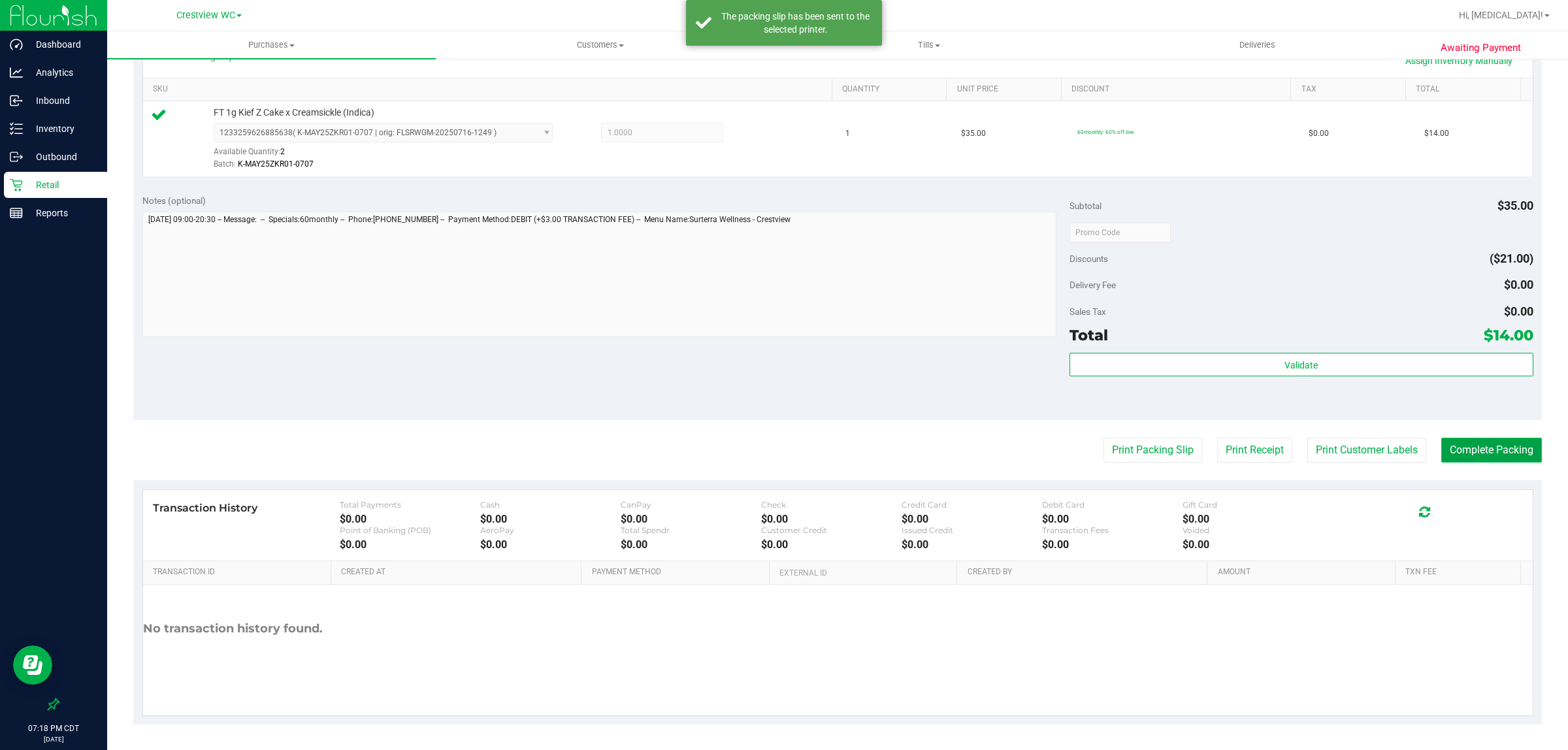
click at [781, 451] on button "Complete Packing" at bounding box center [1492, 450] width 101 height 25
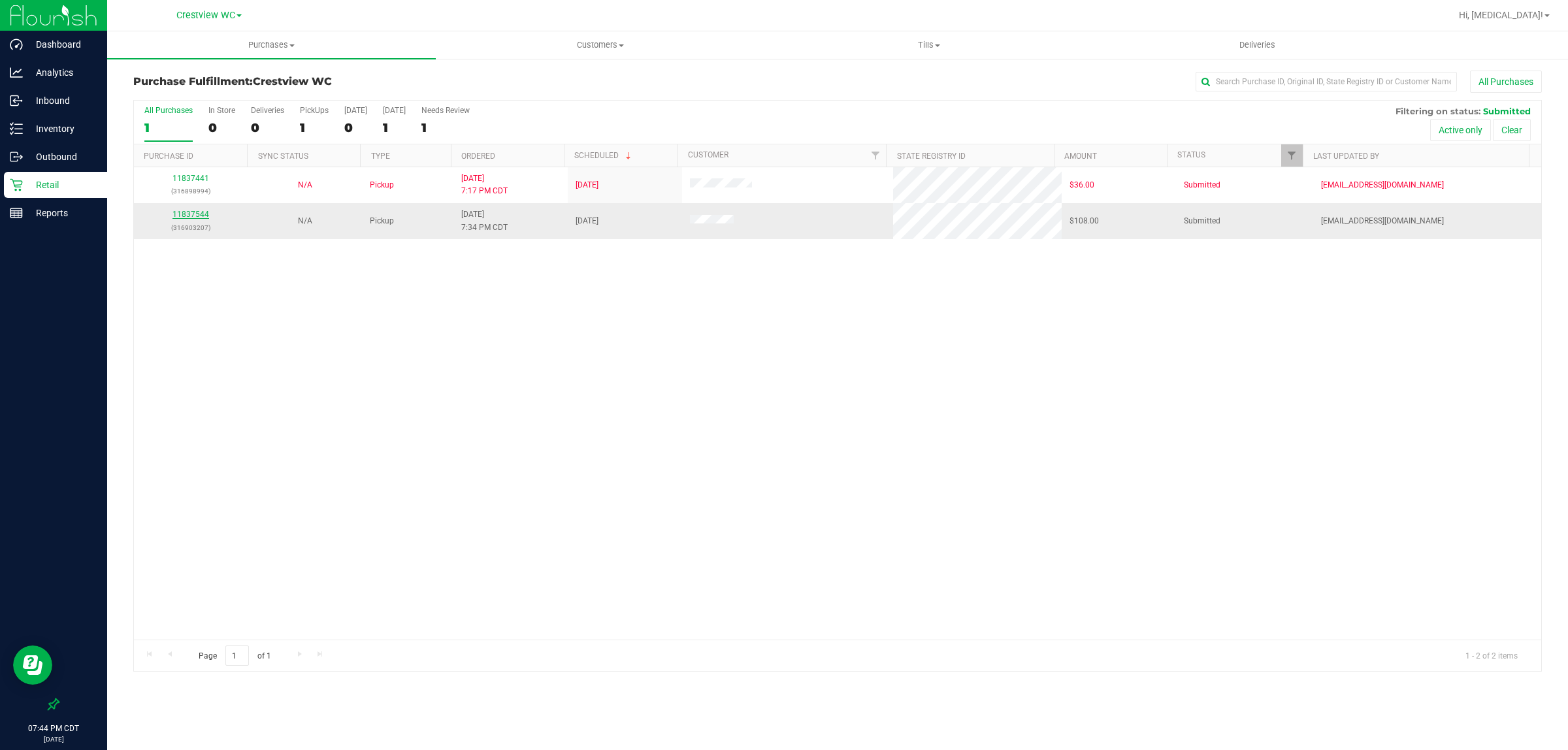
click at [196, 216] on link "11837544" at bounding box center [190, 214] width 37 height 9
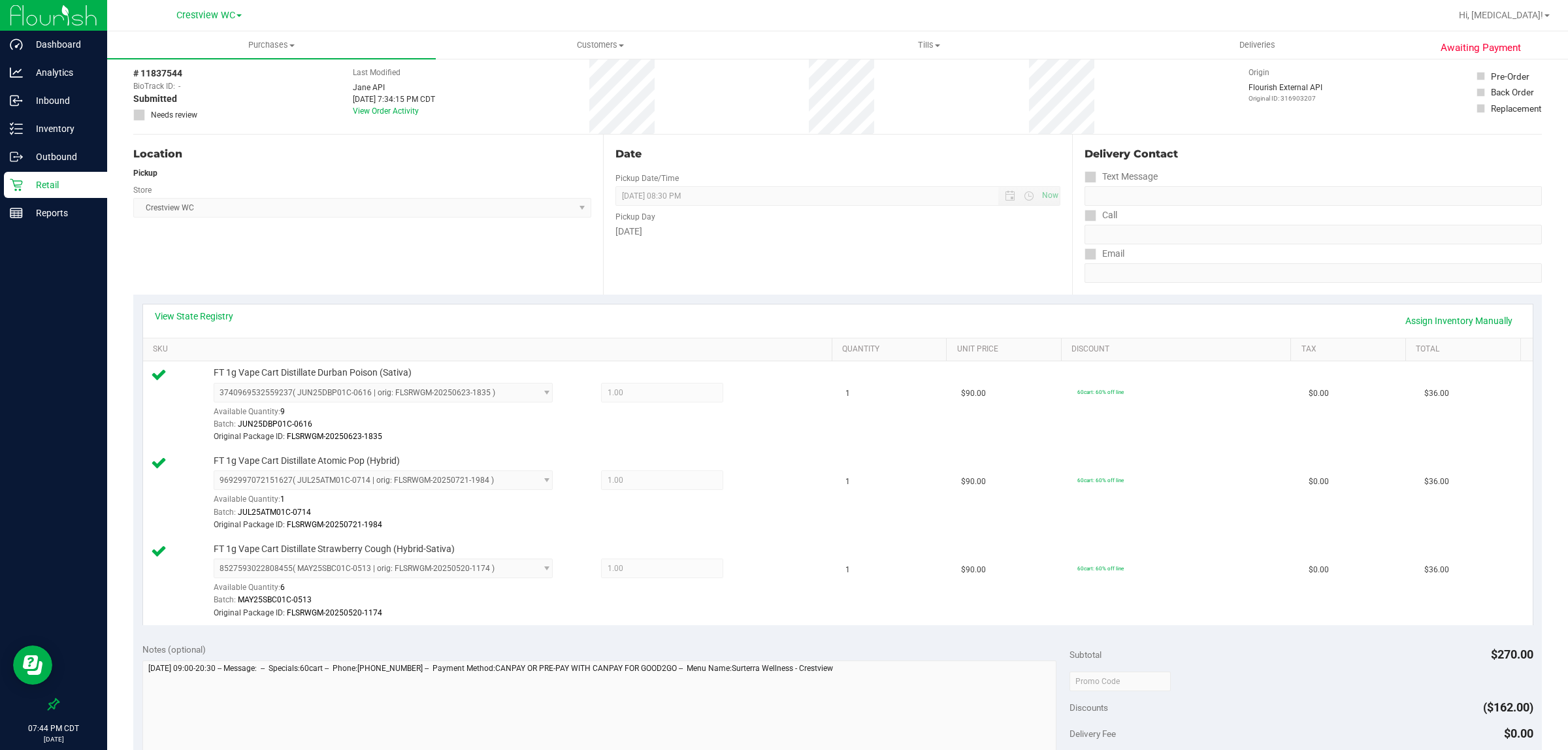
scroll to position [245, 0]
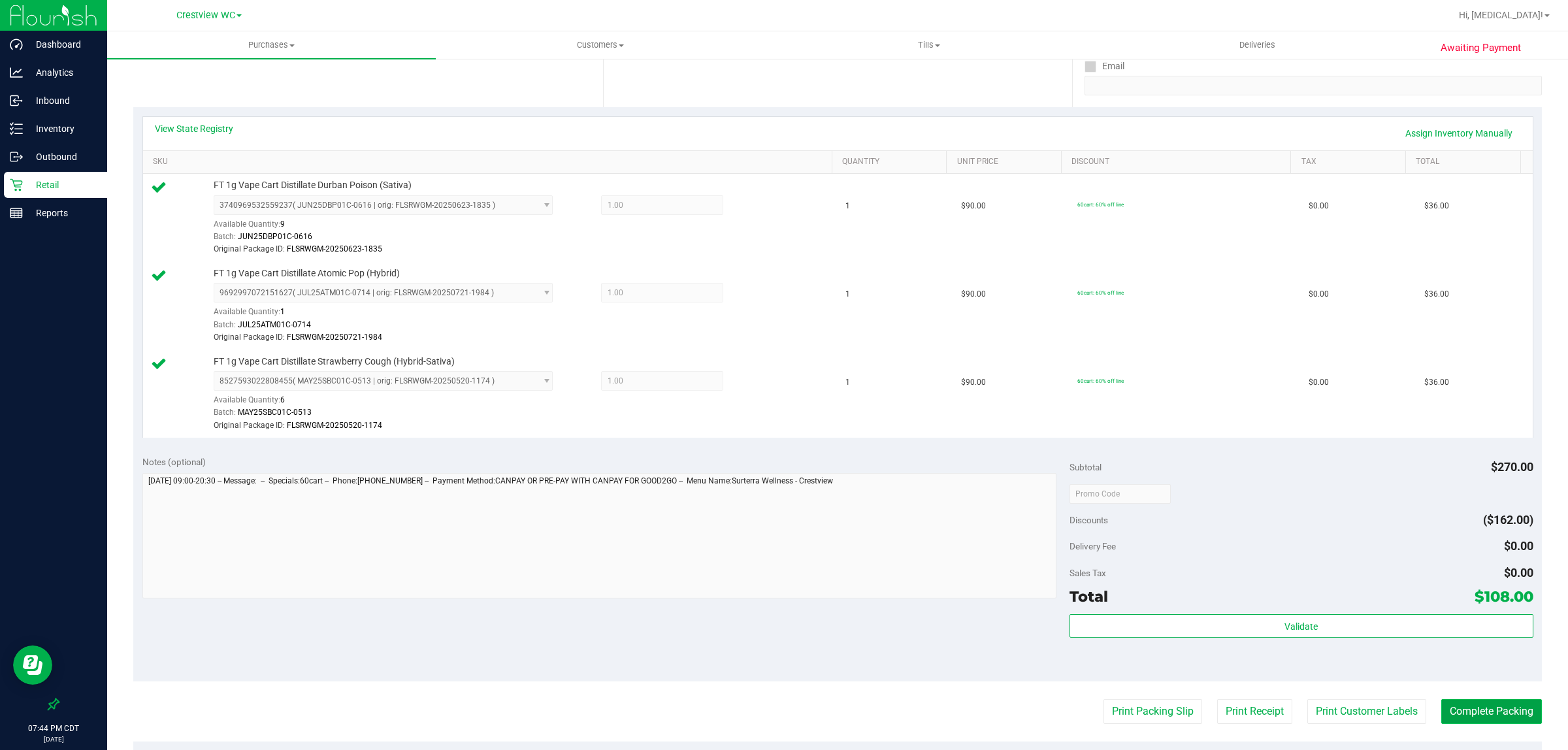
click at [781, 723] on button "Complete Packing" at bounding box center [1492, 711] width 101 height 25
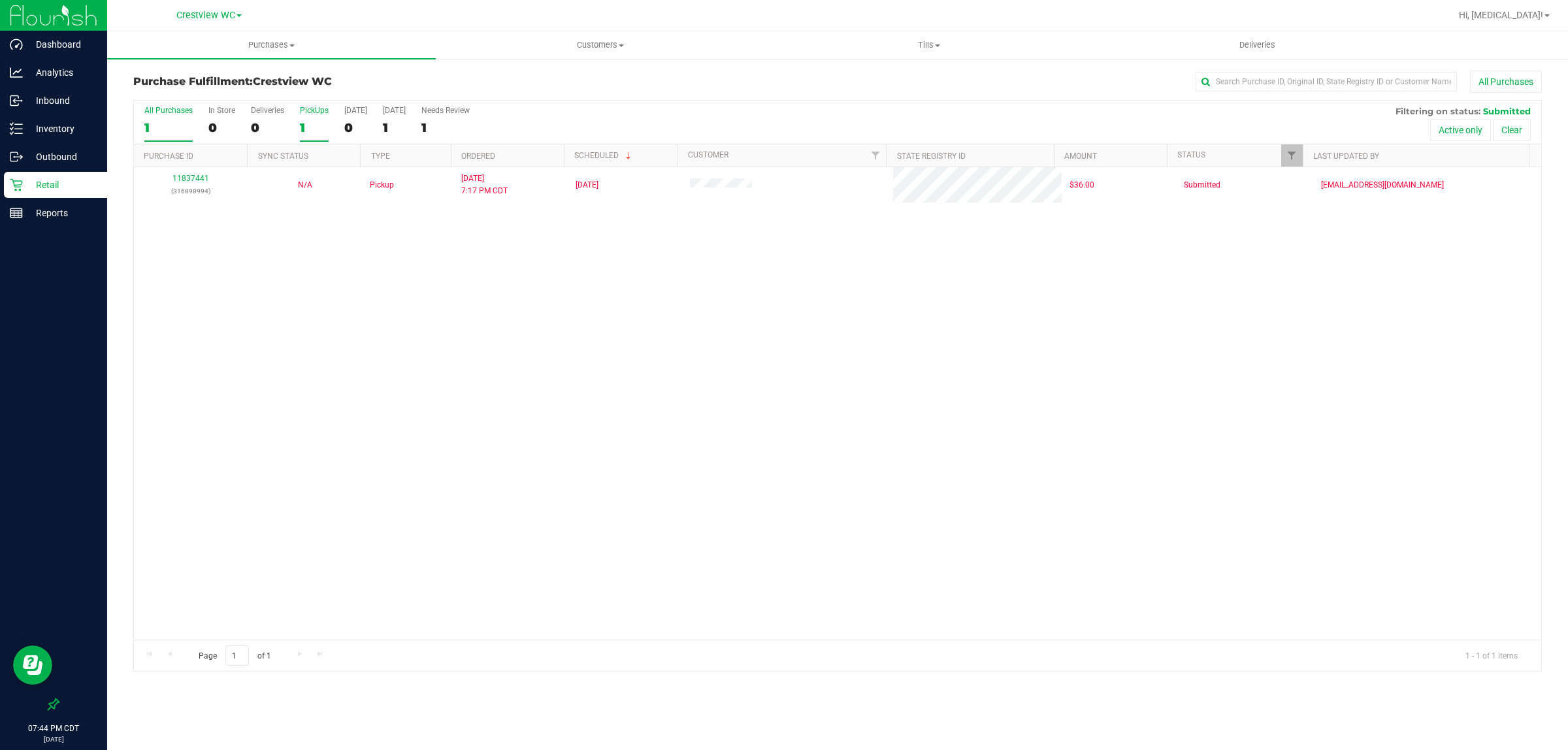
click at [306, 119] on label "PickUps 1" at bounding box center [315, 124] width 29 height 36
click at [0, 0] on input "PickUps 1" at bounding box center [0, 0] width 0 height 0
click at [49, 177] on p "Retail" at bounding box center [62, 185] width 78 height 16
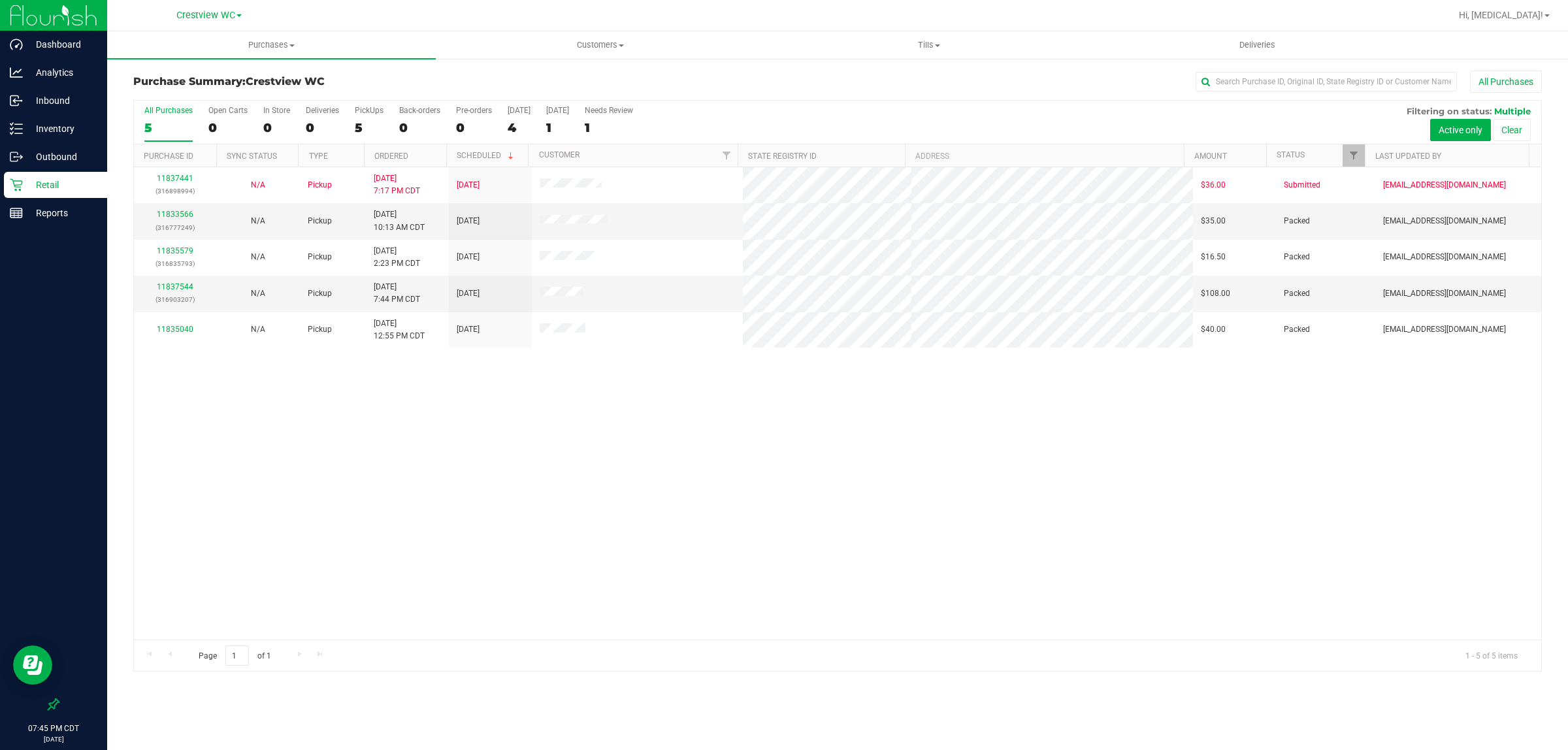
click at [47, 196] on div "Retail" at bounding box center [55, 185] width 103 height 26
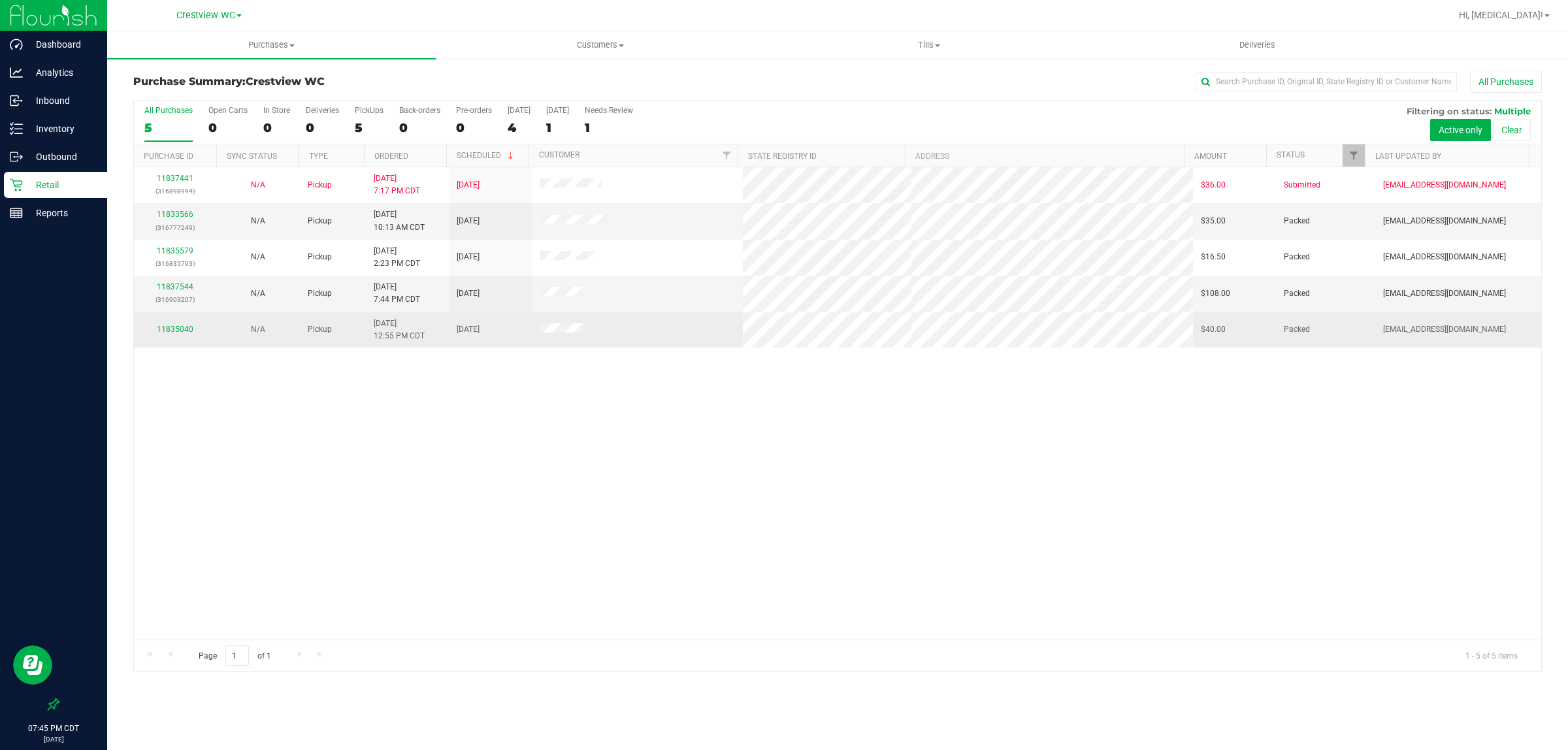
drag, startPoint x: 713, startPoint y: 494, endPoint x: 521, endPoint y: 329, distance: 253.2
click at [713, 490] on div "11837441 (316898994) N/A Pickup 8/23/2025 7:17 PM CDT 8/24/2025 $36.00 Submitte…" at bounding box center [837, 404] width 1407 height 473
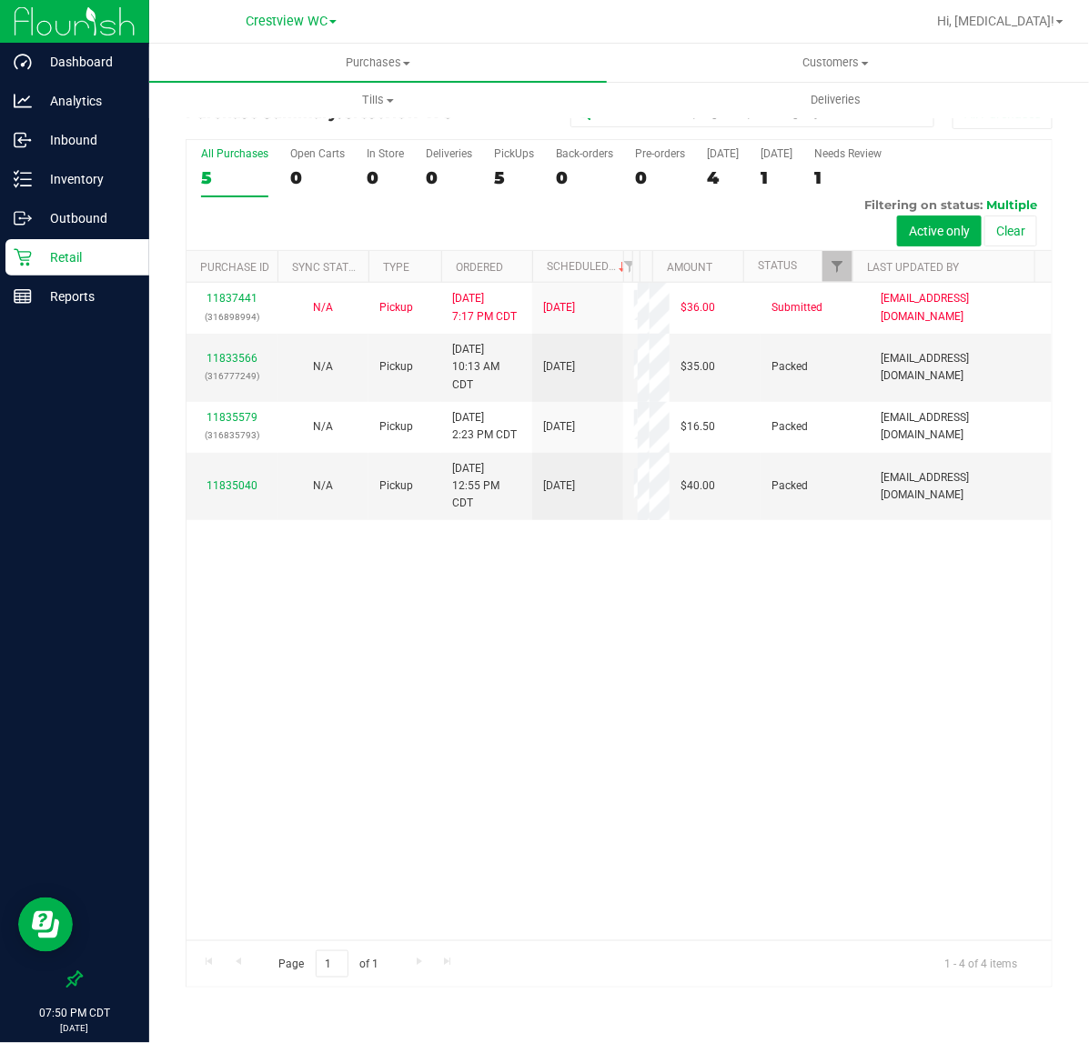
click at [664, 774] on div "11837441 (316898994) N/A Pickup 8/23/2025 7:17 PM CDT 8/24/2025 $36.00 Submitte…" at bounding box center [618, 612] width 865 height 658
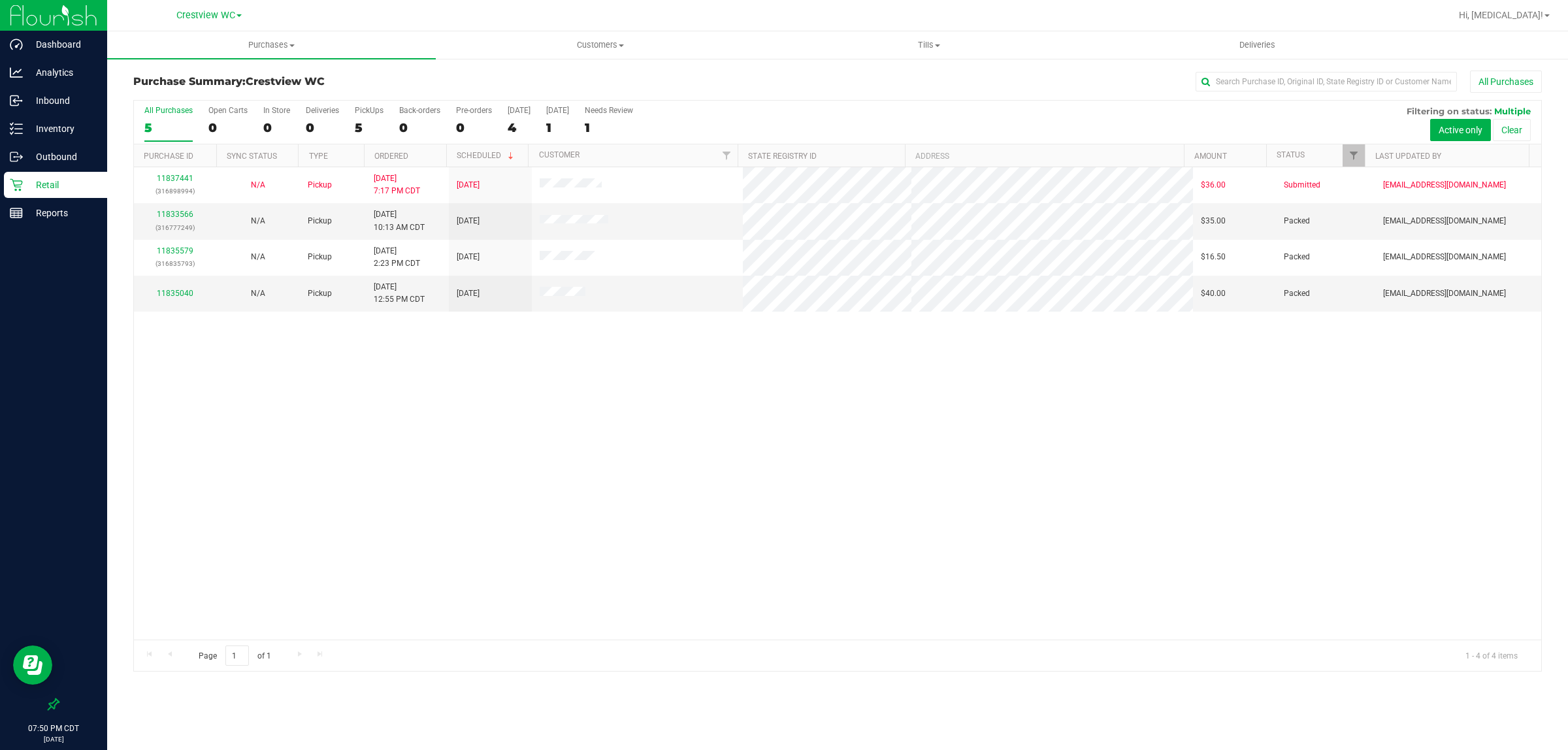
click at [52, 184] on p "Retail" at bounding box center [62, 185] width 78 height 16
click at [47, 223] on div "Reports" at bounding box center [55, 213] width 103 height 26
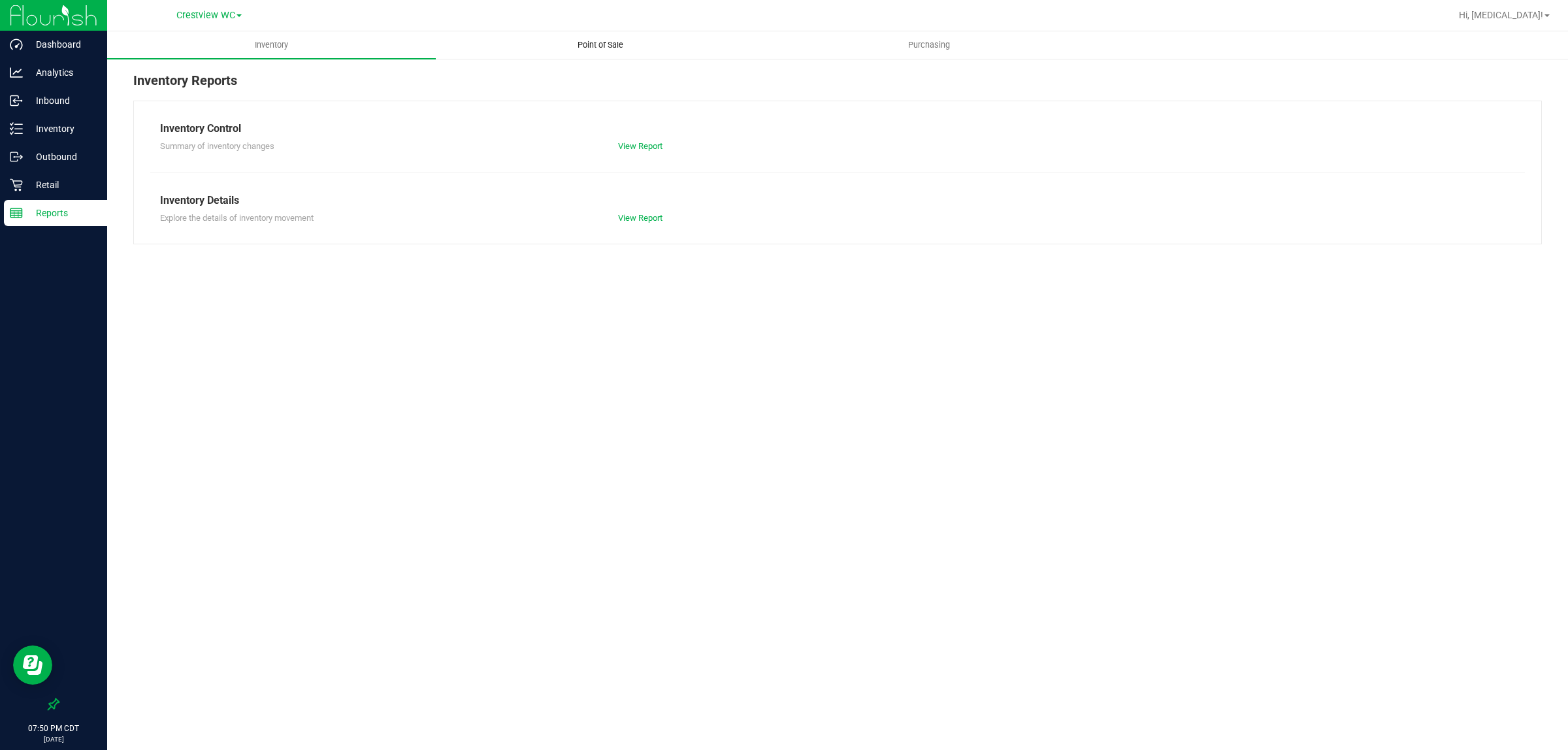
click at [608, 50] on span "Point of Sale" at bounding box center [600, 45] width 81 height 11
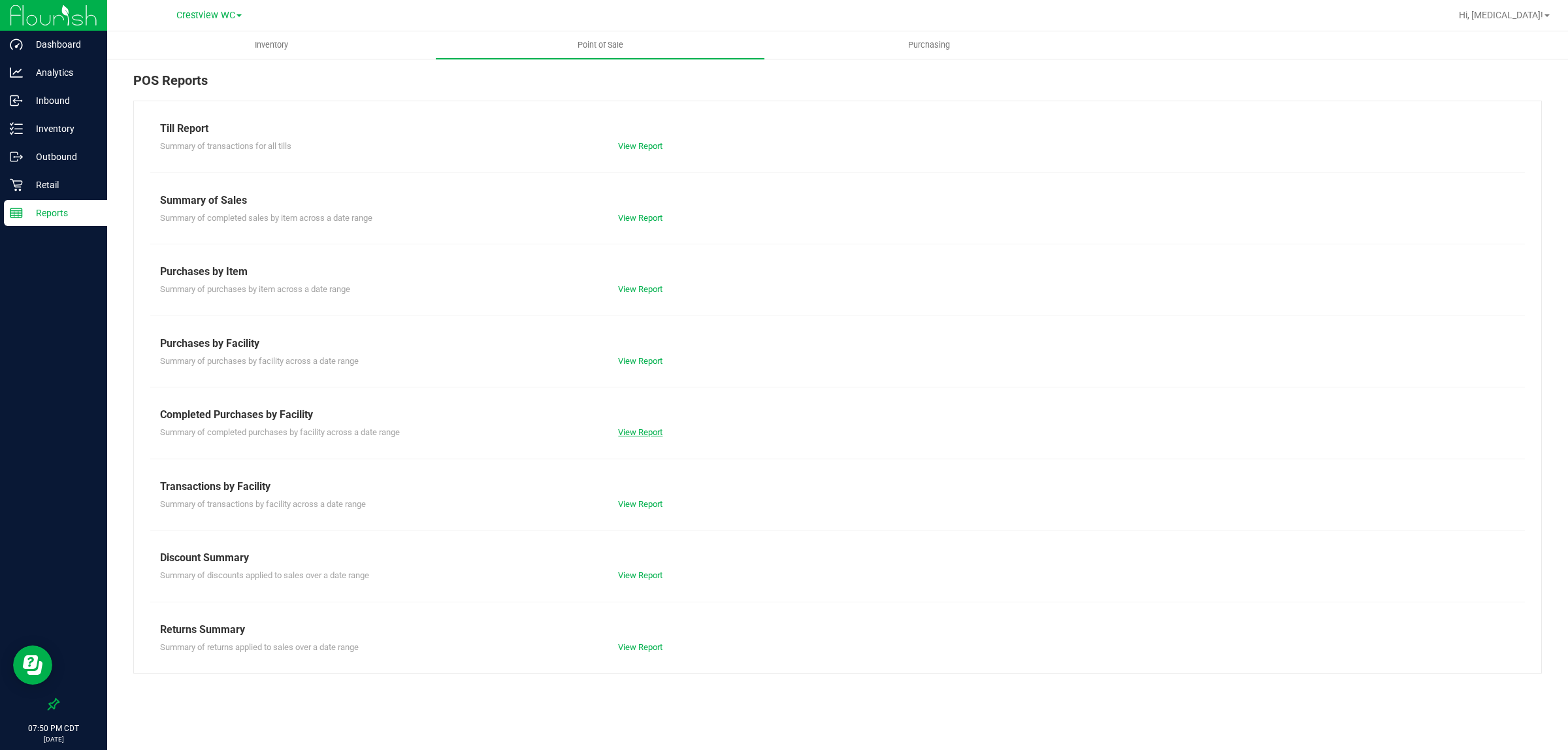
click at [652, 430] on link "View Report" at bounding box center [641, 432] width 45 height 10
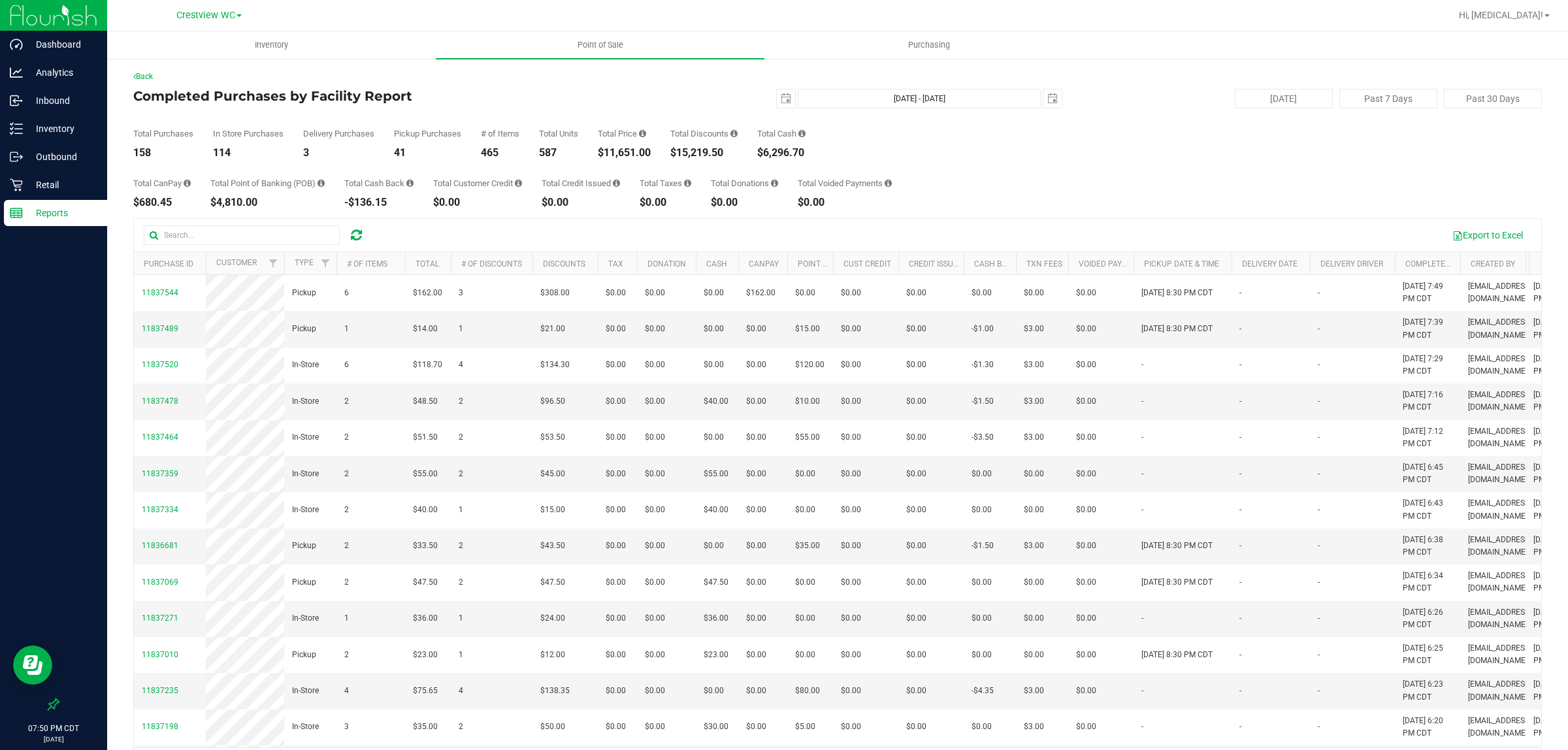
click at [781, 175] on div "Total CanPay $680.45 Total Point of Banking (POB) $4,810.00 Total Cash Back -$1…" at bounding box center [838, 182] width 1409 height 50
click at [781, 175] on div "Total CanPay $680.45 Total Point of Banking (POB) $4,810.00 Total Cash Back -$1…" at bounding box center [838, 182] width 1409 height 50
click at [781, 177] on div "Total CanPay $680.45 Total Point of Banking (POB) $4,810.00 Total Cash Back -$1…" at bounding box center [838, 182] width 1409 height 50
click at [781, 106] on div "Today Past 7 Days Past 30 Days" at bounding box center [1312, 98] width 480 height 19
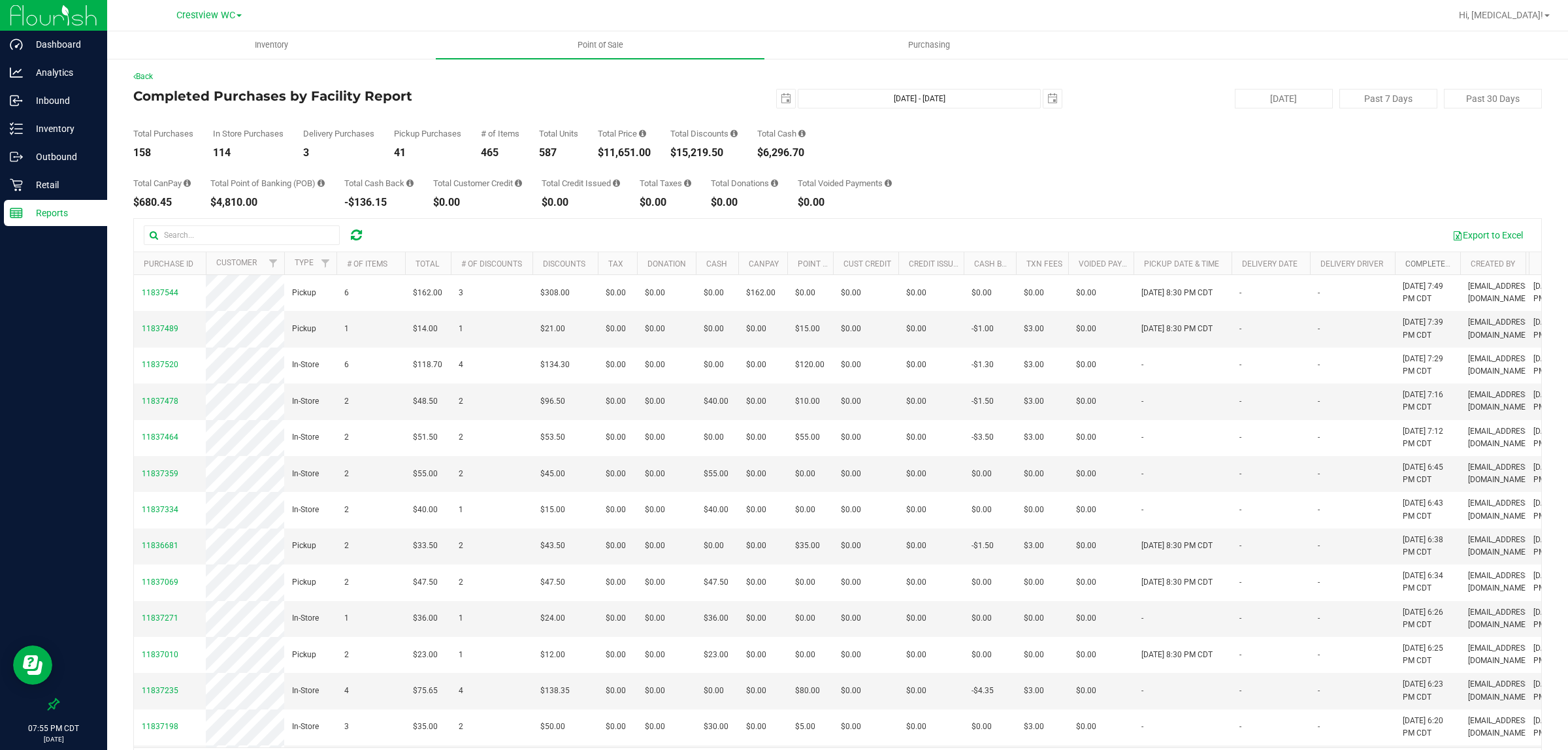
click at [781, 262] on link "Completed At" at bounding box center [1434, 264] width 56 height 9
click at [781, 262] on link "Completed At" at bounding box center [1441, 263] width 71 height 9
click at [1055, 187] on div "Total CanPay $680.45 Total Point of Banking (POB) $4,810.00 Total Cash Back -$1…" at bounding box center [838, 182] width 1409 height 50
click at [46, 127] on p "Inventory" at bounding box center [62, 129] width 78 height 16
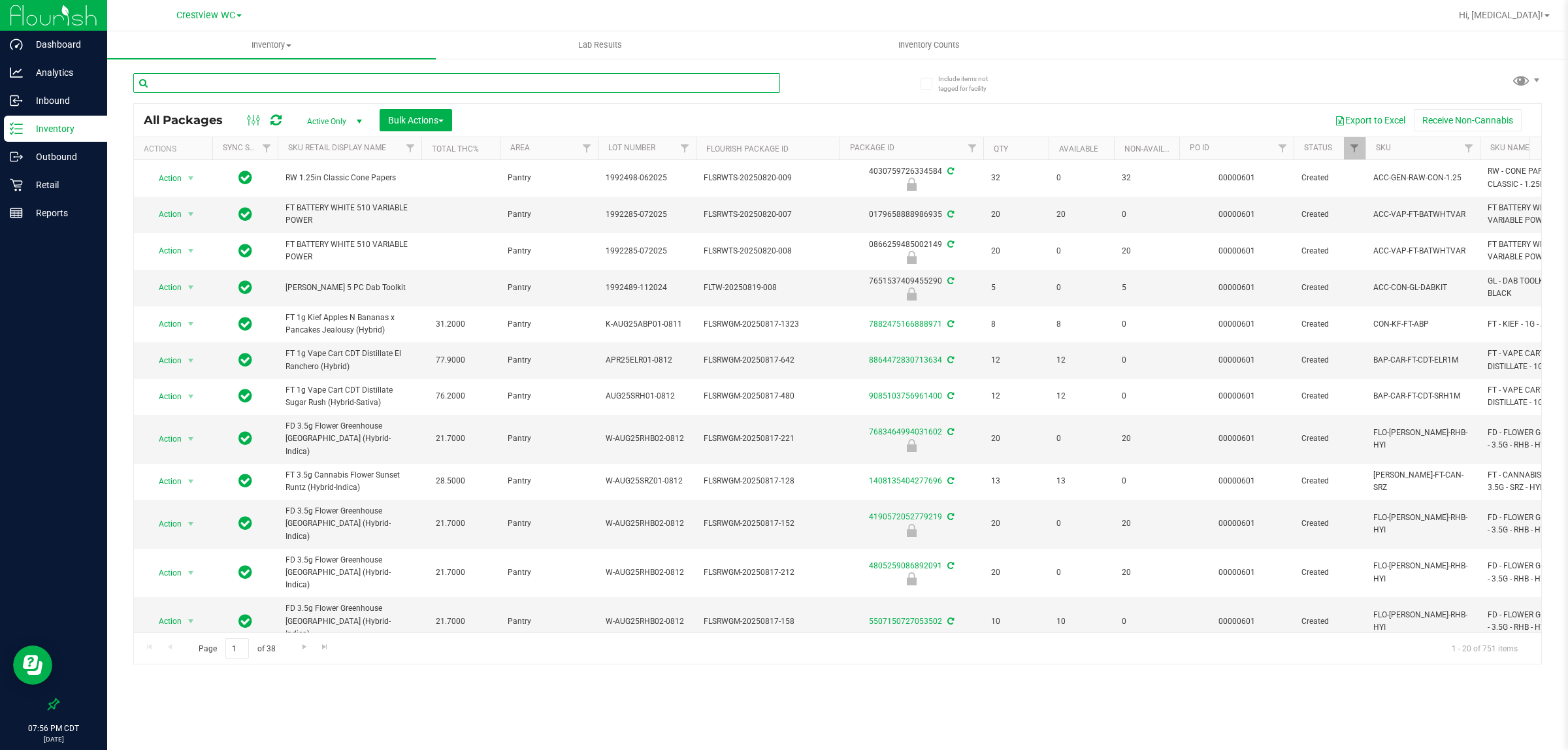
click at [239, 80] on input "text" at bounding box center [457, 83] width 647 height 19
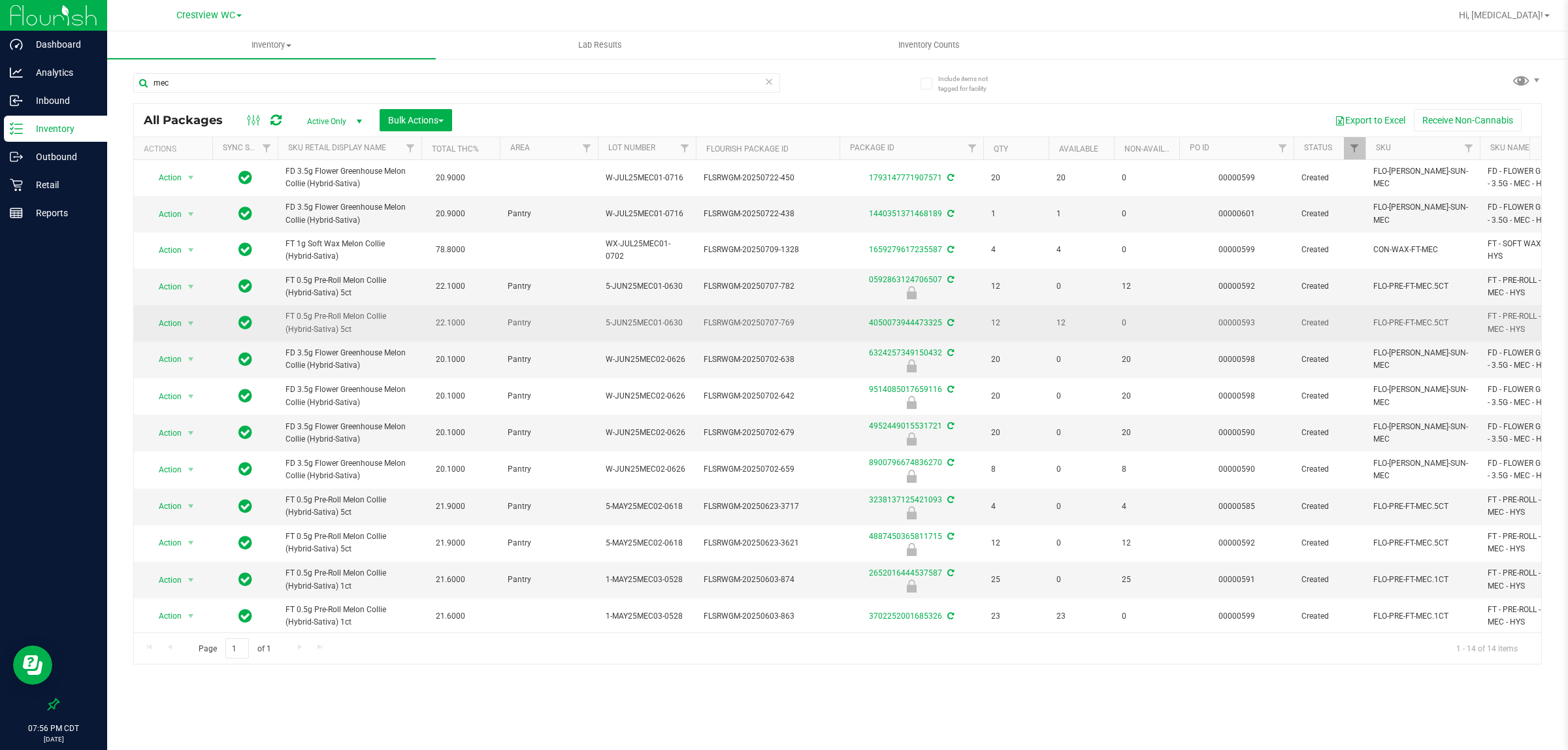
click at [315, 327] on span "FT 0.5g Pre-Roll Melon Collie (Hybrid-Sativa) 5ct" at bounding box center [350, 323] width 128 height 25
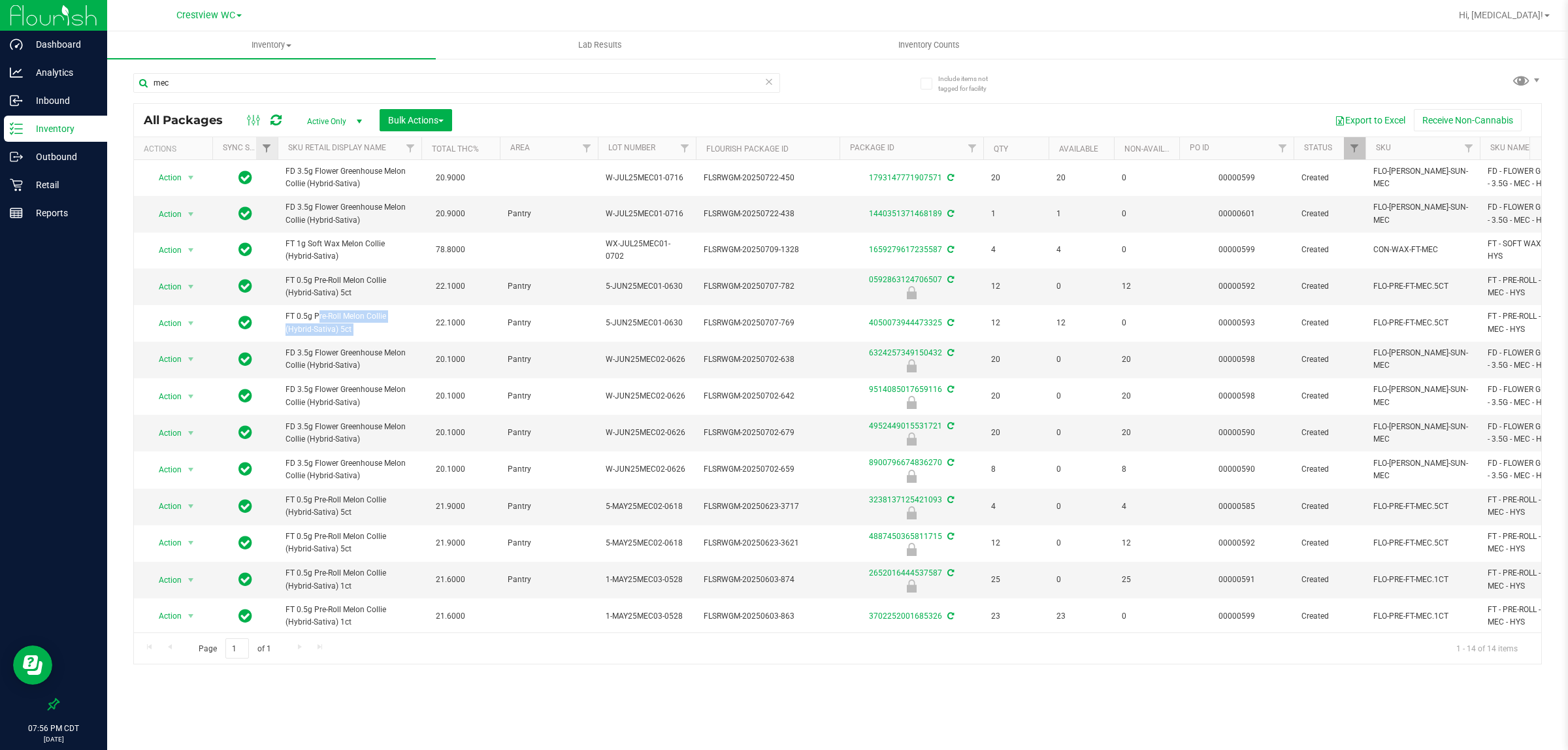
copy td "FT 0.5g Pre-Roll Melon Collie (Hybrid-Sativa) 5ct"
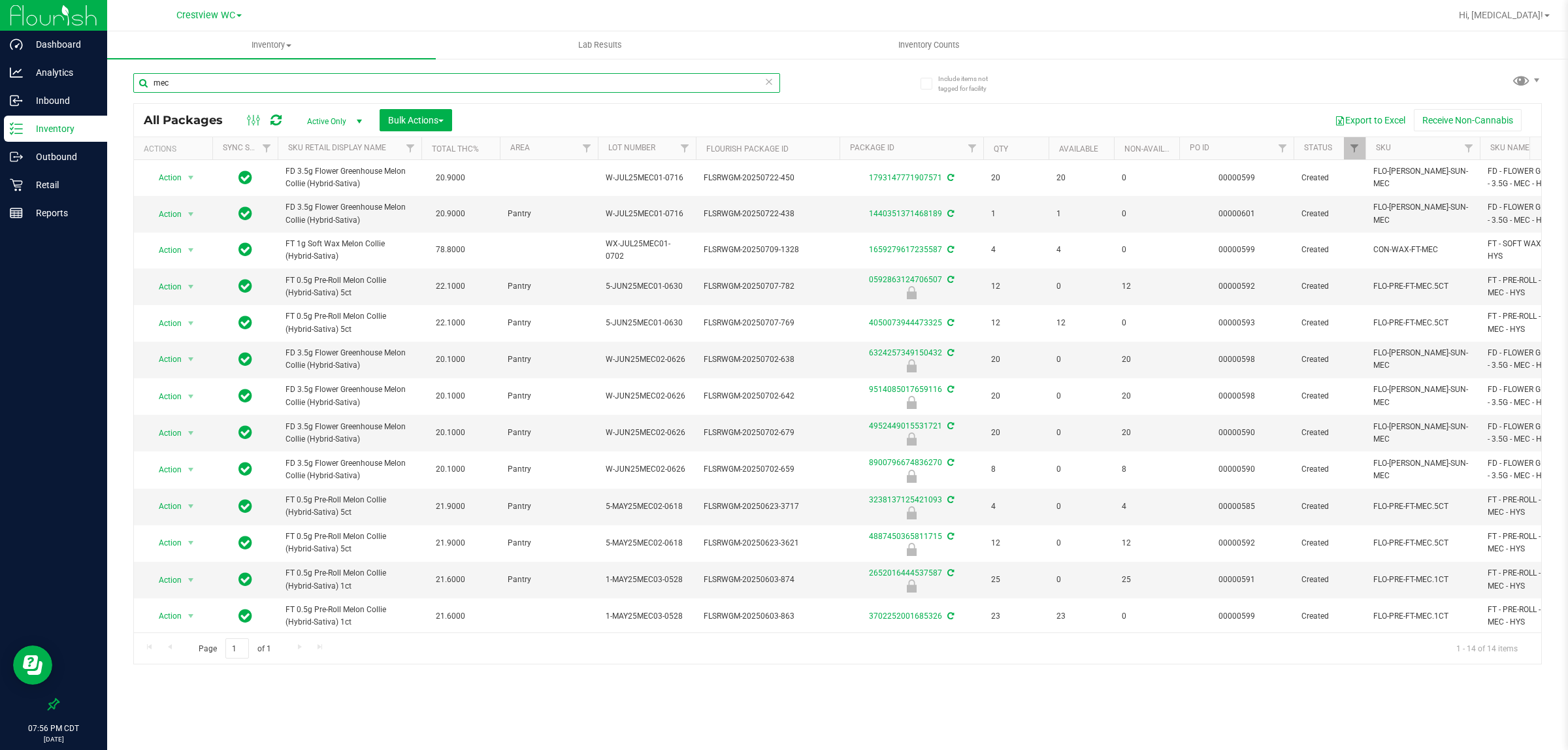
click at [256, 83] on input "mec" at bounding box center [457, 83] width 647 height 19
paste input "FT 0.5g Pre-Roll Melon Collie (Hybrid-Sativa) 5ct"
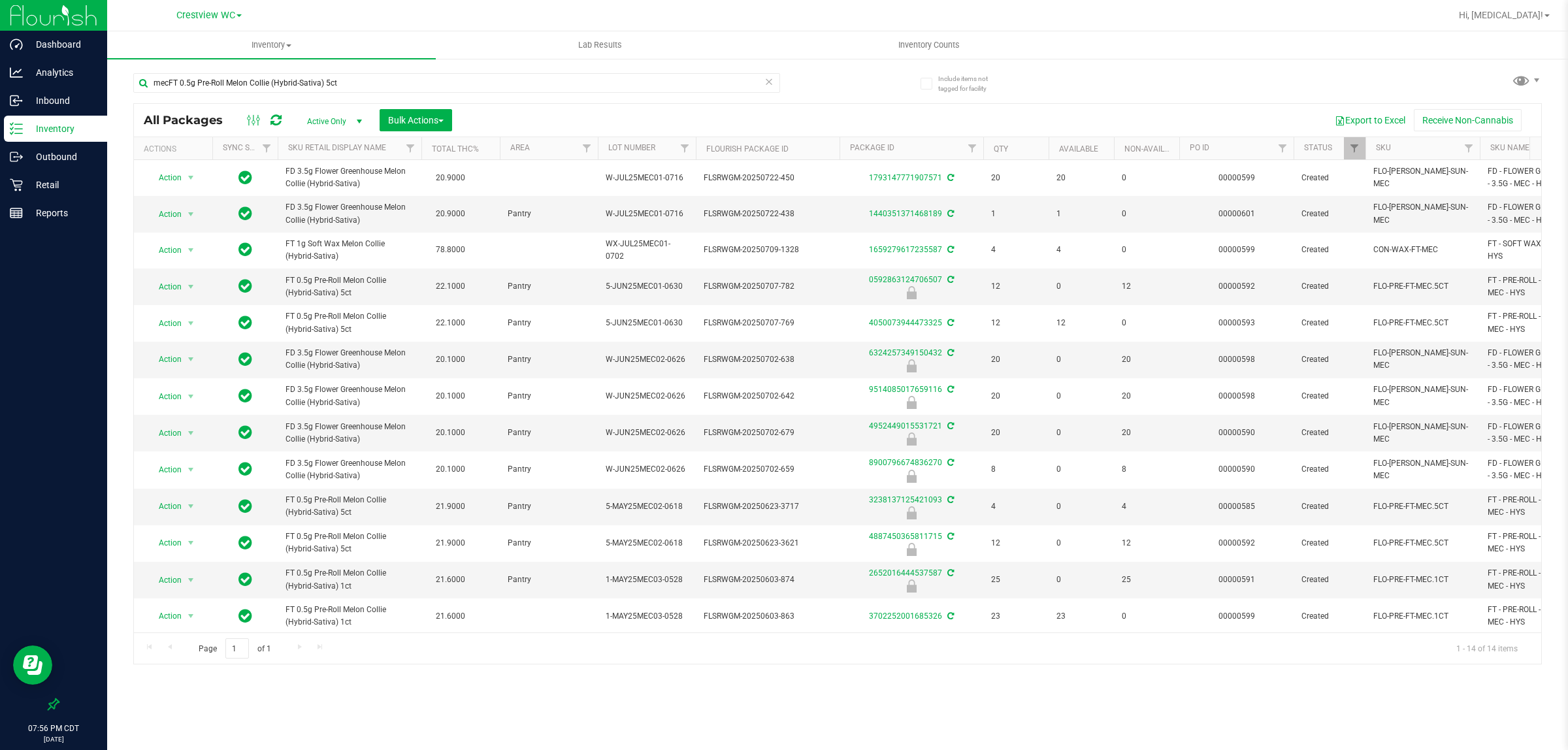
click at [484, 96] on div "mecFT 0.5g Pre-Roll Melon Collie (Hybrid-Sativa) 5ct" at bounding box center [457, 88] width 647 height 30
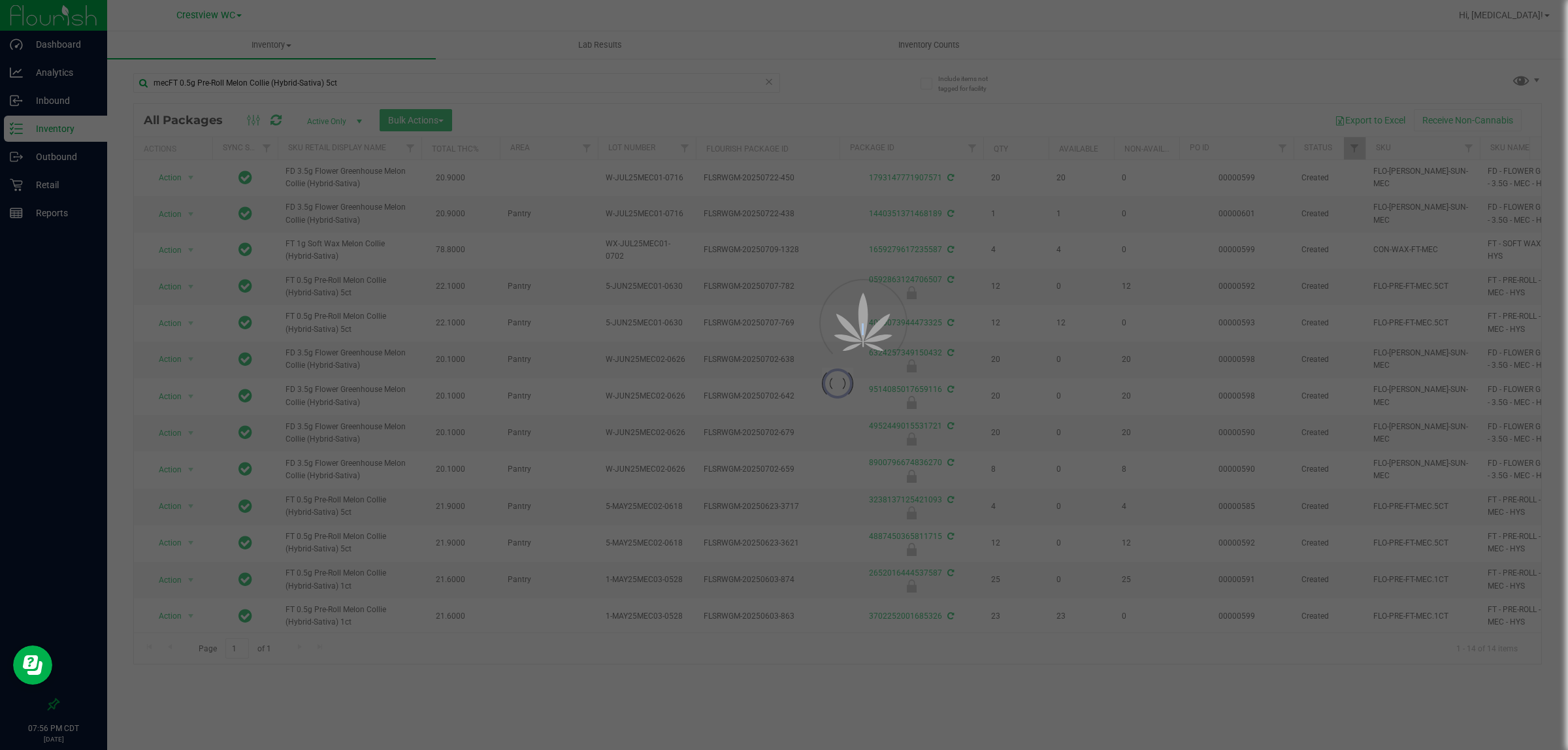
click at [479, 80] on div at bounding box center [784, 375] width 1568 height 750
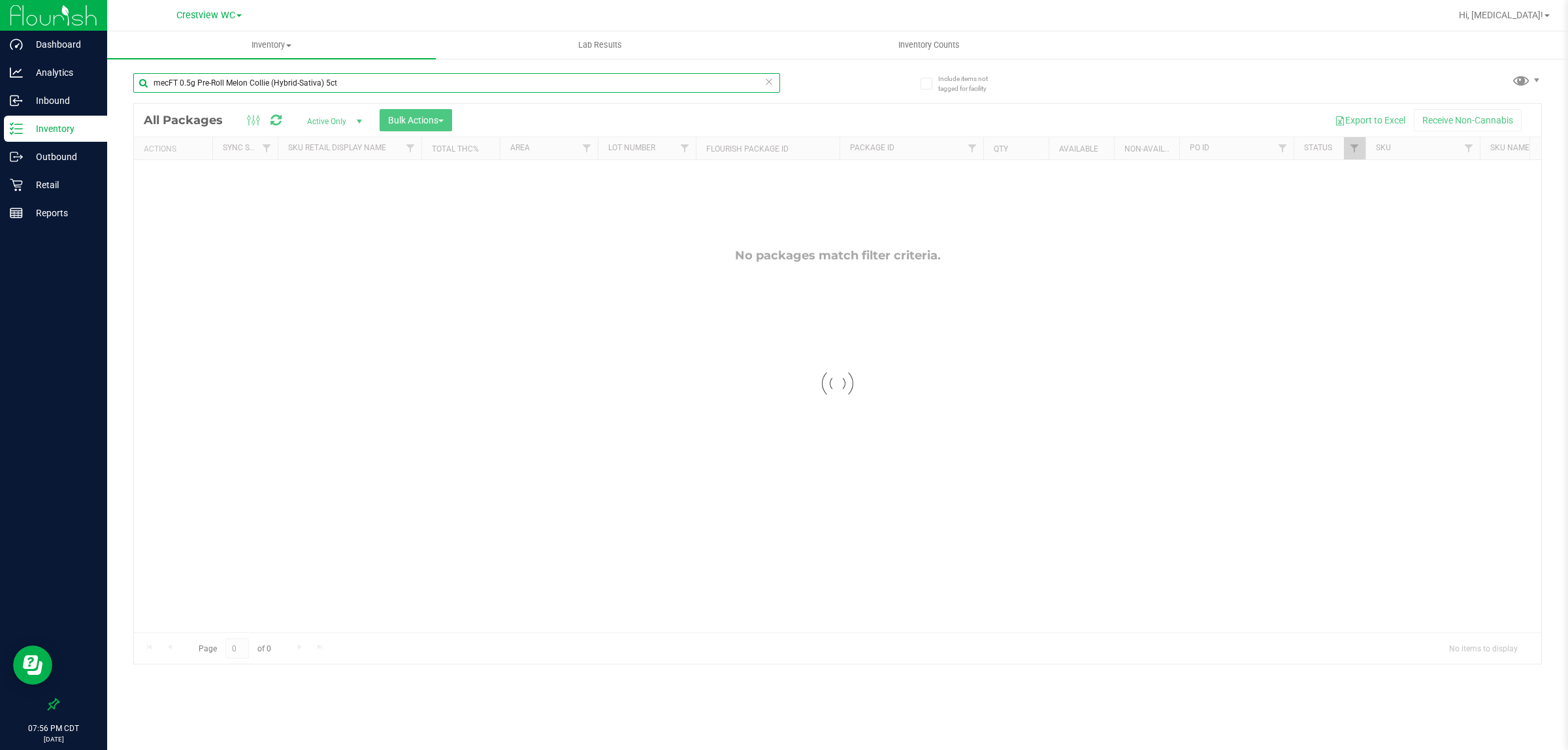
click at [479, 80] on input "mecFT 0.5g Pre-Roll Melon Collie (Hybrid-Sativa) 5ct" at bounding box center [457, 83] width 647 height 19
paste input "text"
type input "FT 0.5g Pre-Roll Melon Collie (Hybrid-Sativa) 5ct"
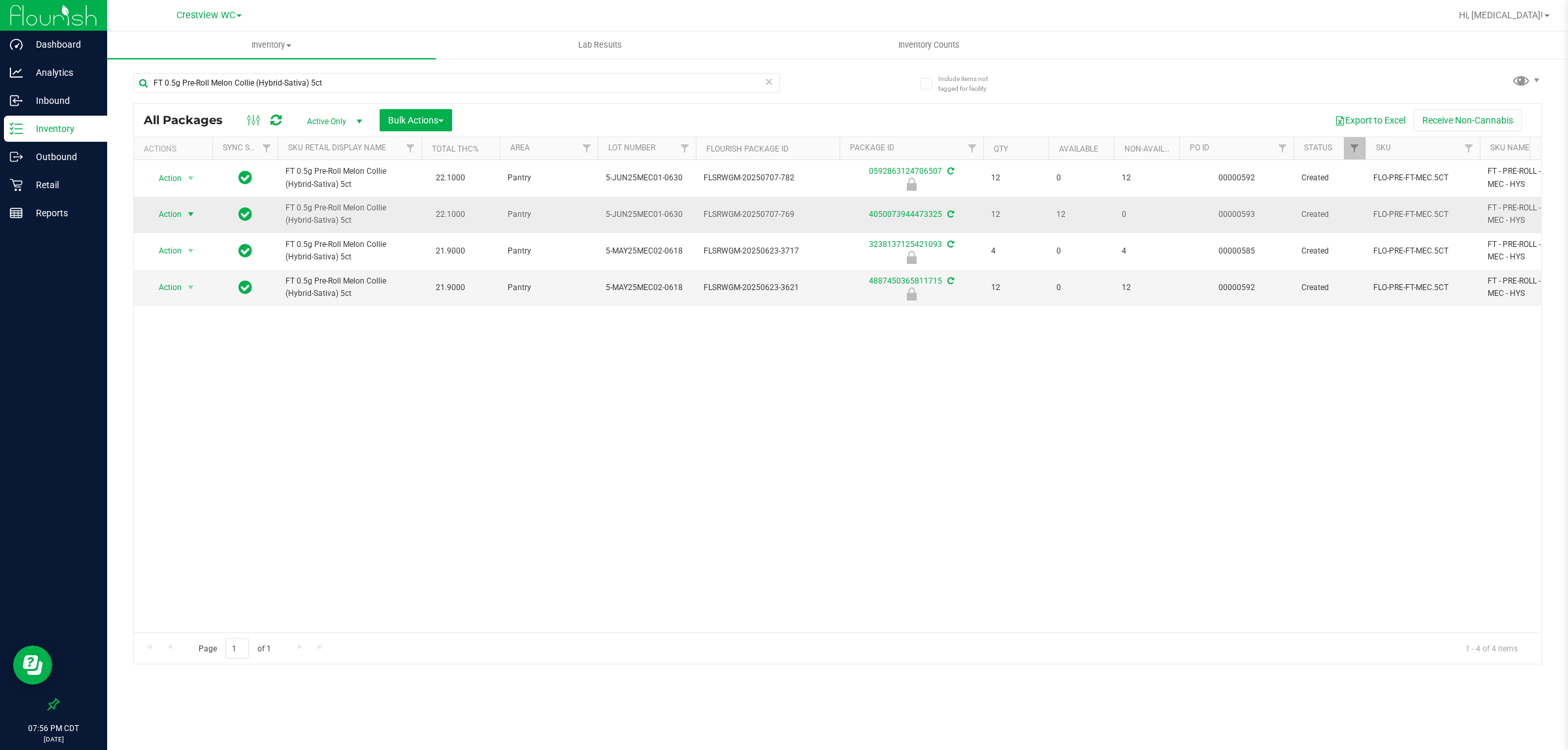
click at [177, 213] on span "Action" at bounding box center [164, 214] width 35 height 18
click at [198, 374] on li "Print package label" at bounding box center [198, 373] width 101 height 19
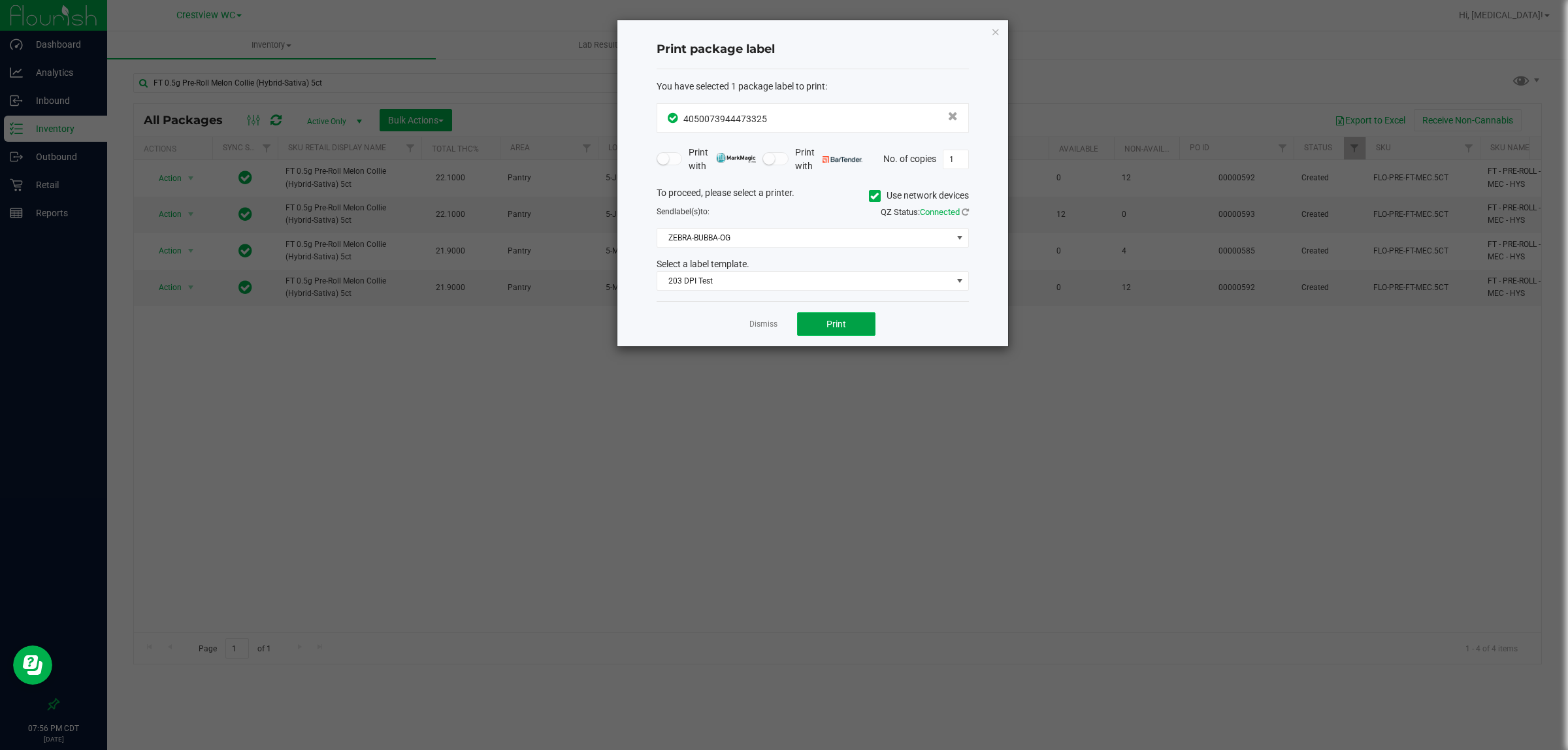
click at [842, 320] on span "Print" at bounding box center [836, 324] width 19 height 11
click at [772, 327] on link "Dismiss" at bounding box center [763, 324] width 28 height 11
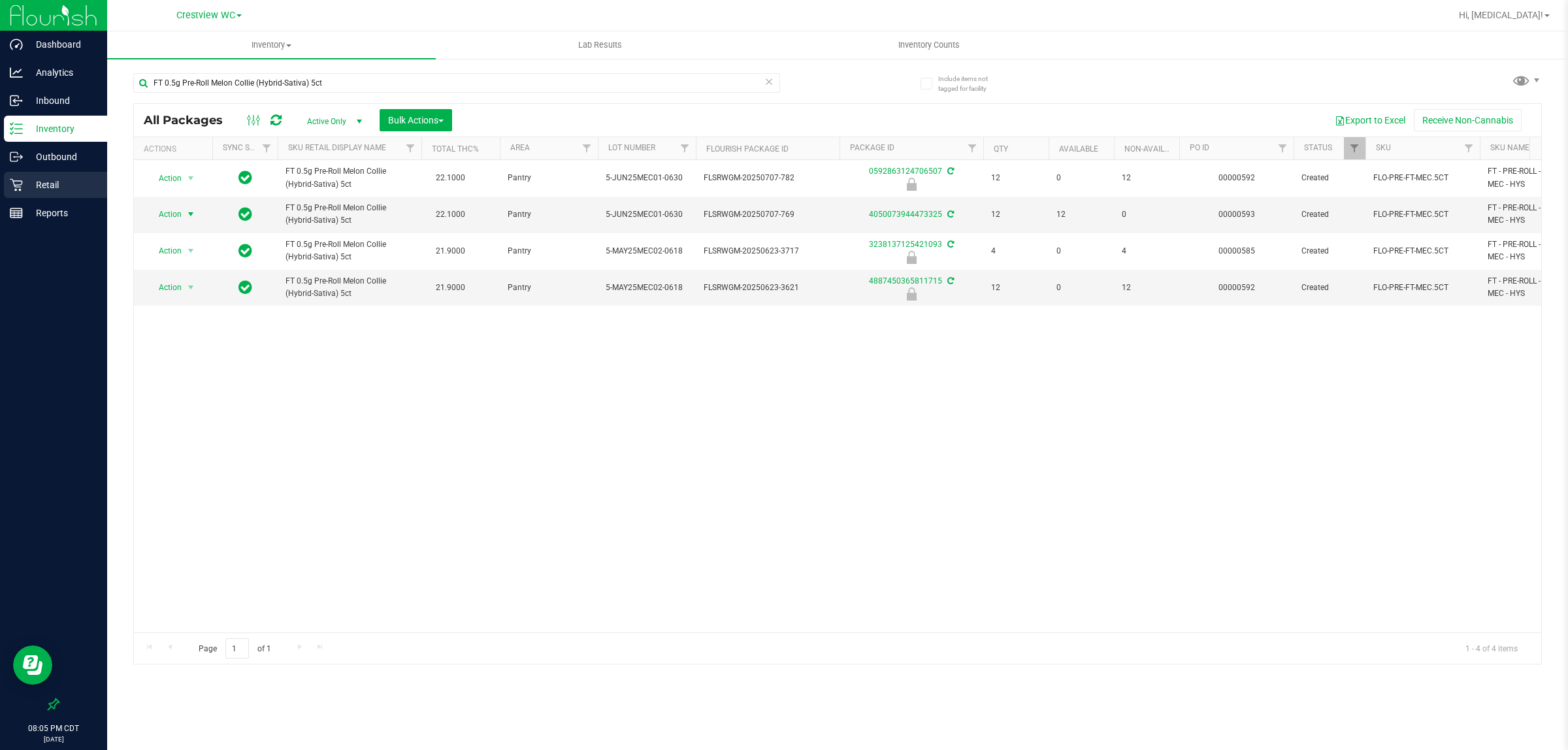
click at [43, 191] on p "Retail" at bounding box center [62, 185] width 78 height 16
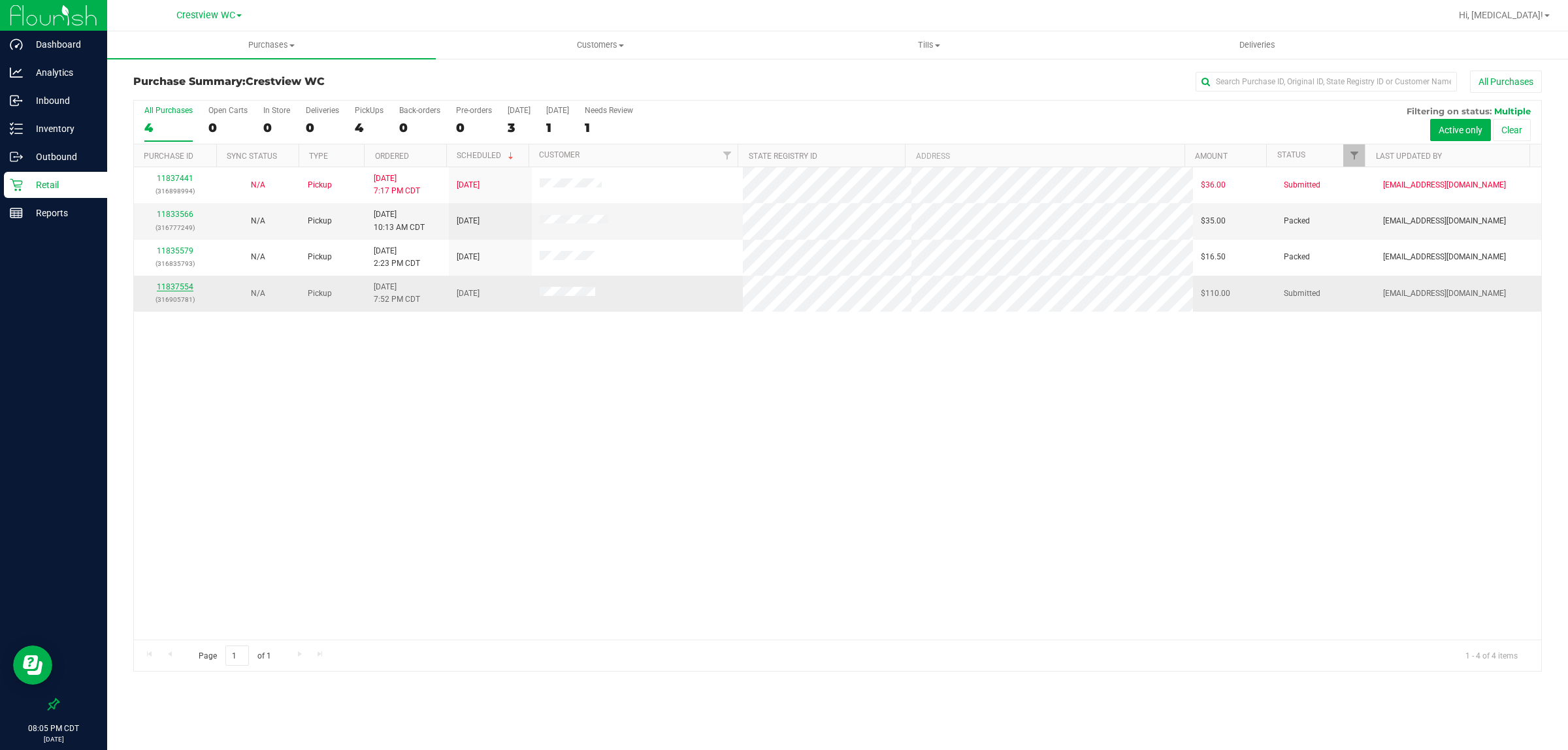
click at [170, 286] on link "11837554" at bounding box center [175, 287] width 37 height 9
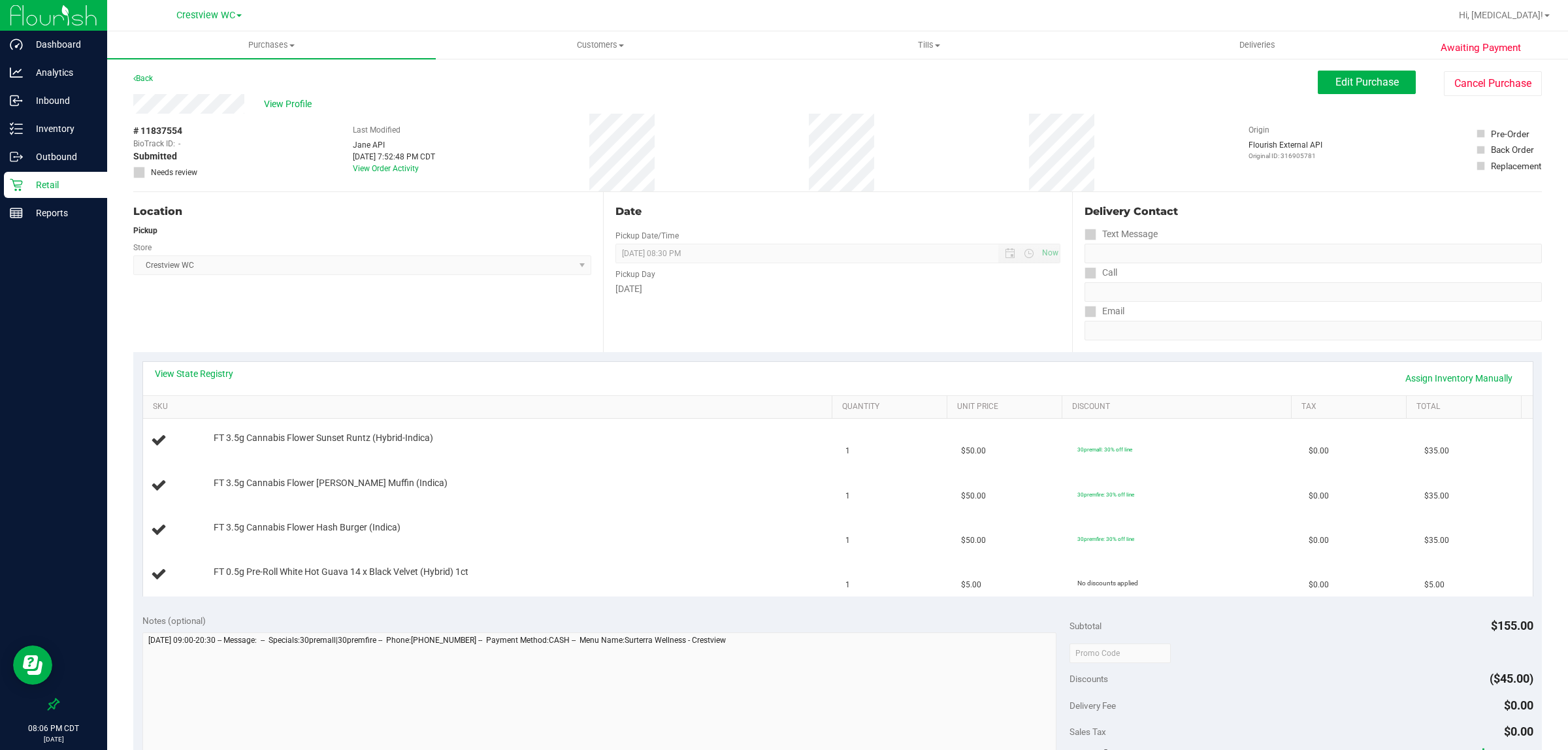
click at [51, 185] on p "Retail" at bounding box center [62, 185] width 78 height 16
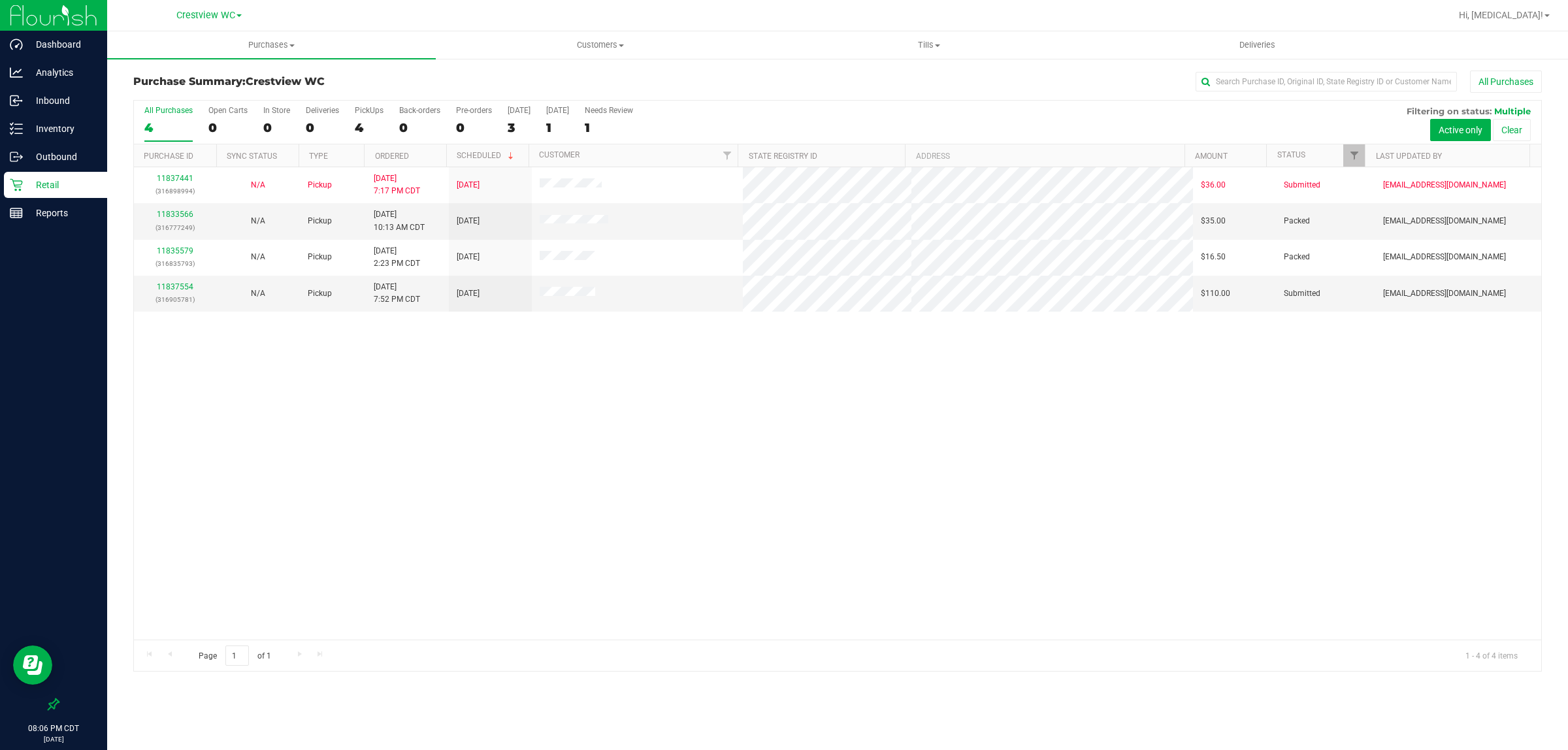
click at [80, 183] on p "Retail" at bounding box center [62, 185] width 78 height 16
click at [40, 188] on p "Retail" at bounding box center [62, 185] width 78 height 16
click at [72, 226] on div "Reports" at bounding box center [55, 213] width 103 height 26
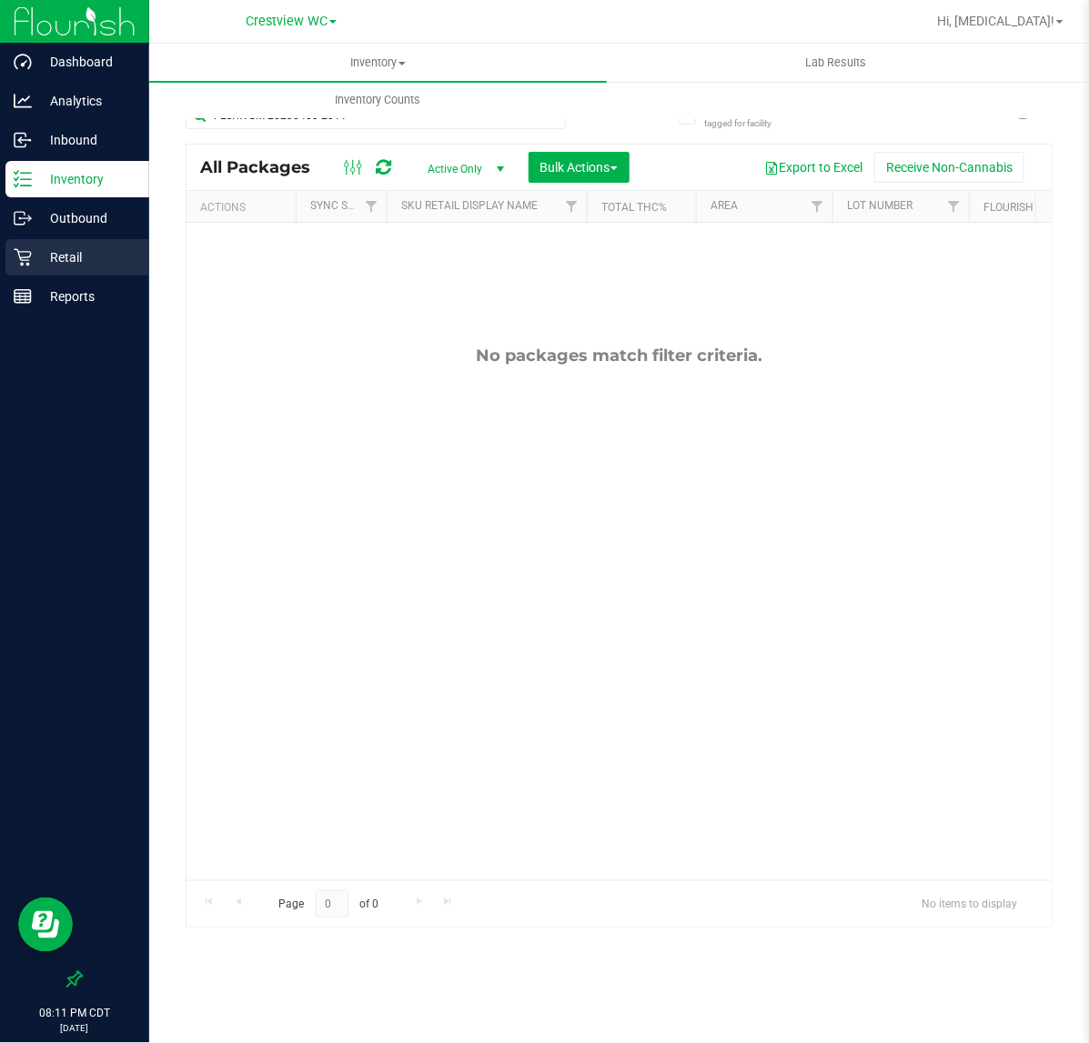
click at [79, 257] on p "Retail" at bounding box center [86, 258] width 109 height 22
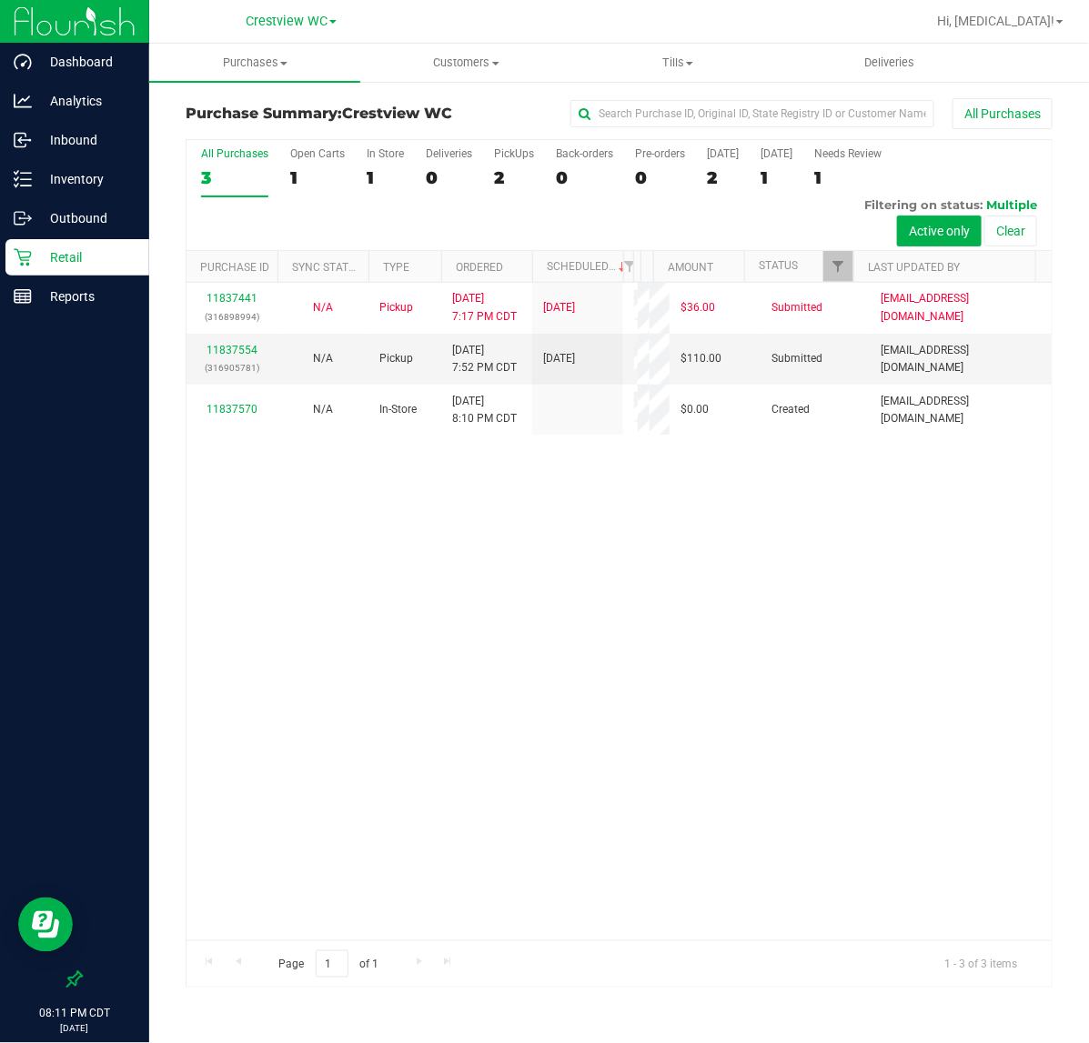
click at [442, 548] on div "11837441 (316898994) N/A Pickup [DATE] 7:17 PM CDT 8/24/2025 $36.00 Submitted […" at bounding box center [618, 612] width 865 height 658
click at [57, 294] on p "Reports" at bounding box center [86, 297] width 109 height 22
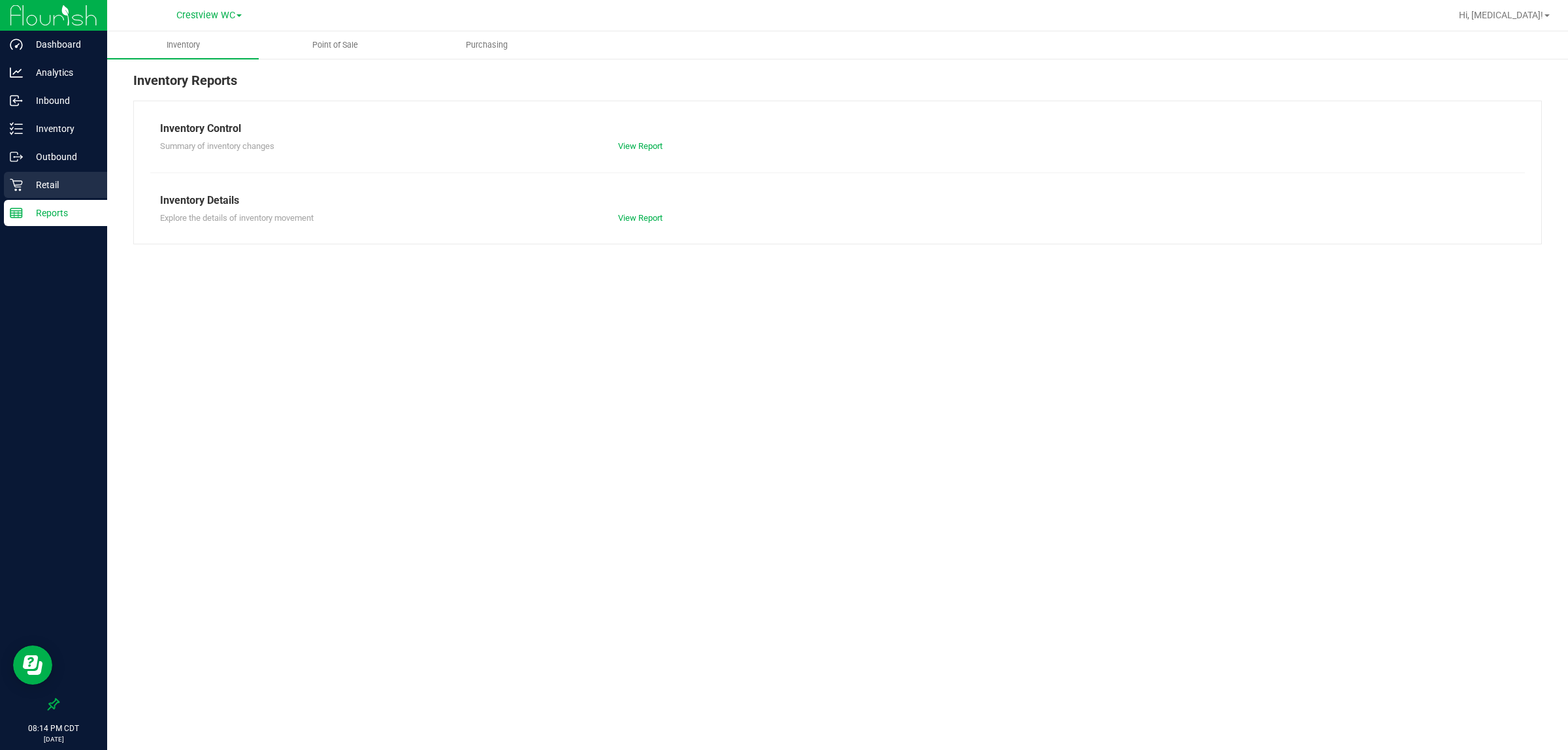
click at [46, 177] on p "Retail" at bounding box center [62, 185] width 78 height 16
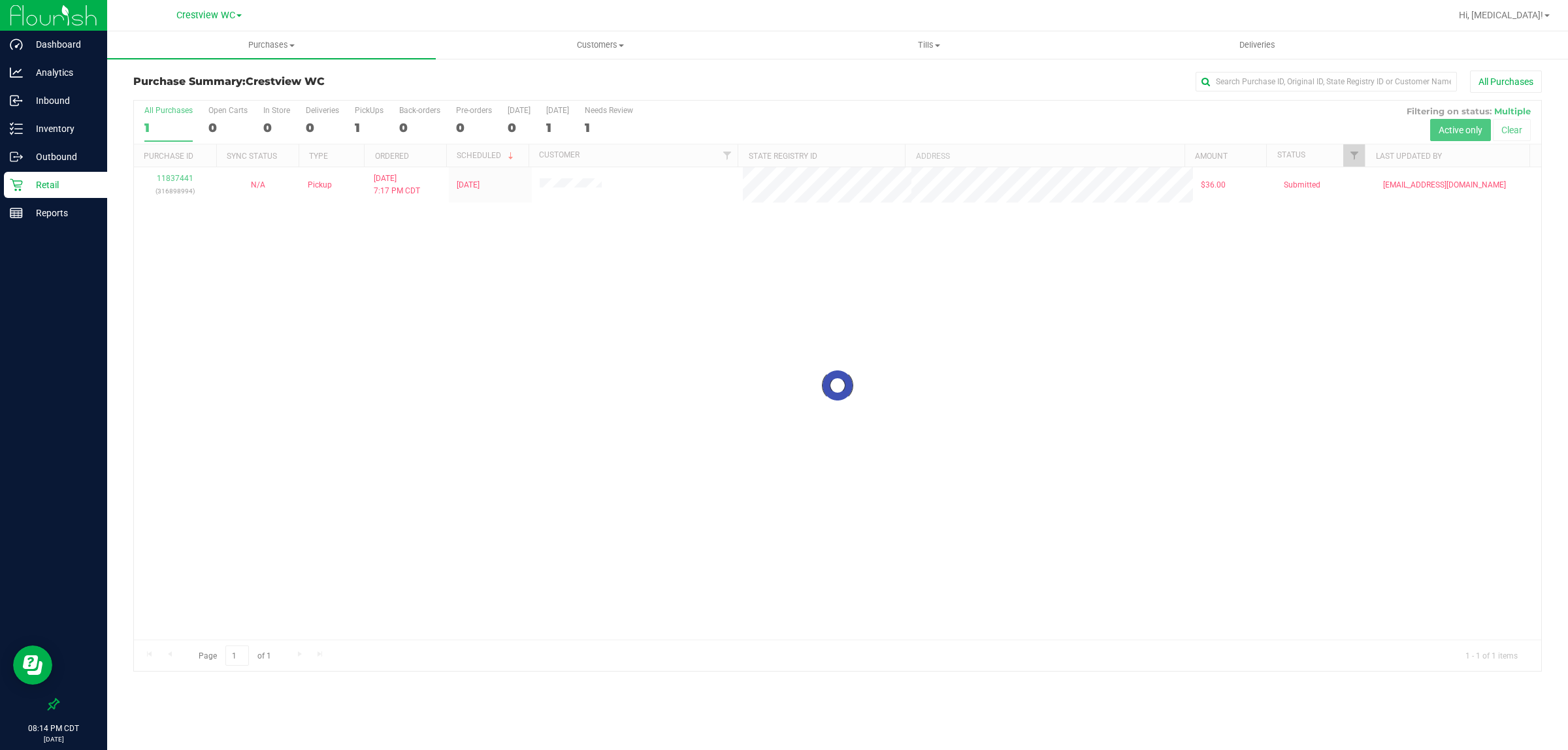
click at [644, 260] on div "Loading... 11837441 (316898994) N/A Pickup [DATE] 7:17 PM CDT 8/24/2025 $36.00 …" at bounding box center [837, 404] width 1407 height 473
click at [54, 188] on p "Retail" at bounding box center [62, 185] width 78 height 16
click at [32, 218] on p "Reports" at bounding box center [62, 213] width 78 height 16
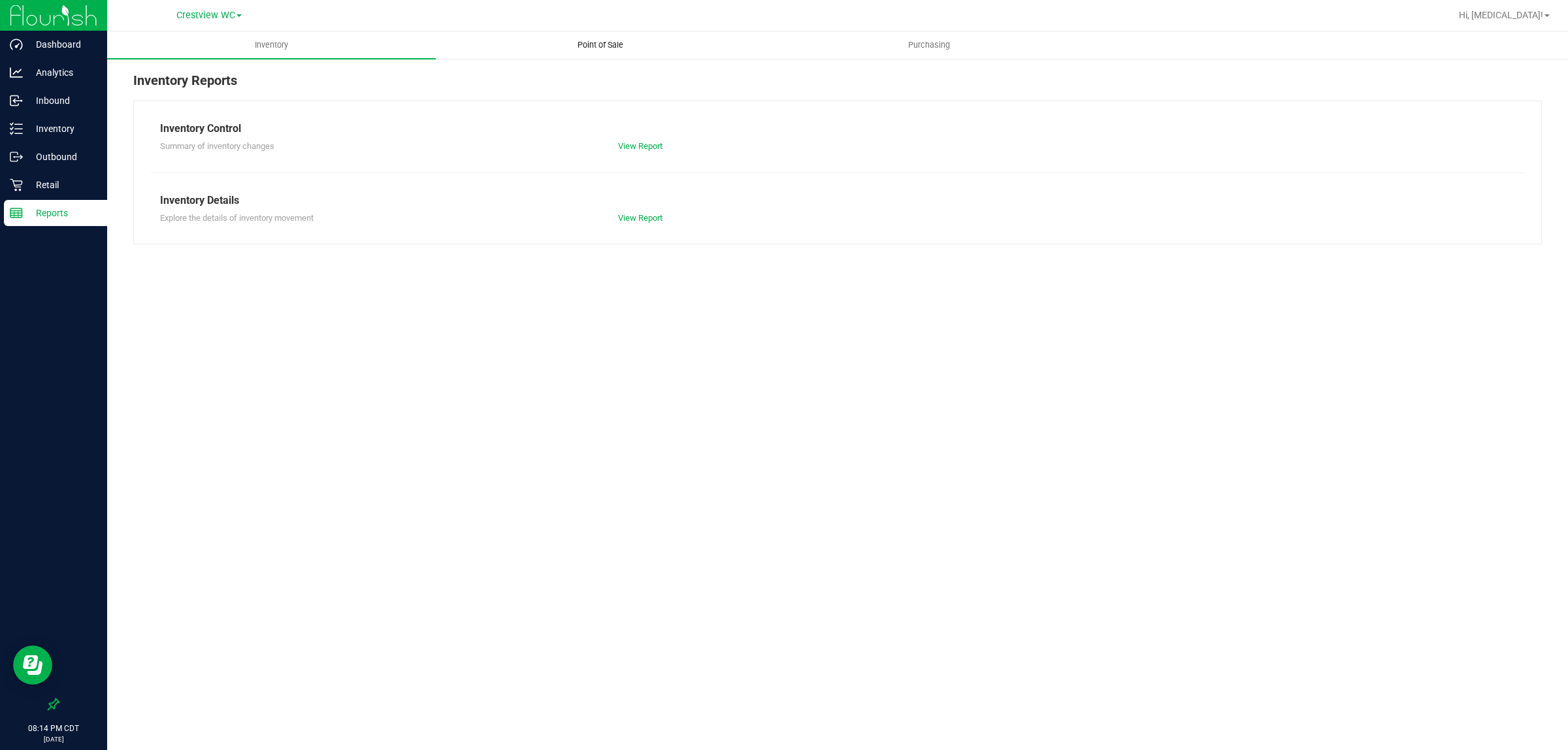
click at [596, 40] on span "Point of Sale" at bounding box center [600, 45] width 81 height 11
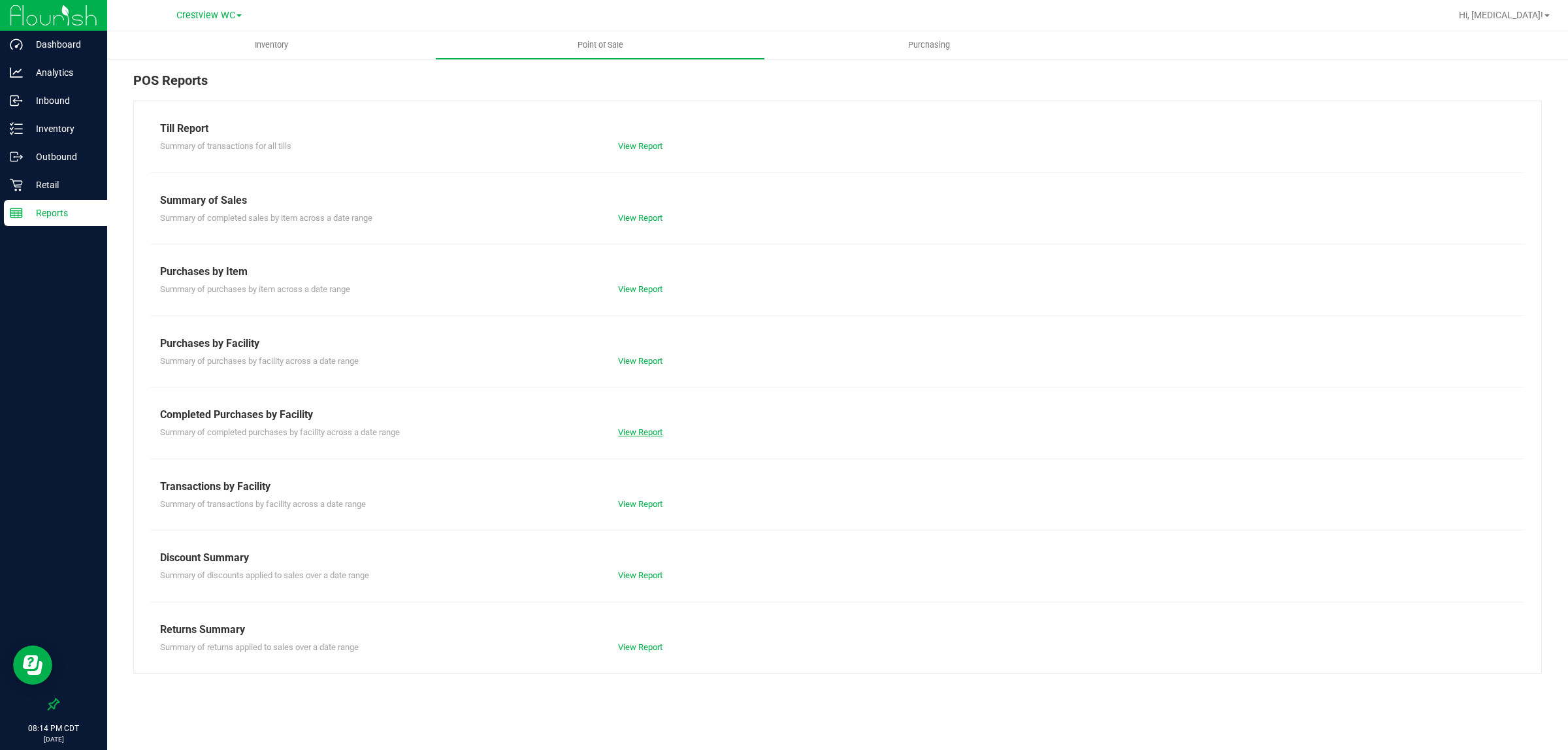
click at [648, 427] on link "View Report" at bounding box center [641, 432] width 45 height 10
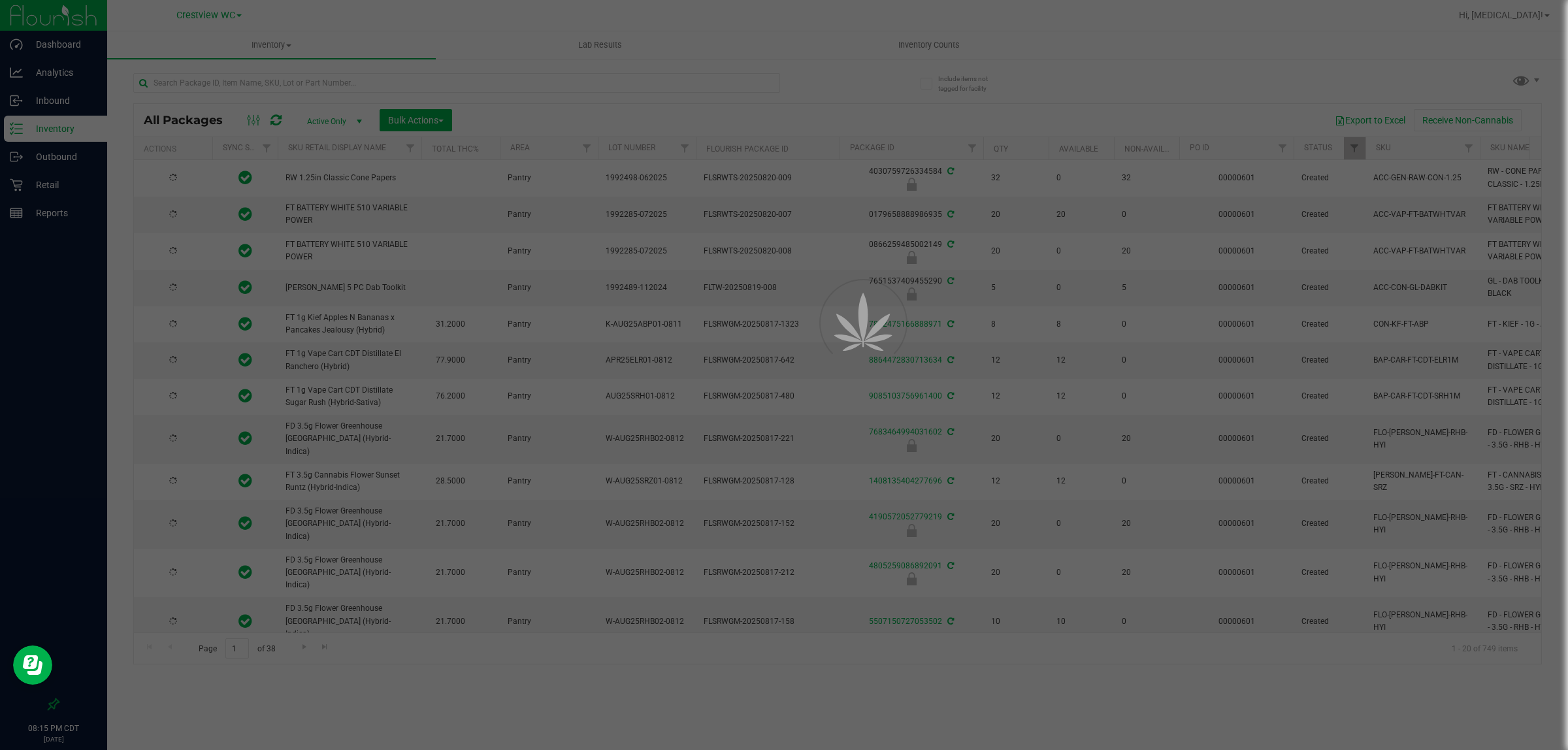
click at [238, 83] on div at bounding box center [784, 375] width 1568 height 750
click at [219, 87] on input "text" at bounding box center [457, 83] width 647 height 19
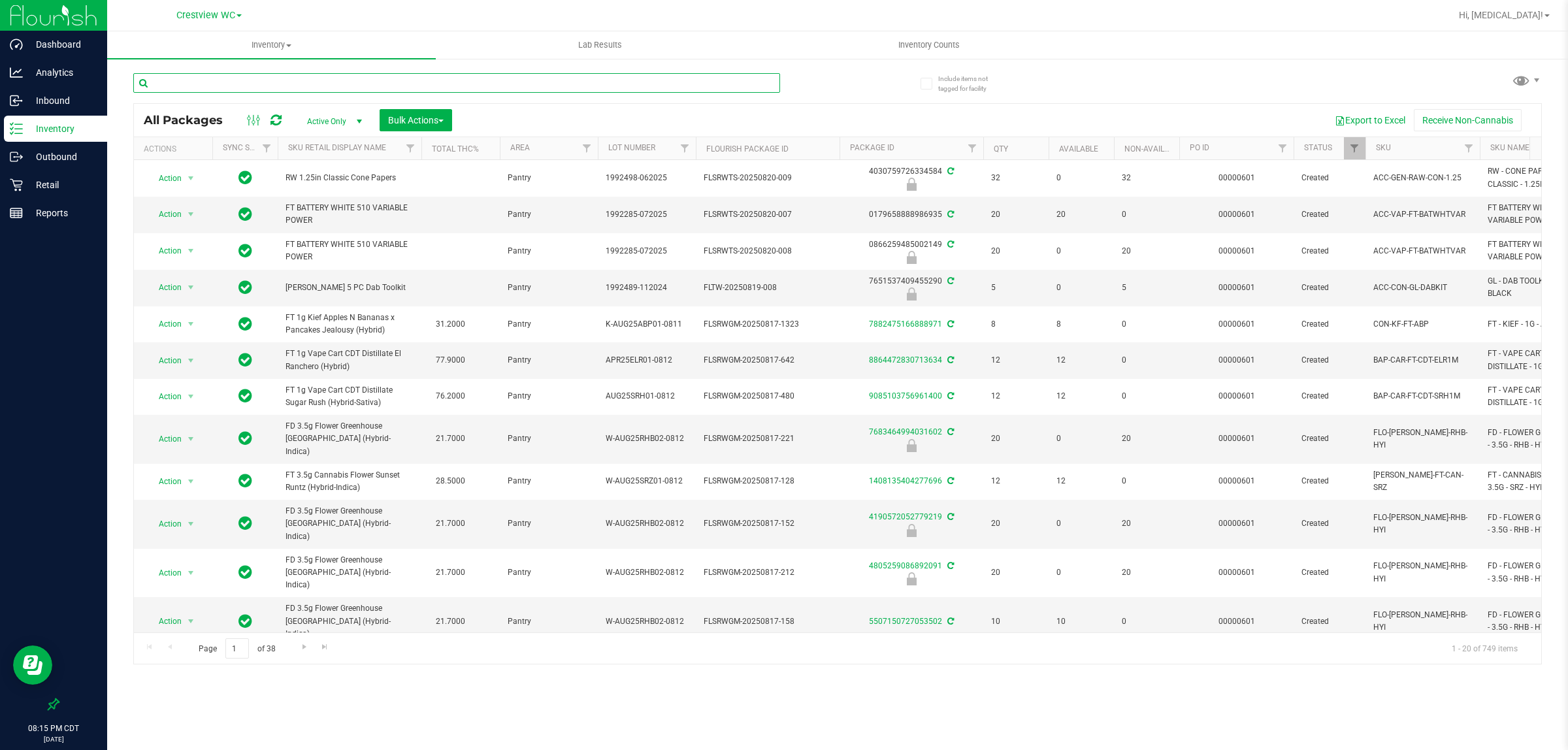
click at [198, 88] on input "text" at bounding box center [457, 83] width 647 height 19
